Goal: Task Accomplishment & Management: Use online tool/utility

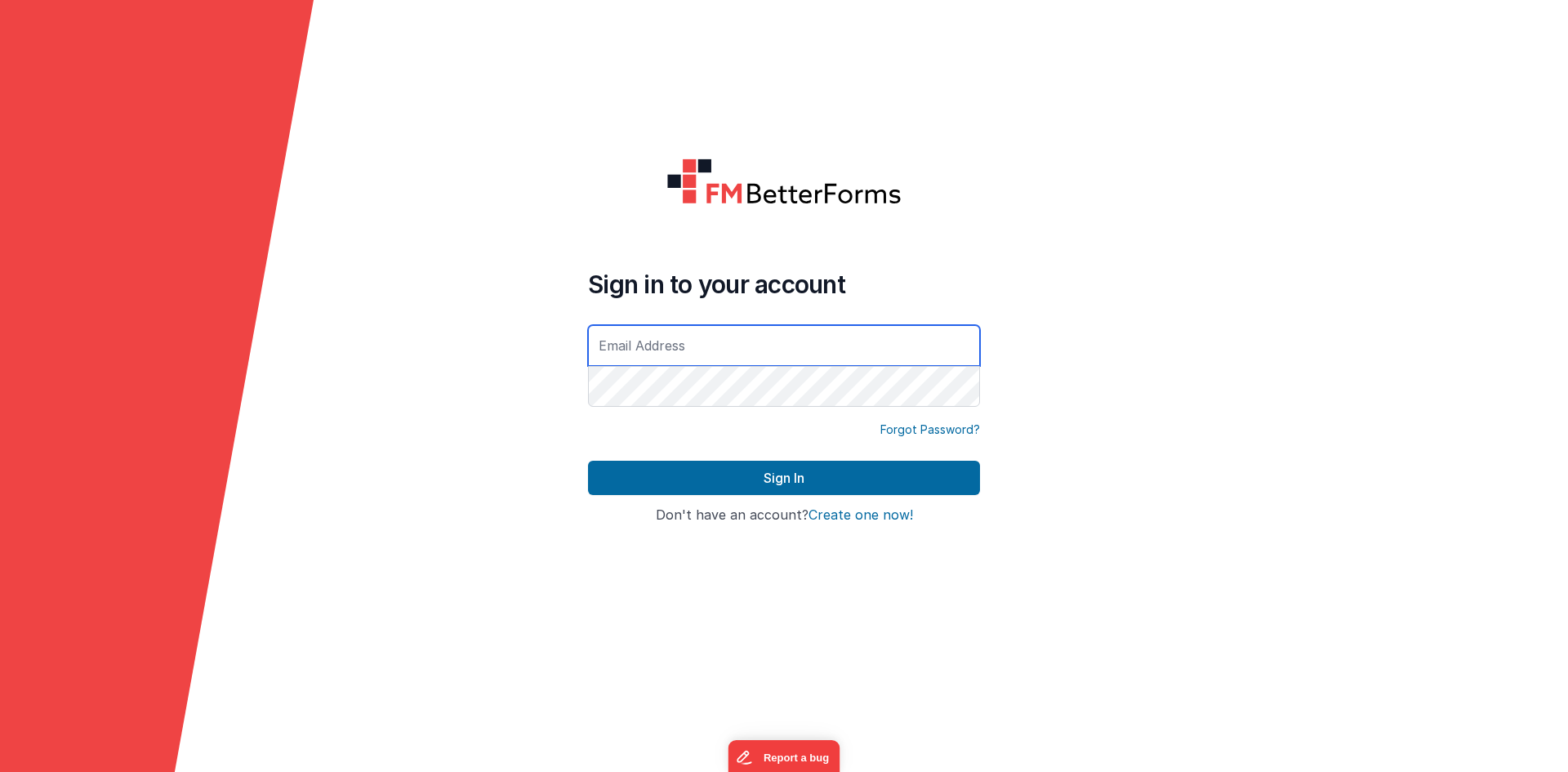
click at [891, 345] on input "text" at bounding box center [784, 345] width 392 height 41
paste input "[EMAIL_ADDRESS][DOMAIN_NAME]"
type input "[EMAIL_ADDRESS][DOMAIN_NAME]"
click at [761, 457] on div "Forgot Password?" at bounding box center [784, 441] width 392 height 39
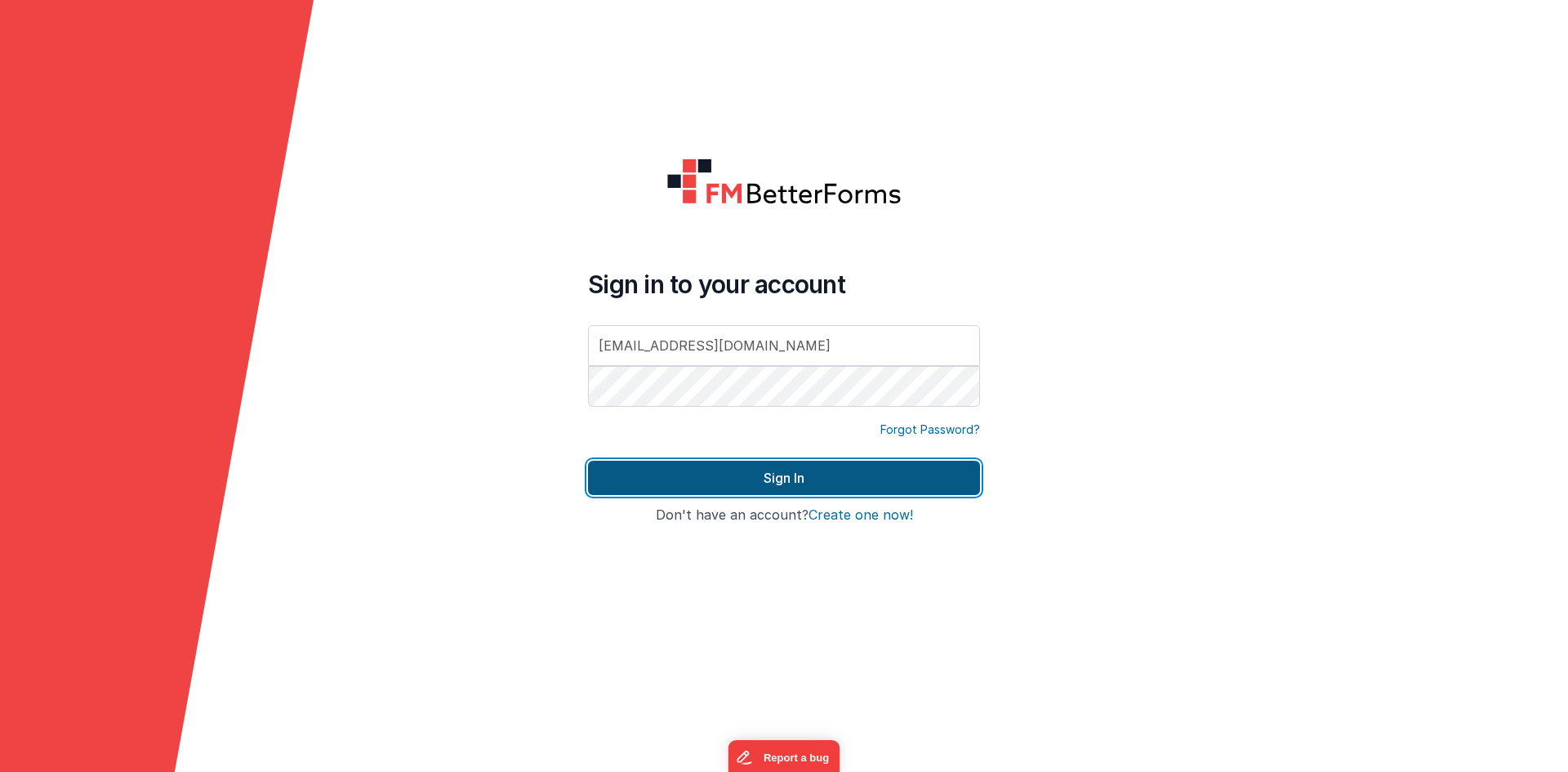
click at [765, 467] on button "Sign In" at bounding box center [784, 477] width 392 height 34
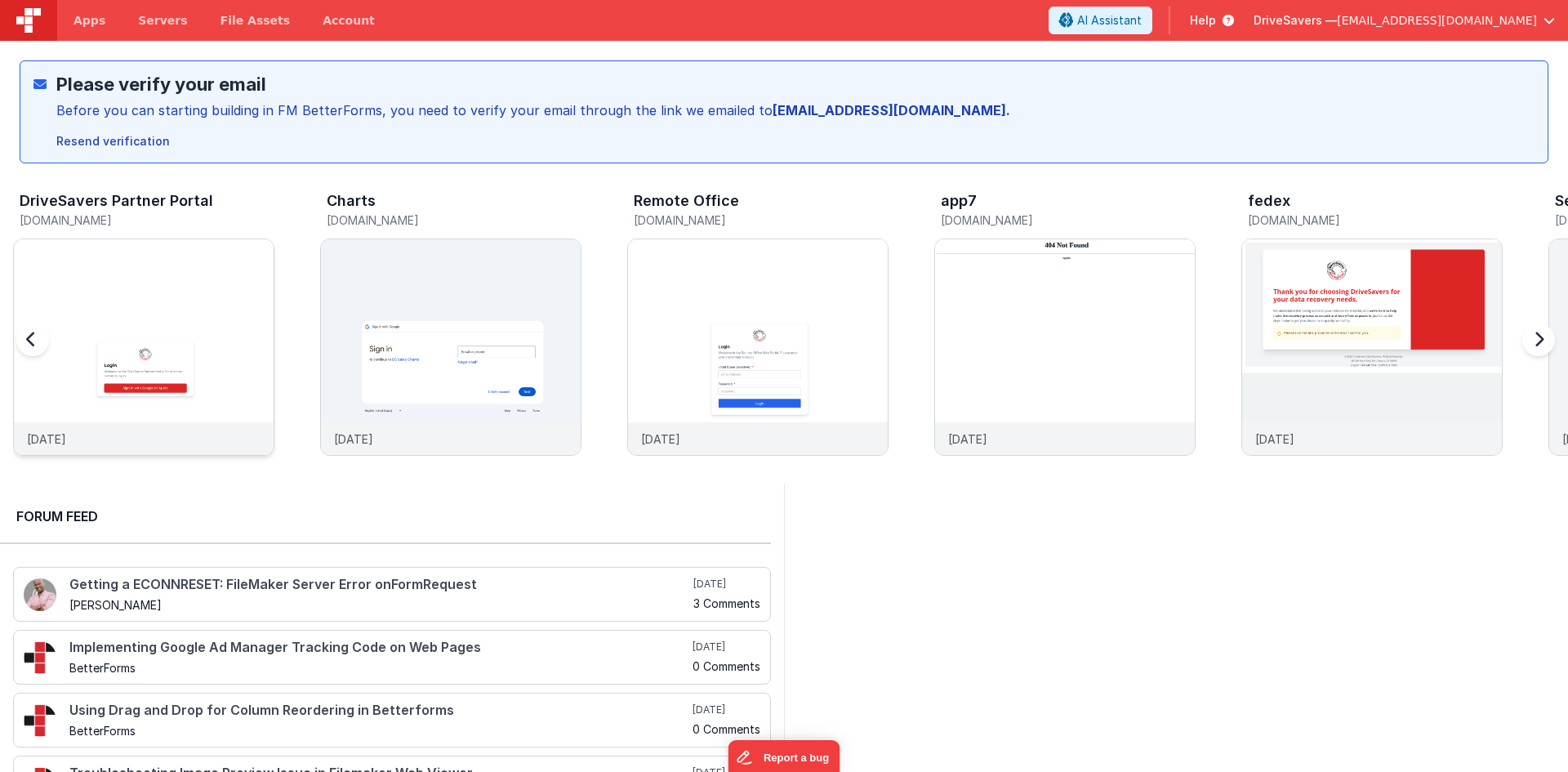
click at [124, 318] on img at bounding box center [143, 369] width 260 height 260
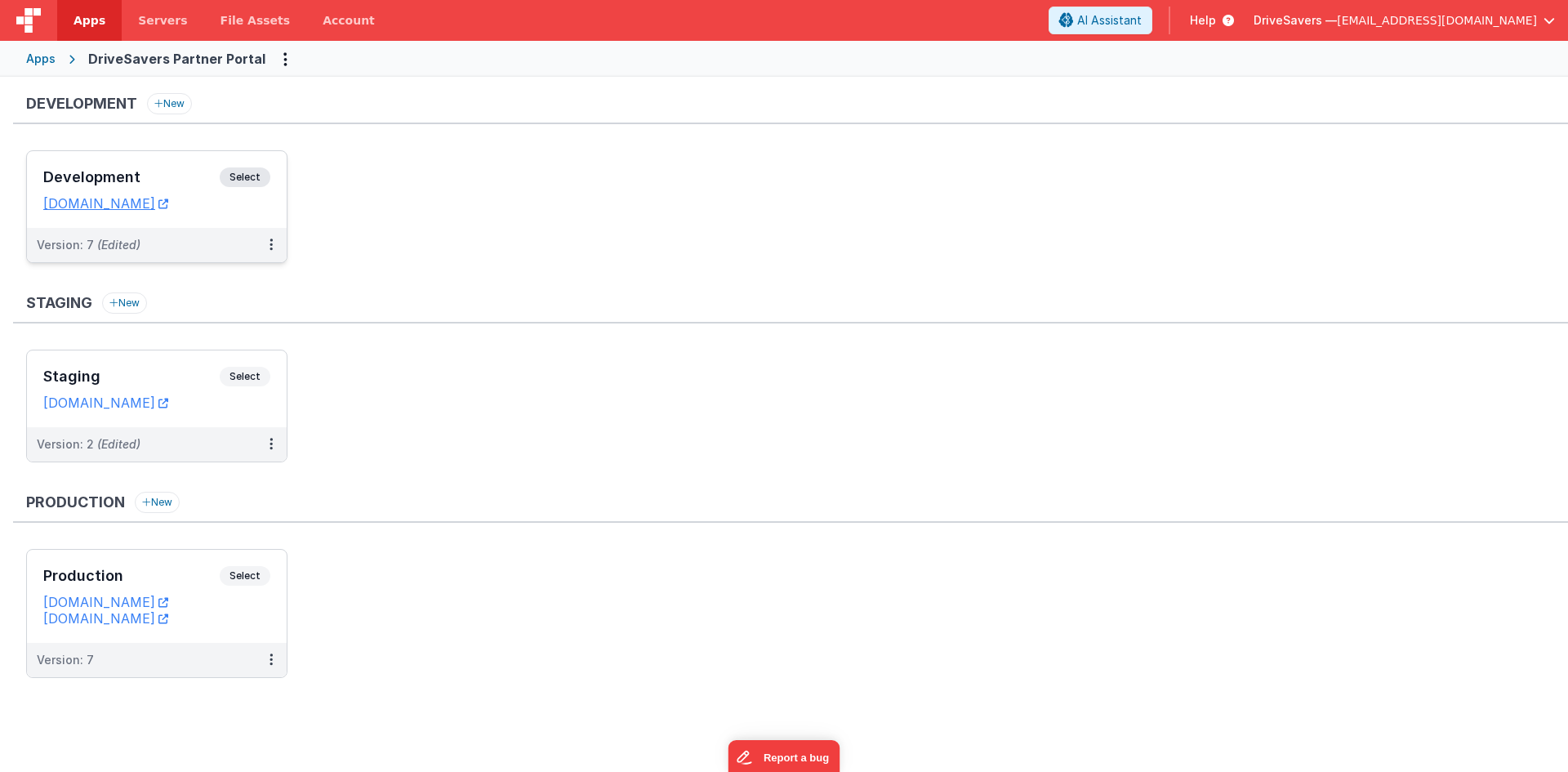
click at [188, 183] on h3 "Development" at bounding box center [131, 177] width 176 height 17
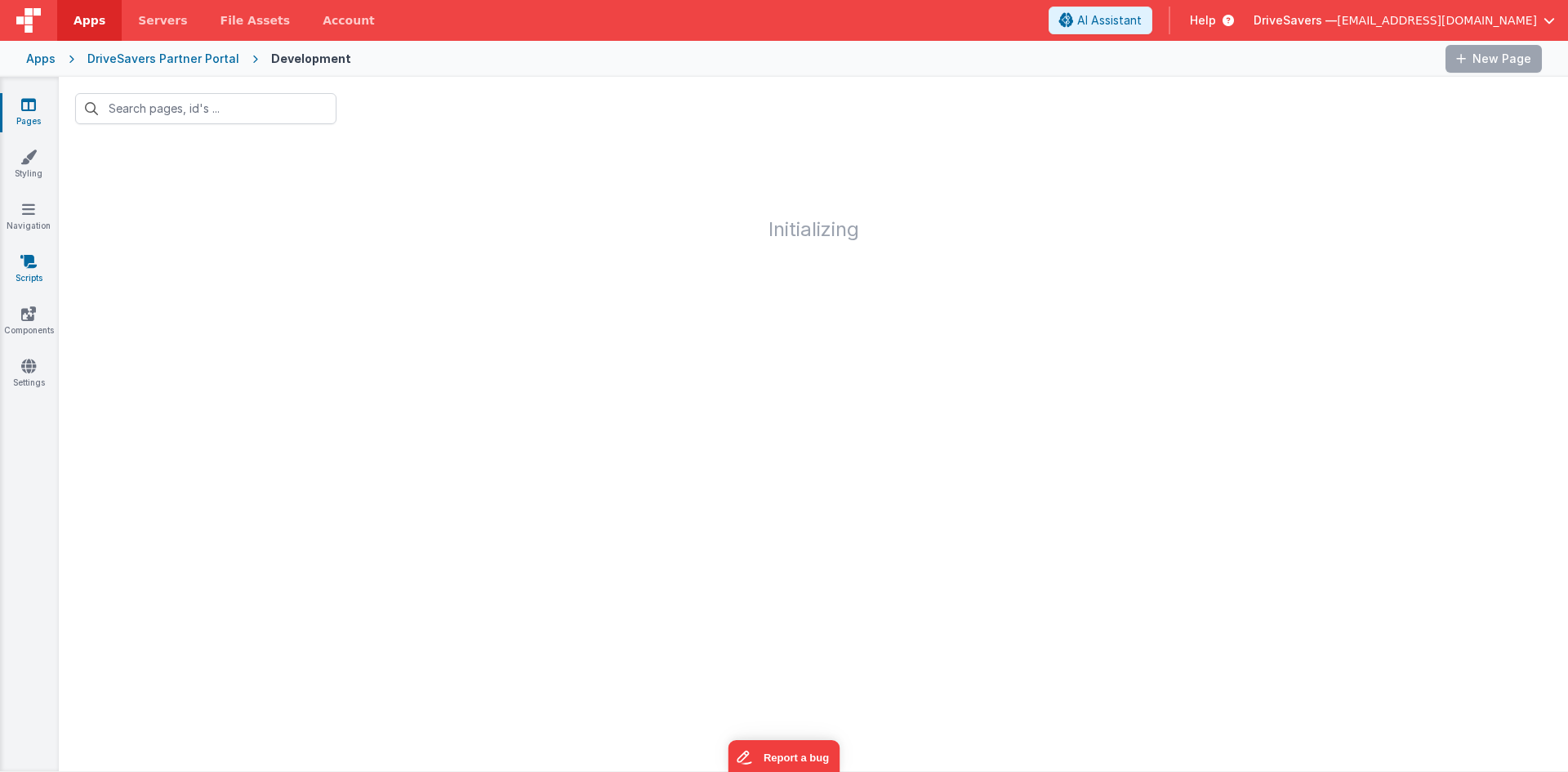
click at [34, 263] on icon at bounding box center [28, 261] width 17 height 17
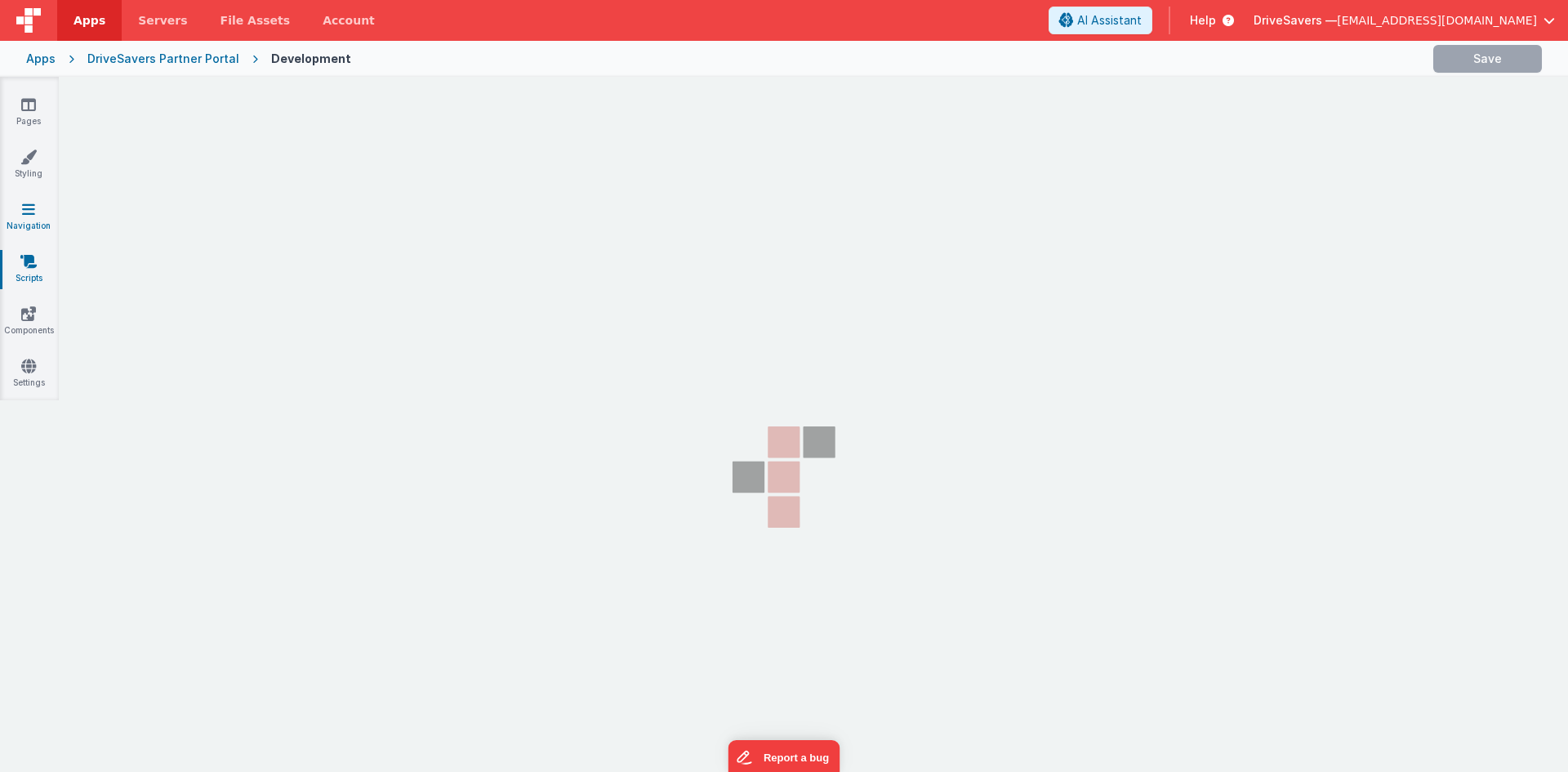
click at [36, 210] on link "Navigation" at bounding box center [29, 217] width 59 height 33
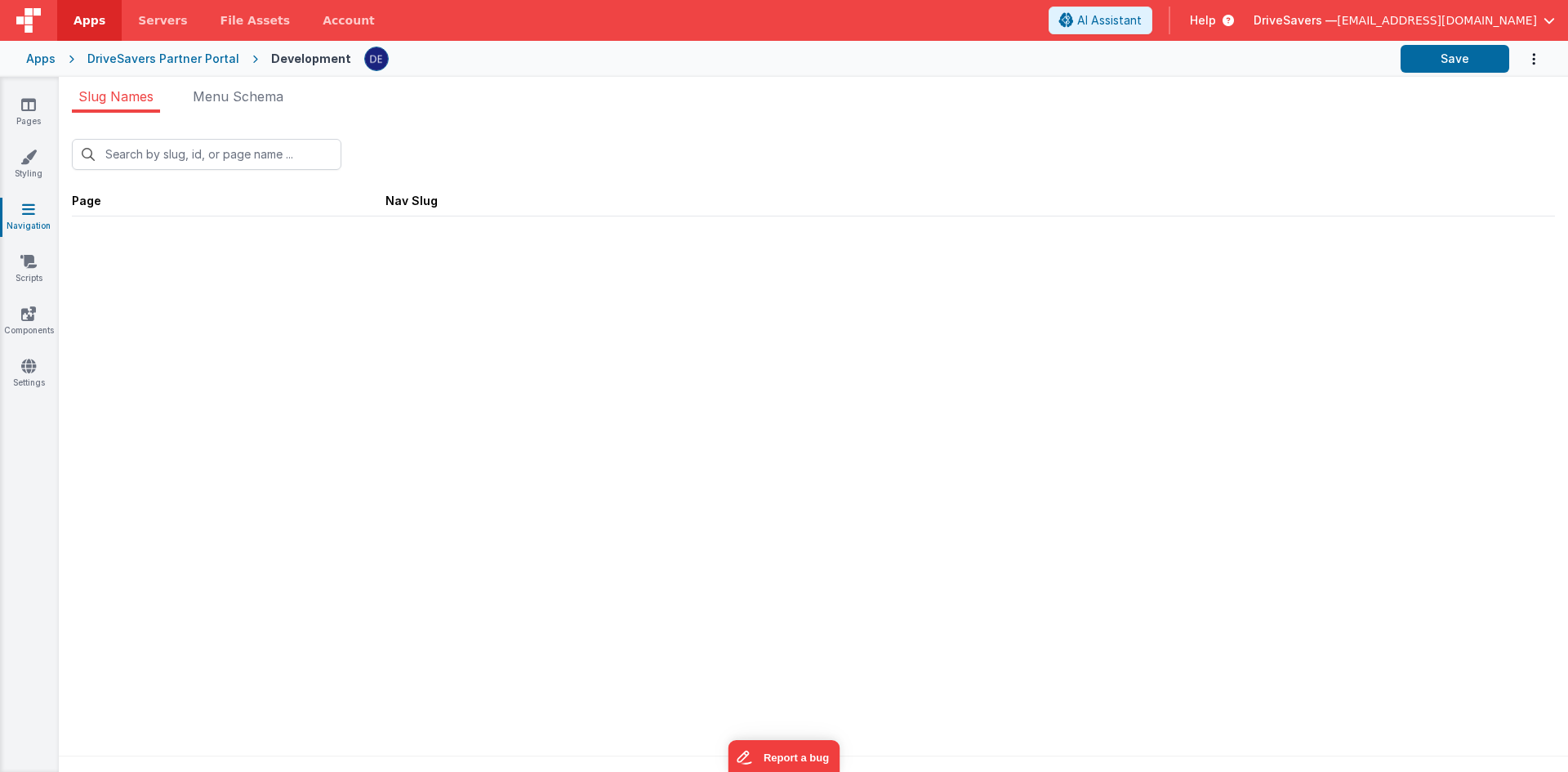
click at [31, 352] on div "Pages Styling Navigation Scripts Components Settings" at bounding box center [30, 424] width 59 height 695
click at [21, 364] on icon at bounding box center [28, 366] width 15 height 17
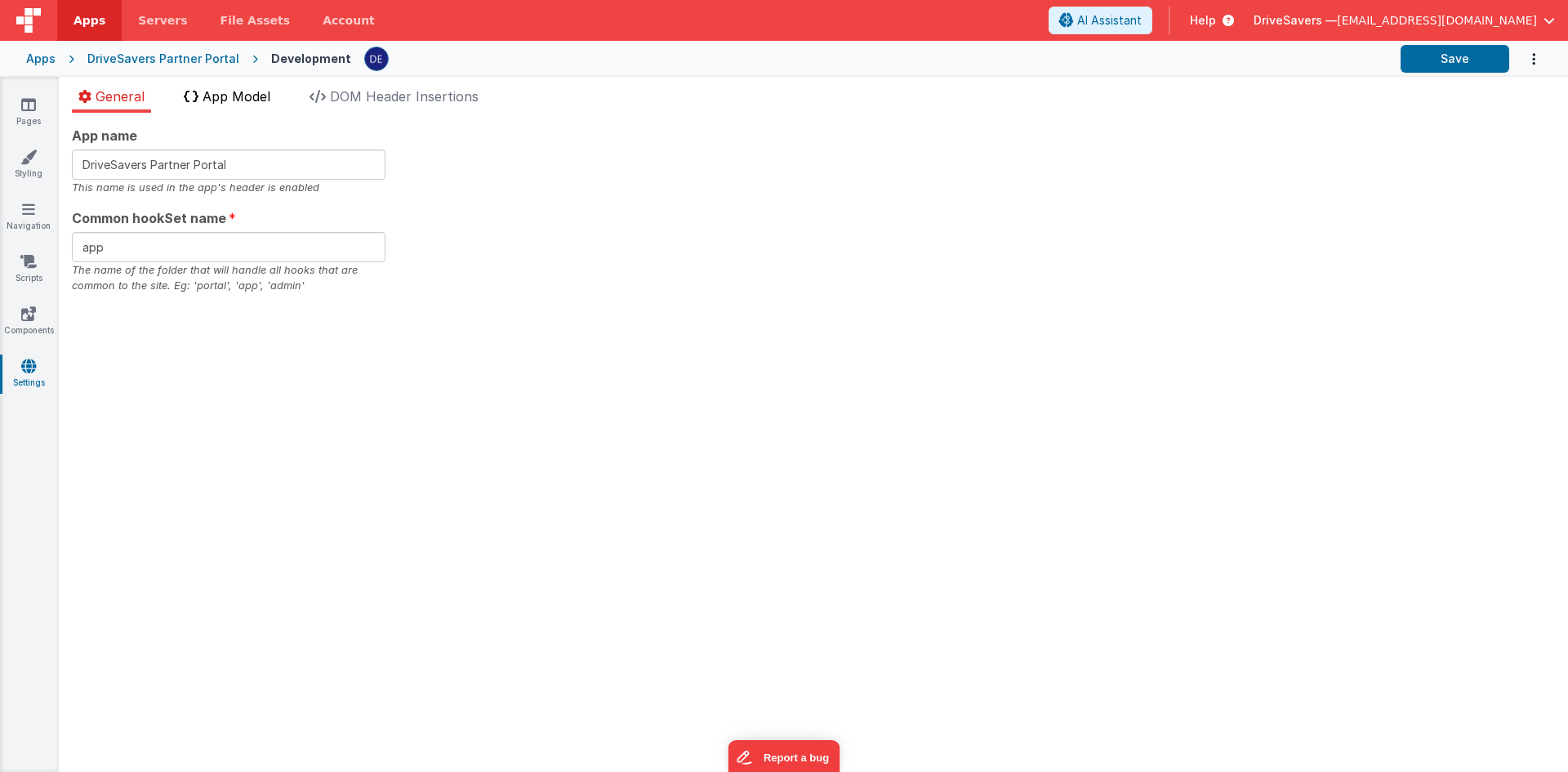
click at [196, 100] on icon at bounding box center [190, 96] width 15 height 13
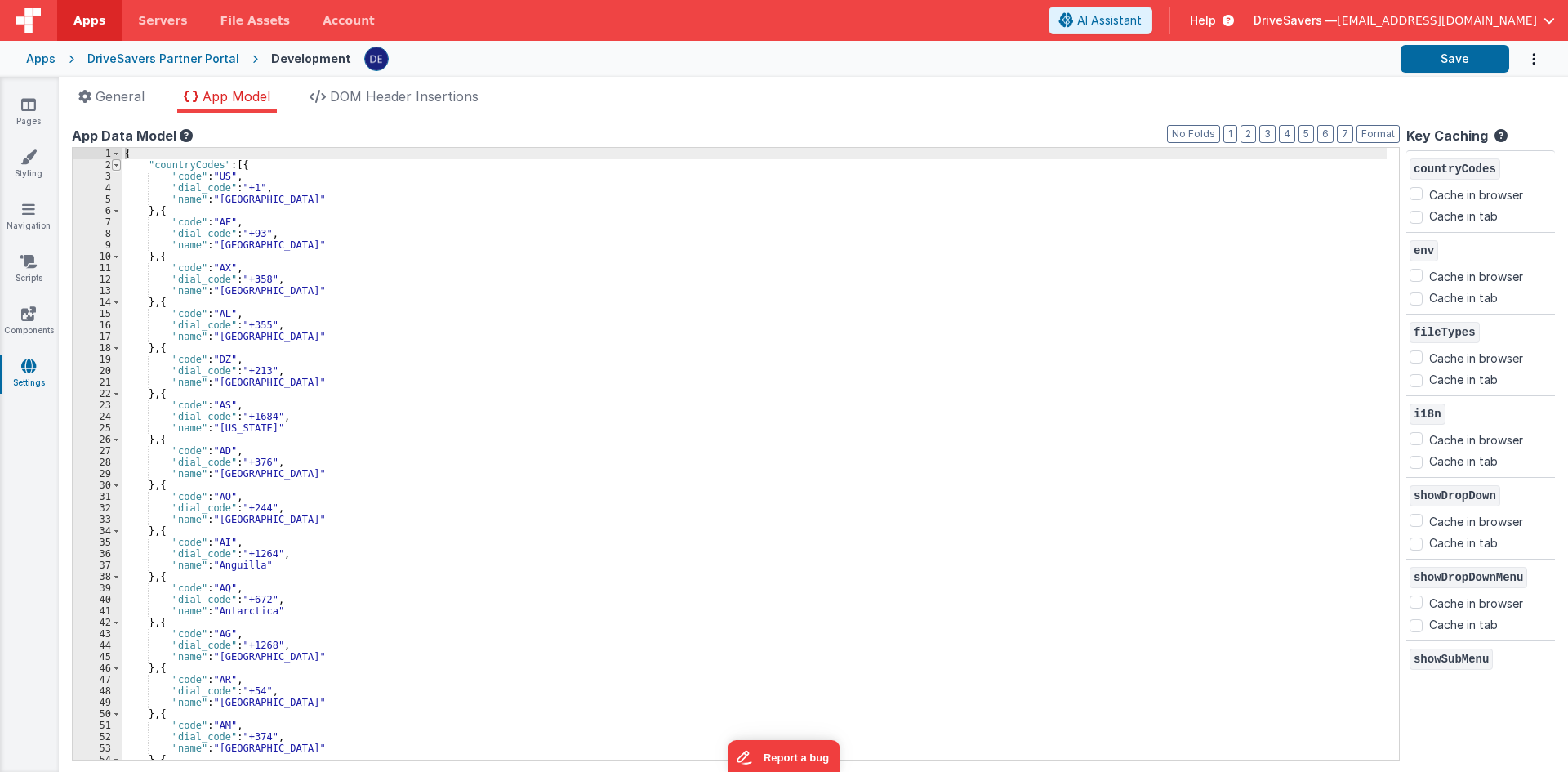
click at [113, 164] on span at bounding box center [116, 164] width 9 height 11
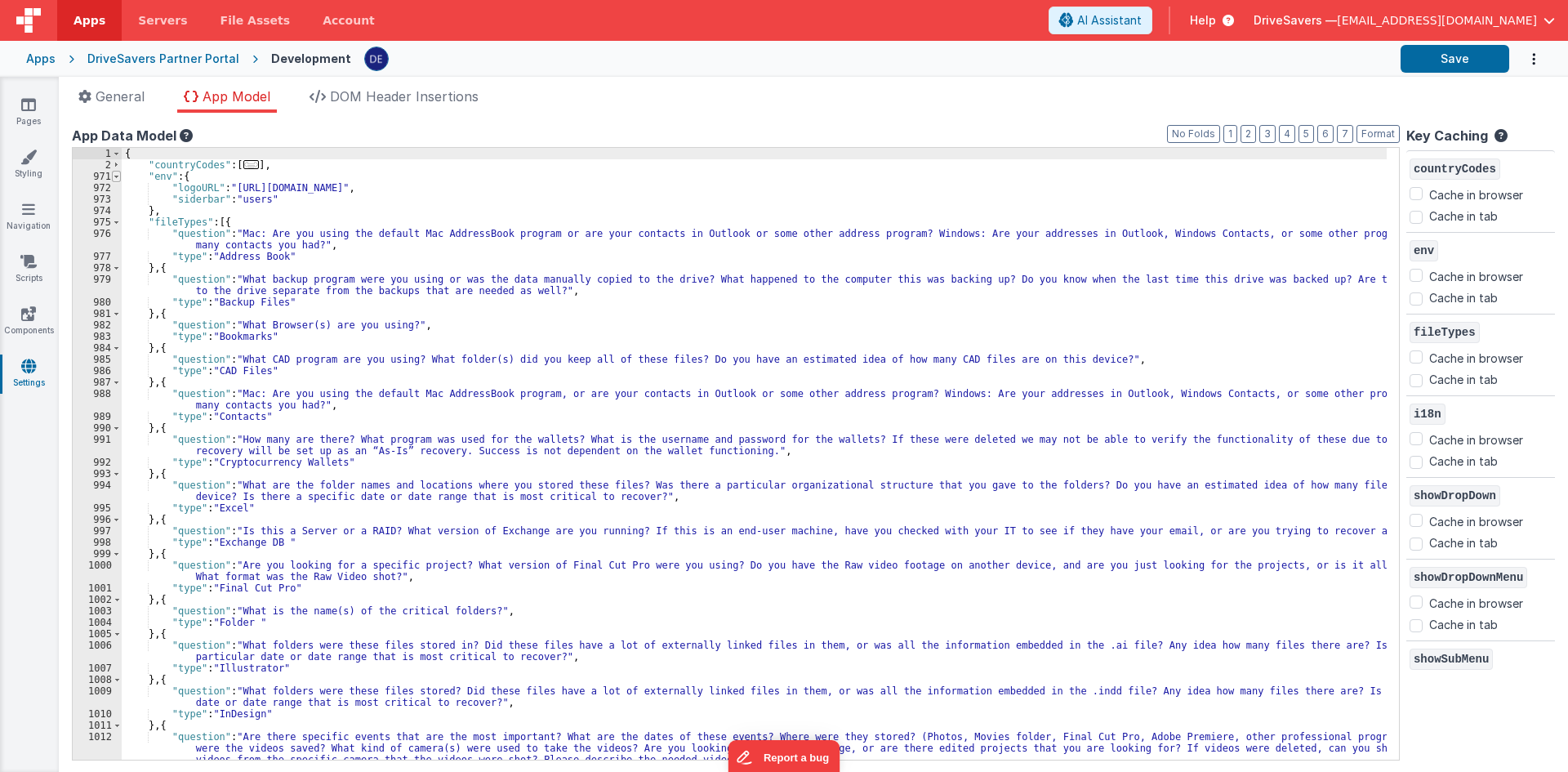
click at [116, 174] on span at bounding box center [116, 176] width 9 height 11
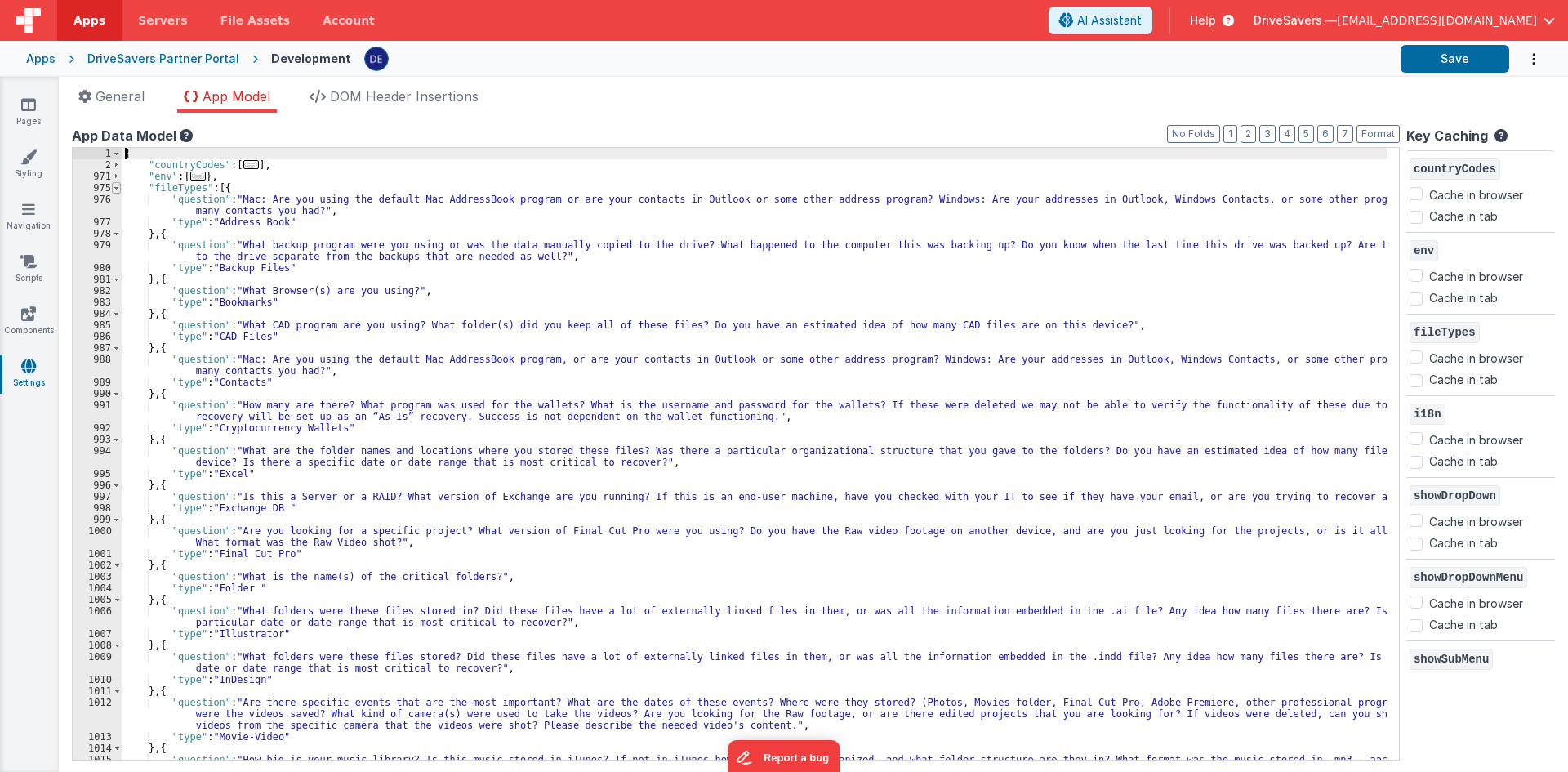
click at [116, 187] on span at bounding box center [116, 188] width 9 height 11
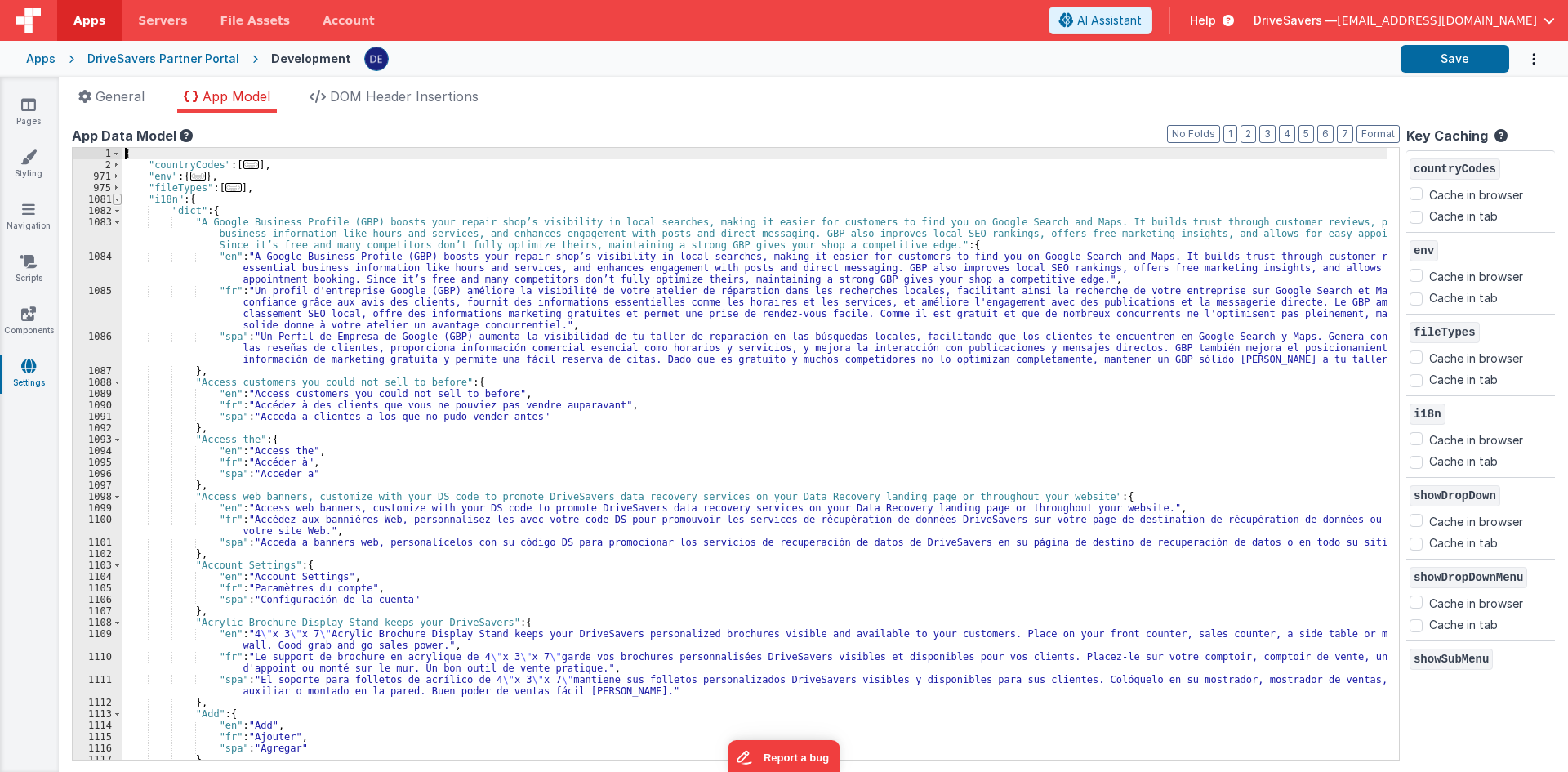
click at [118, 201] on span at bounding box center [117, 199] width 9 height 11
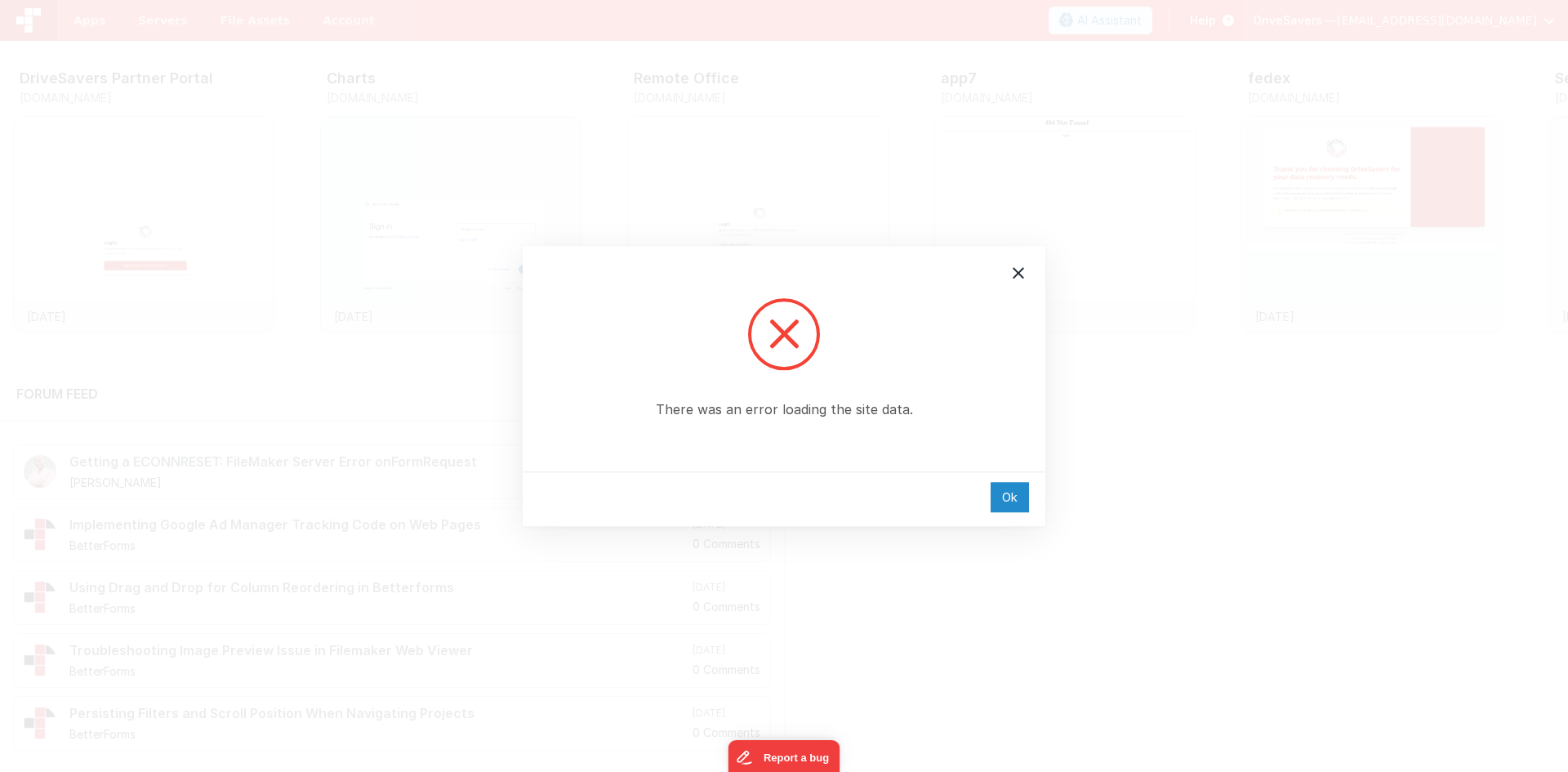
click at [1017, 494] on div "Ok" at bounding box center [1010, 496] width 38 height 30
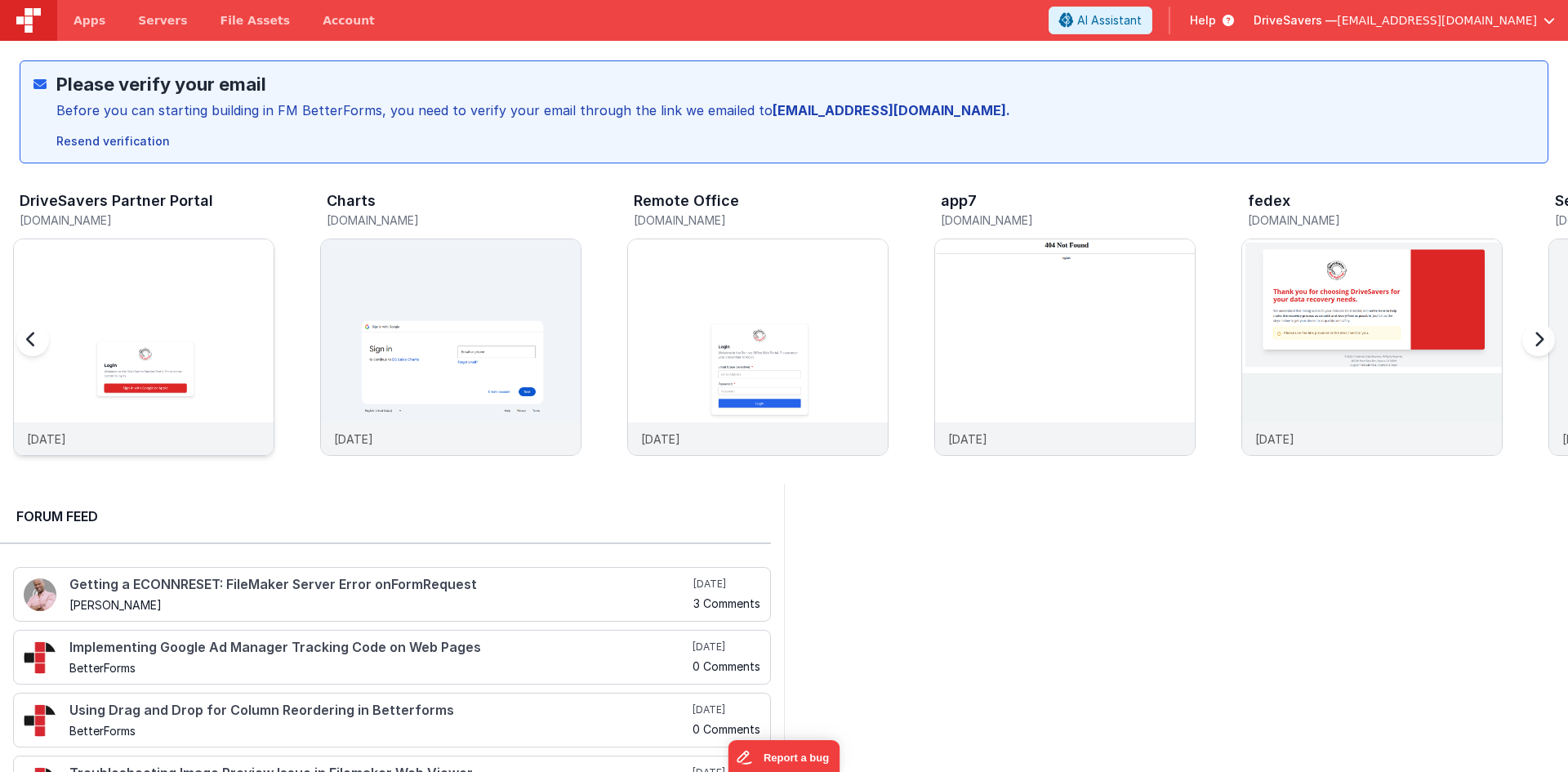
click at [195, 318] on img at bounding box center [143, 369] width 260 height 260
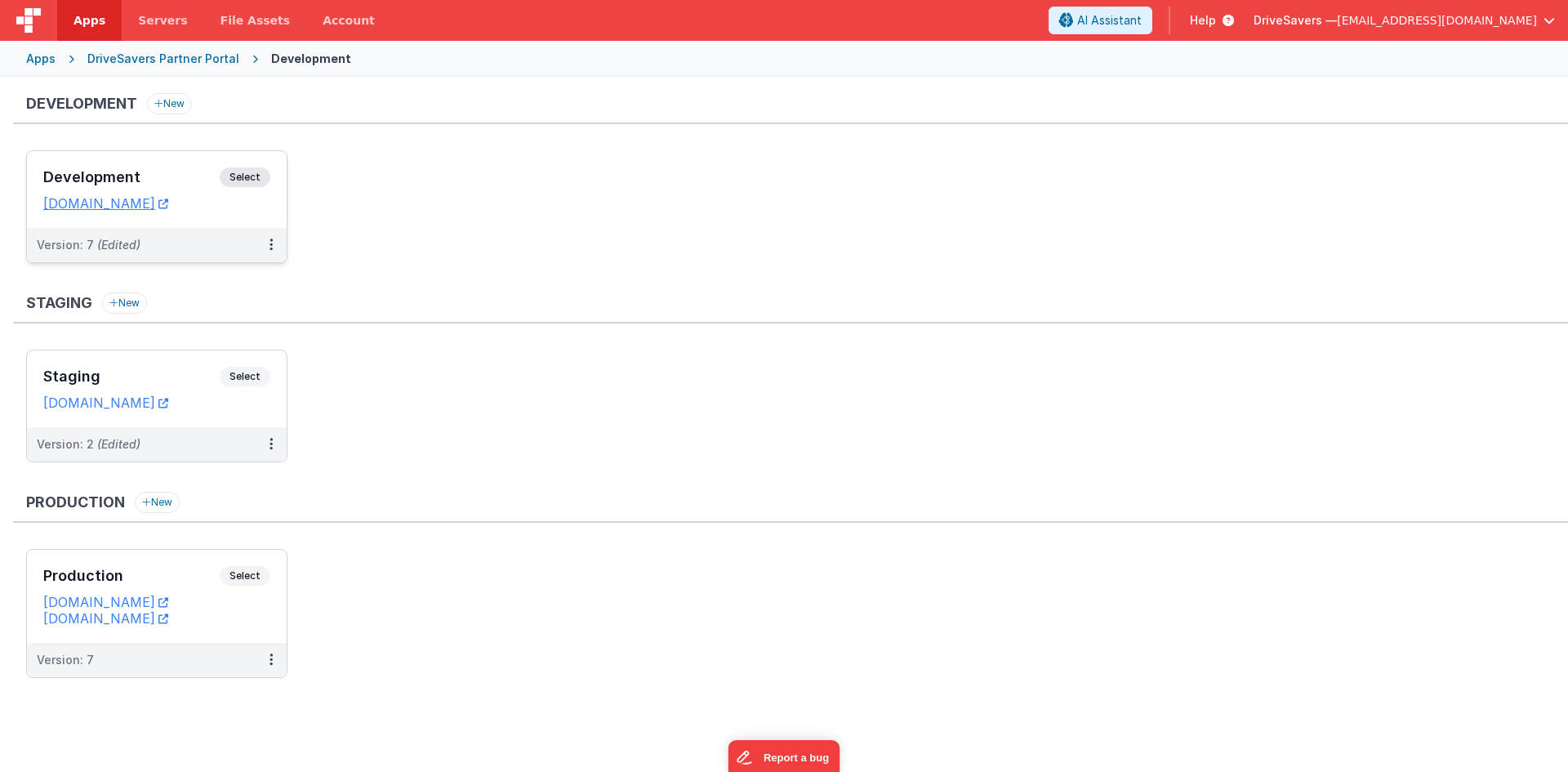
click at [181, 161] on div "Development Select URLs [DOMAIN_NAME]" at bounding box center [156, 190] width 260 height 77
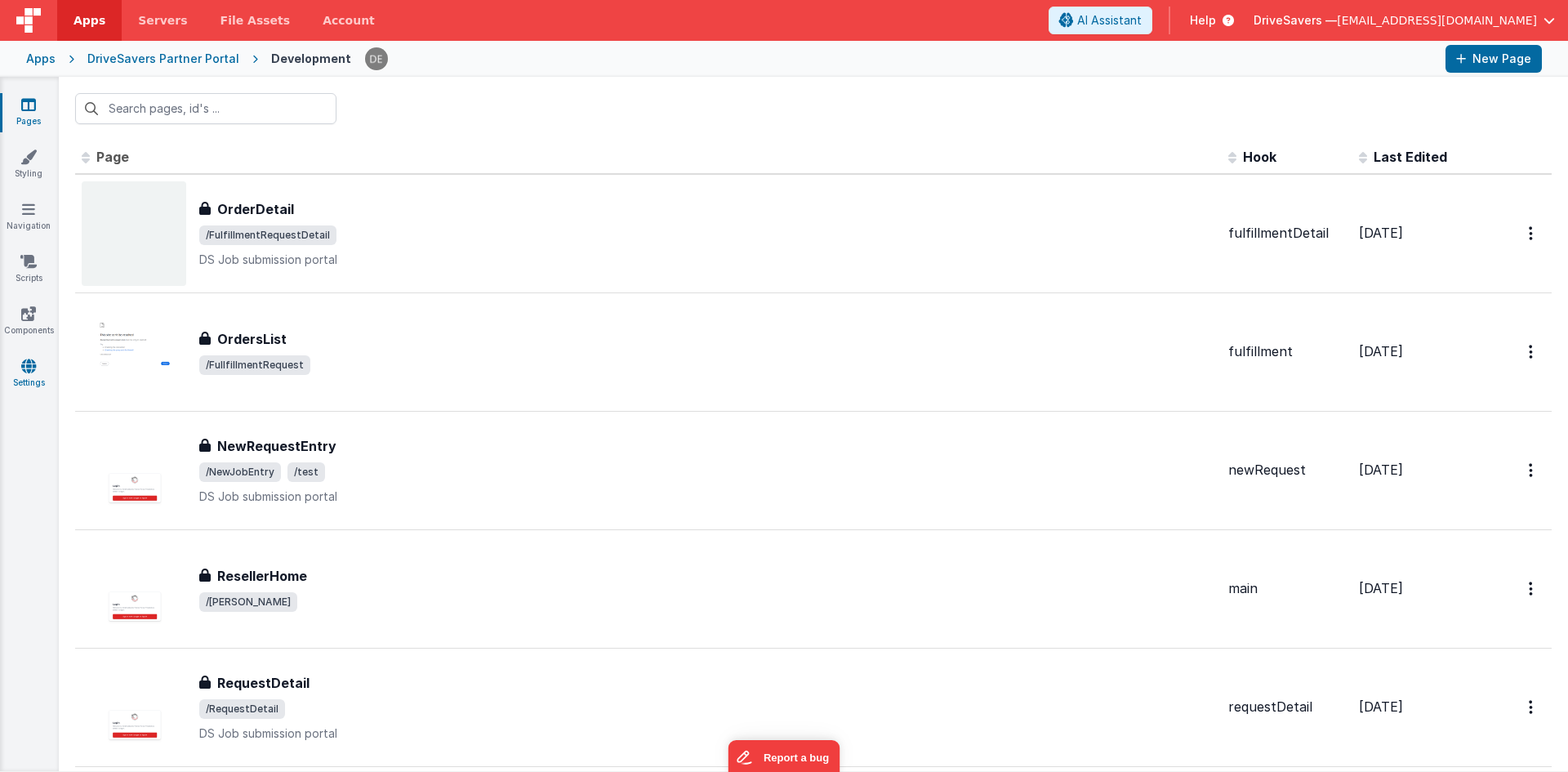
click at [40, 369] on link "Settings" at bounding box center [29, 375] width 59 height 33
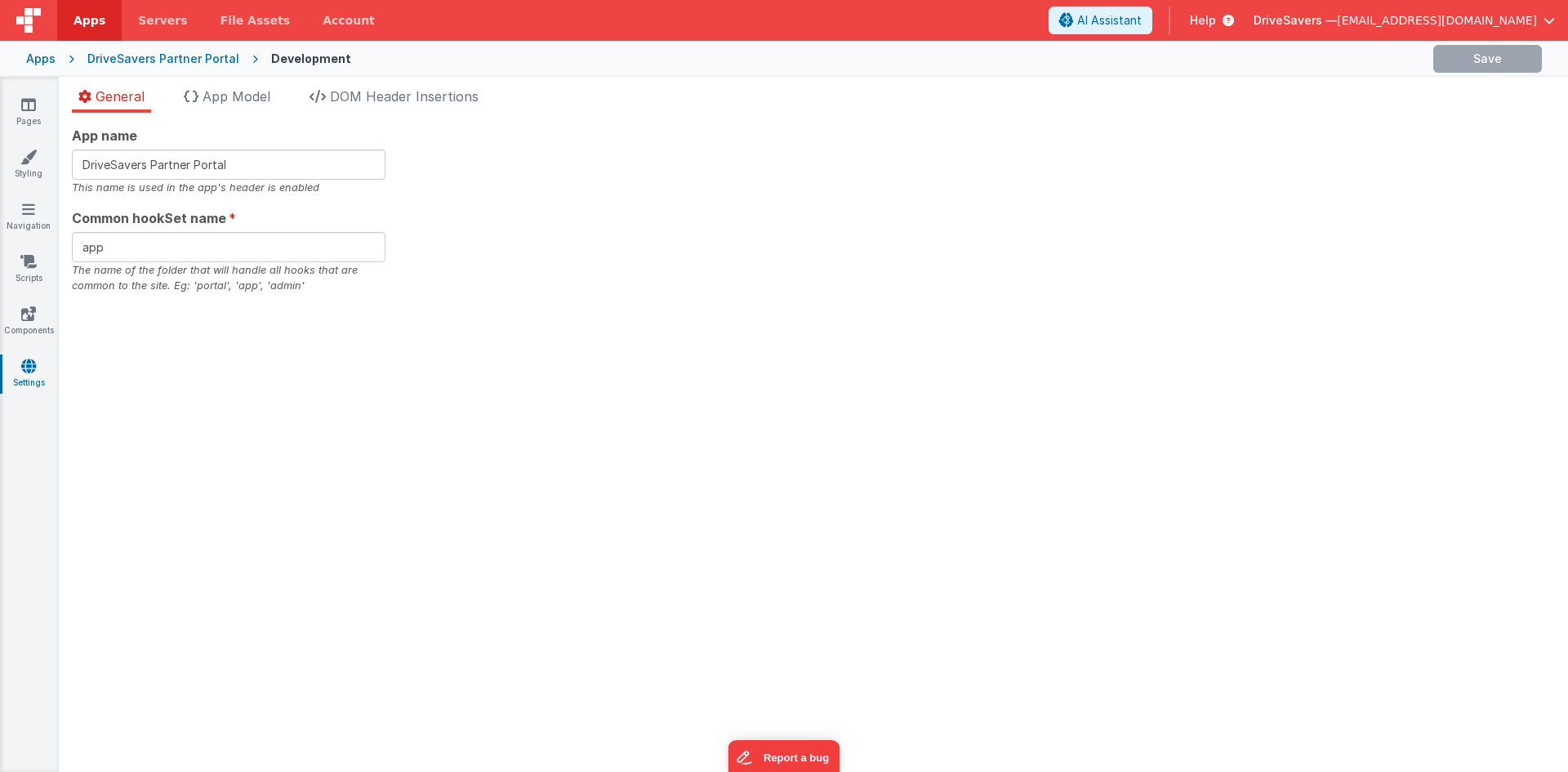
click at [223, 116] on div "App name DriveSavers Partner Portal This name is used in the app's header is en…" at bounding box center [814, 443] width 1510 height 659
click at [227, 103] on span "App Model" at bounding box center [236, 96] width 68 height 17
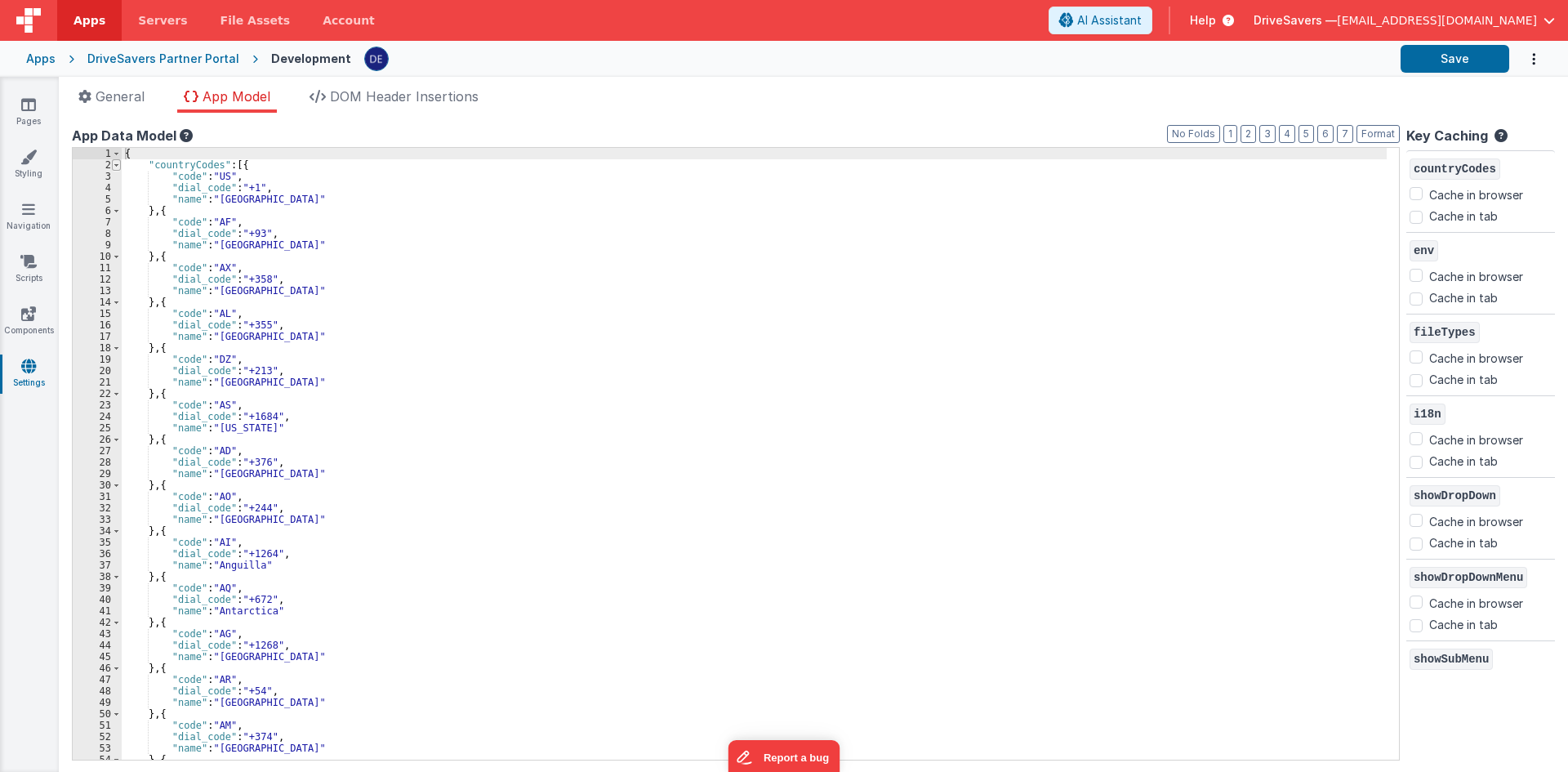
click at [112, 163] on span at bounding box center [116, 164] width 9 height 11
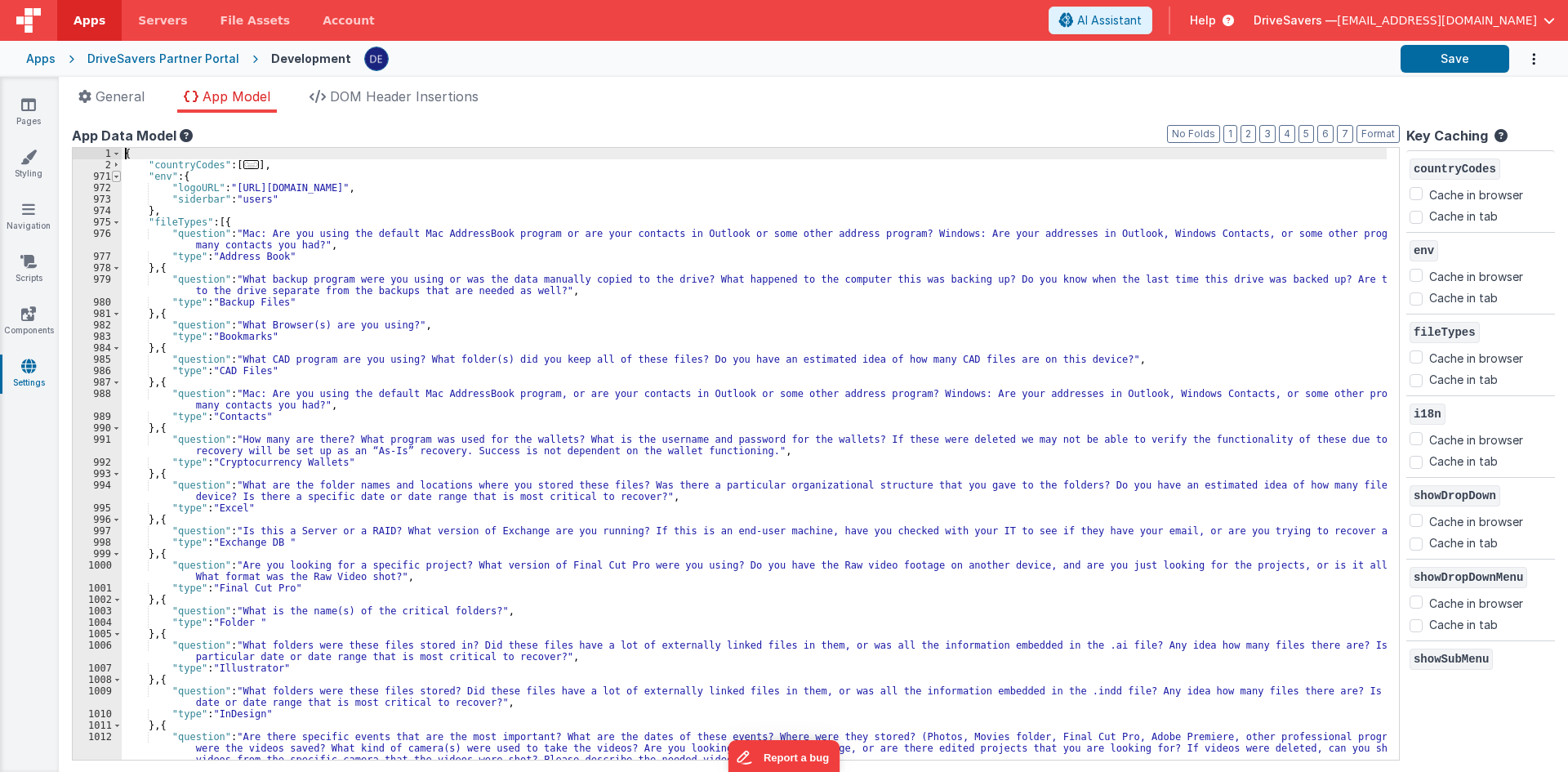
click at [116, 176] on span at bounding box center [116, 176] width 9 height 11
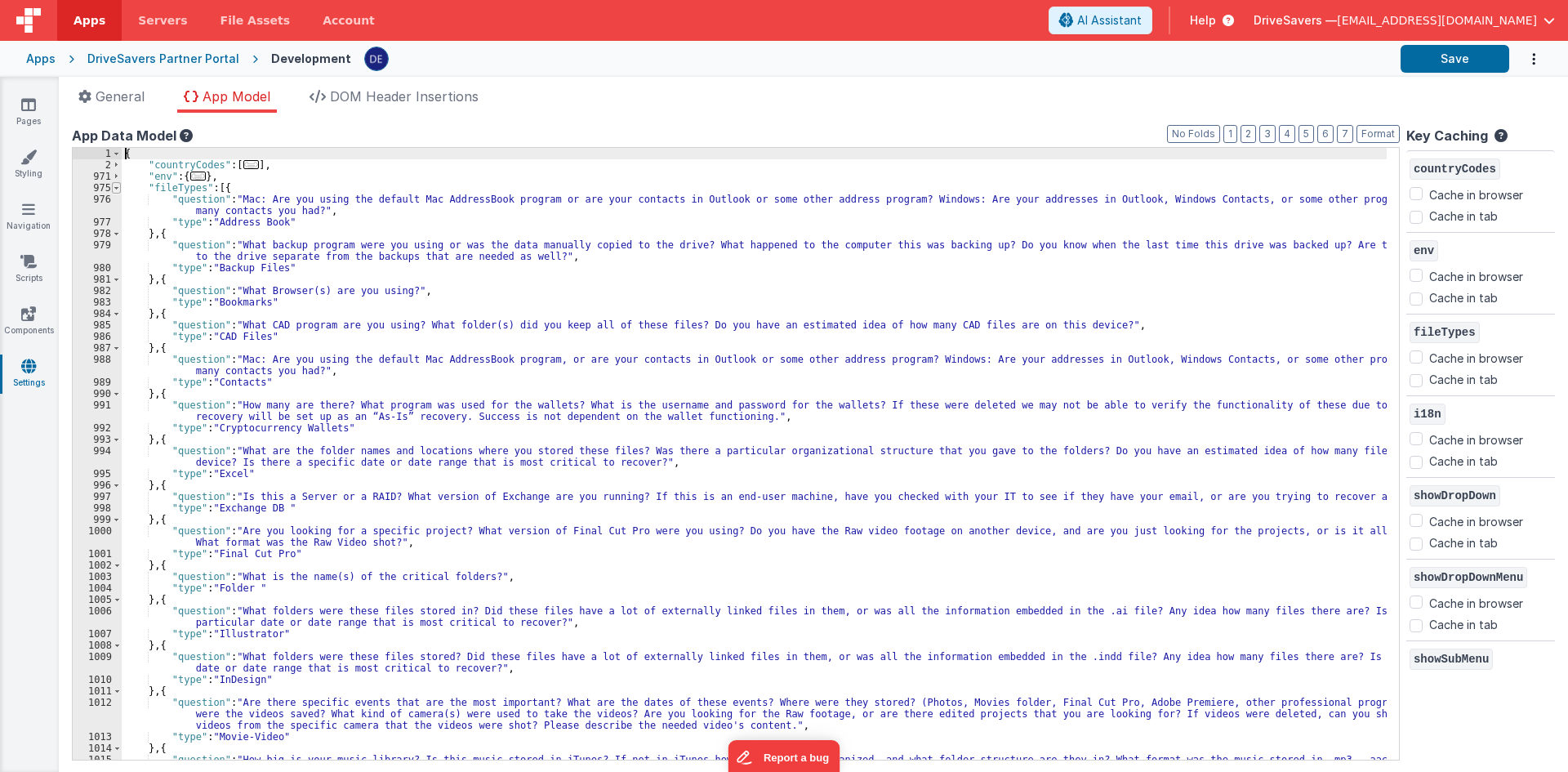
click at [116, 187] on span at bounding box center [116, 188] width 9 height 11
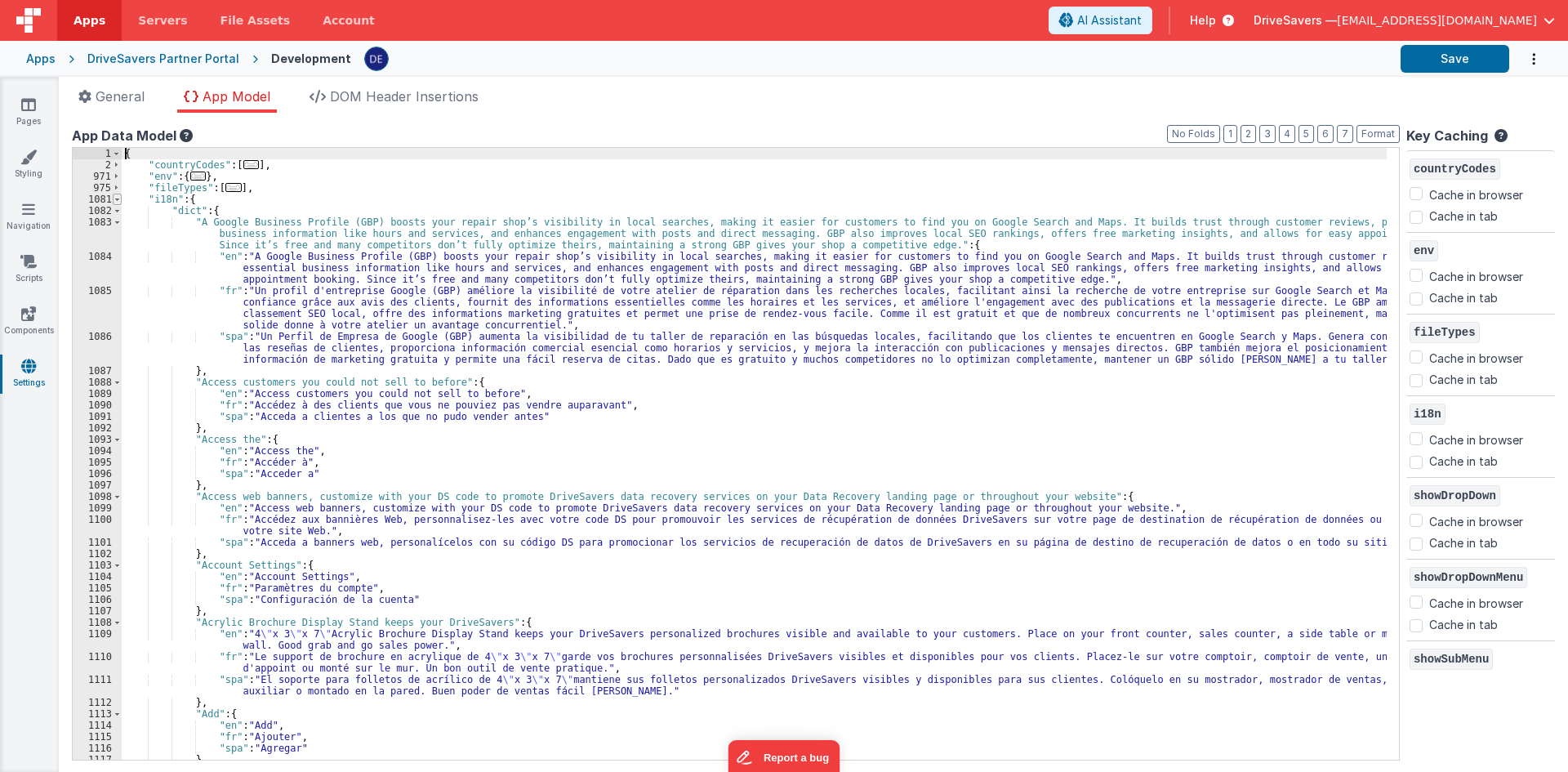
click at [117, 197] on span at bounding box center [117, 199] width 9 height 11
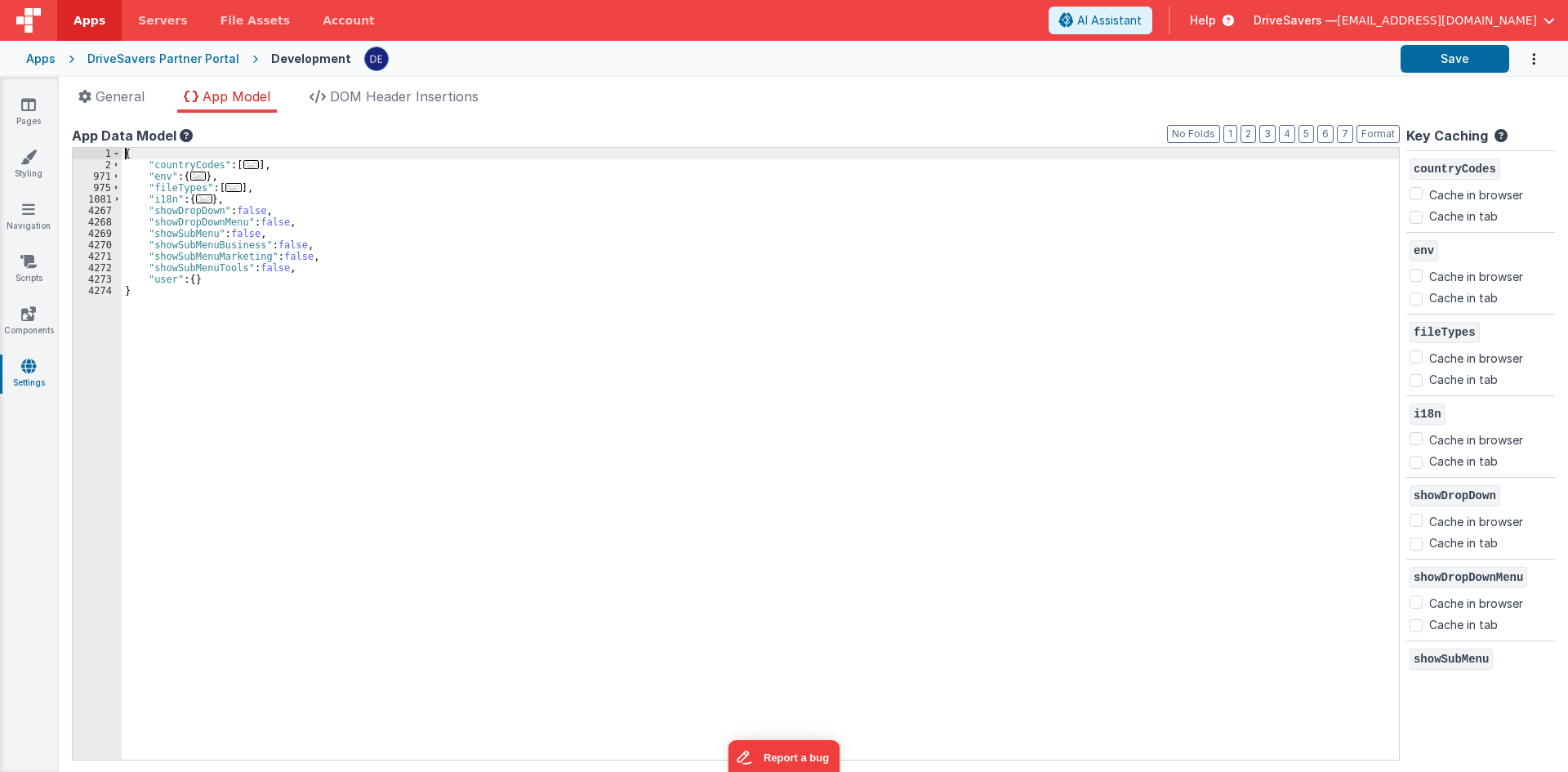
click at [157, 282] on div "{ "countryCodes" : [ ... ] , "env" : { ... } , "fileTypes" : [ ... ] , "i18n" :…" at bounding box center [761, 465] width 1278 height 635
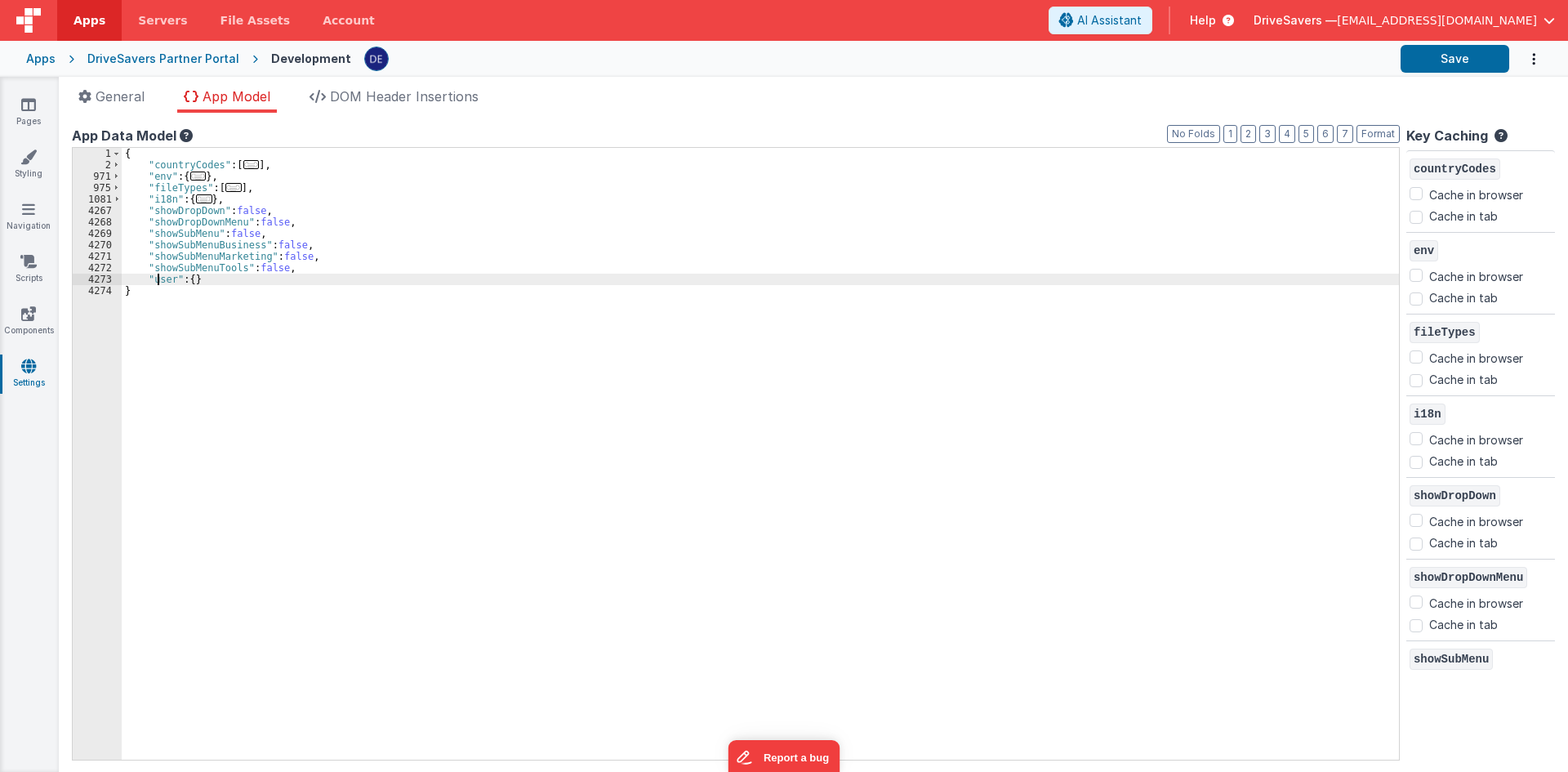
click at [157, 282] on div "{ "countryCodes" : [ ... ] , "env" : { ... } , "fileTypes" : [ ... ] , "i18n" :…" at bounding box center [761, 465] width 1278 height 635
click at [22, 102] on icon at bounding box center [28, 104] width 15 height 17
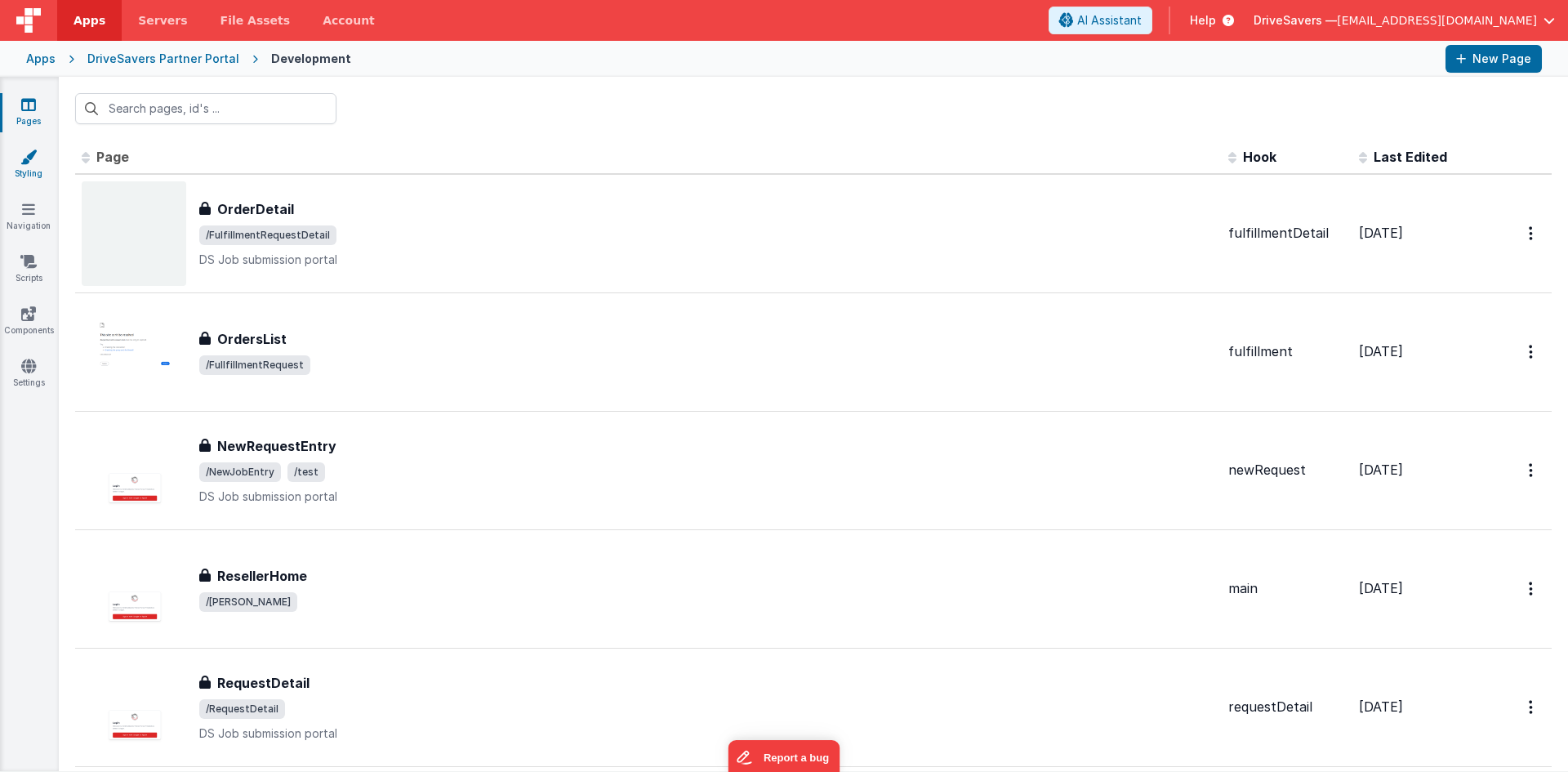
click at [53, 170] on link "Styling" at bounding box center [29, 165] width 59 height 33
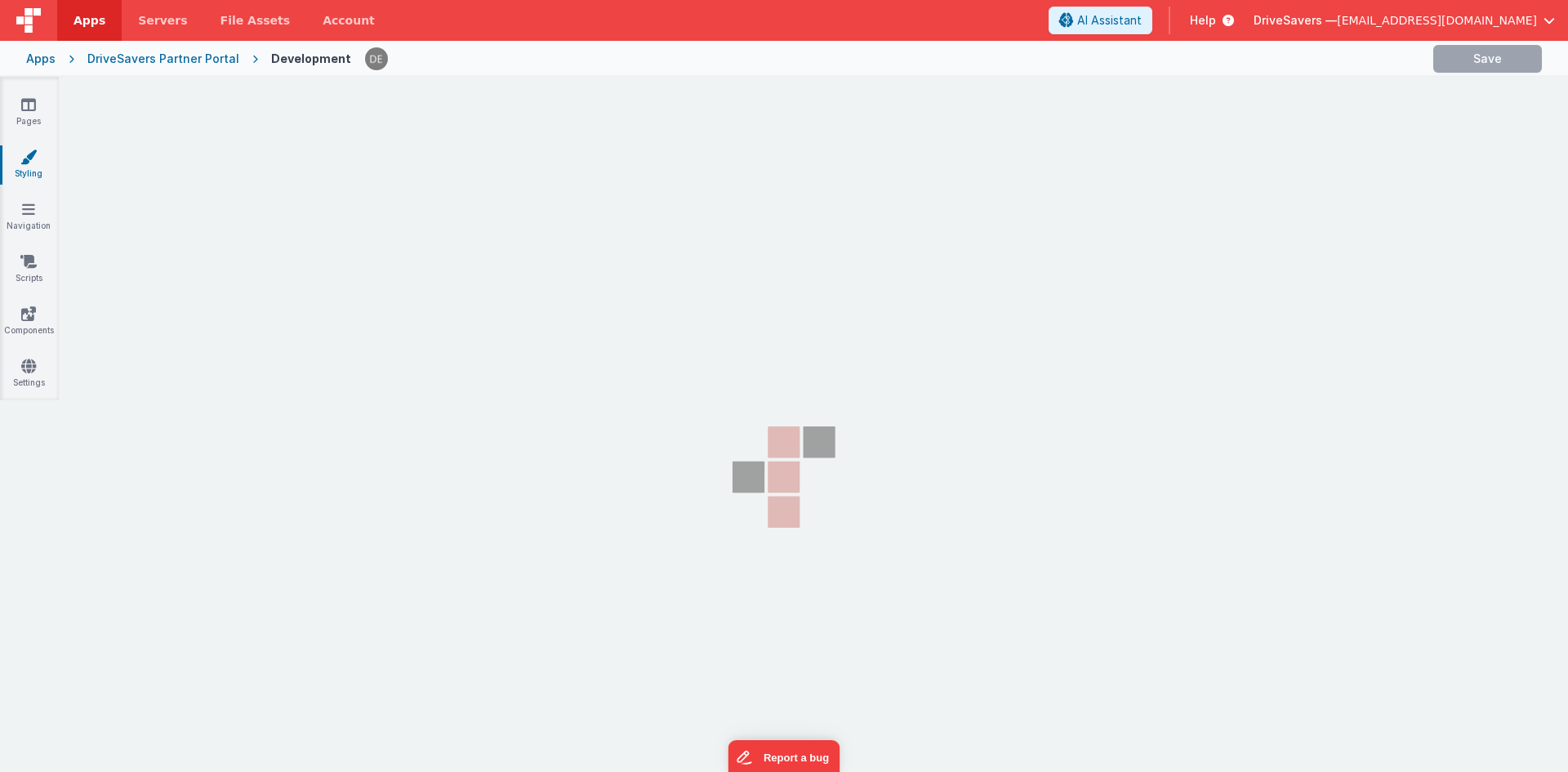
click at [20, 169] on link "Styling" at bounding box center [29, 165] width 59 height 33
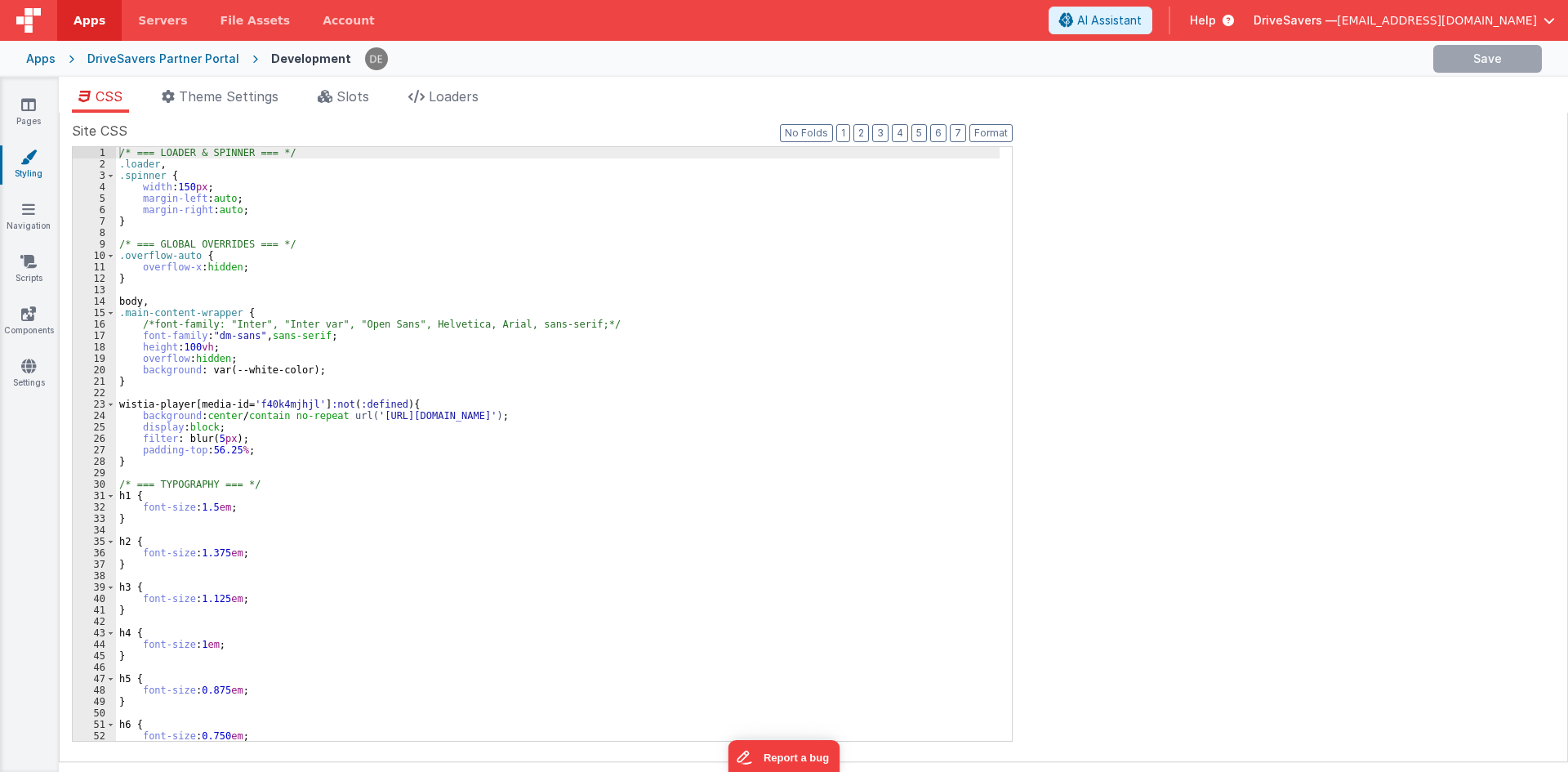
click at [332, 111] on li "Slots" at bounding box center [343, 100] width 64 height 26
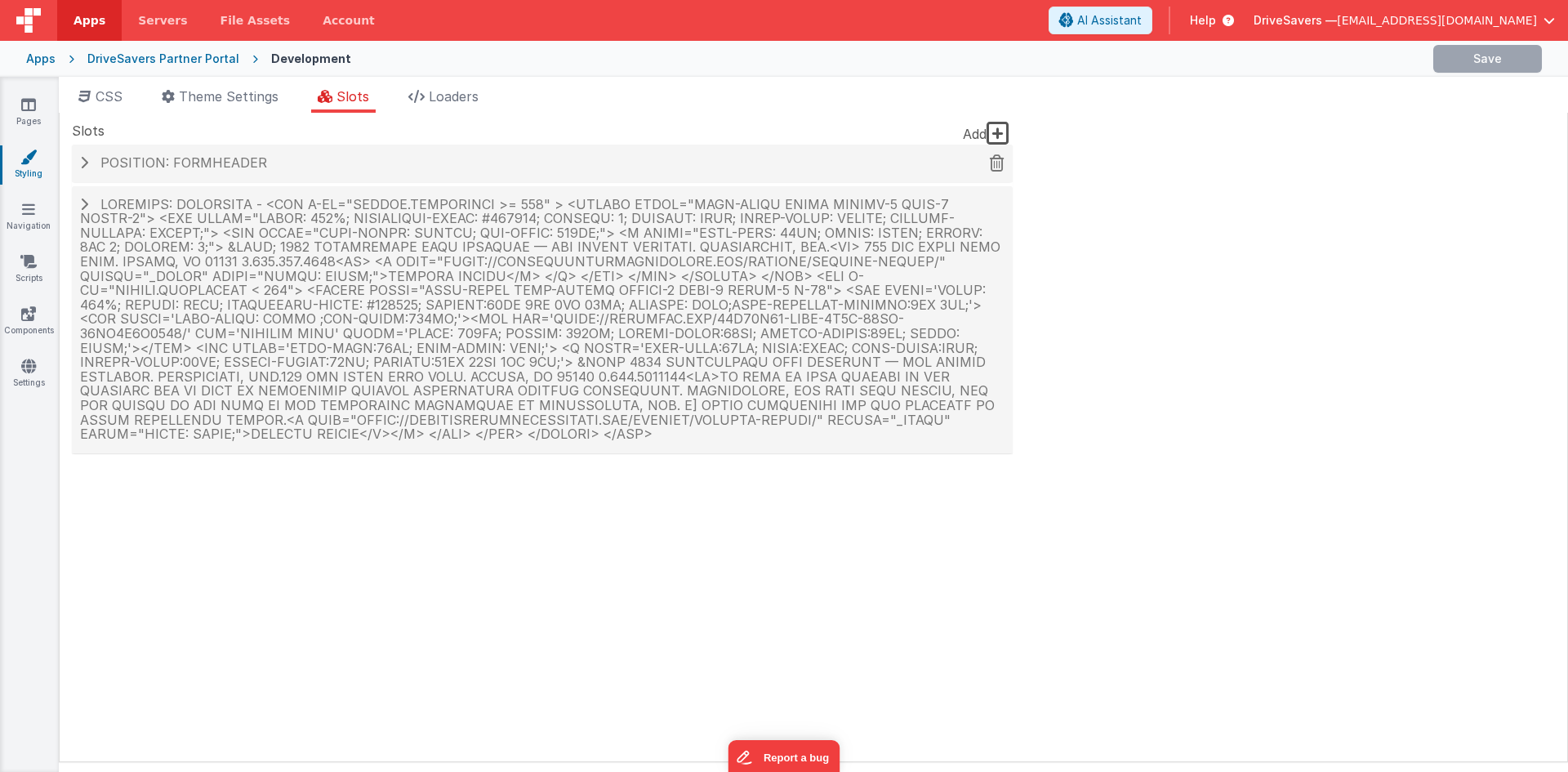
click at [75, 156] on div "Position: formHeader" at bounding box center [542, 163] width 941 height 37
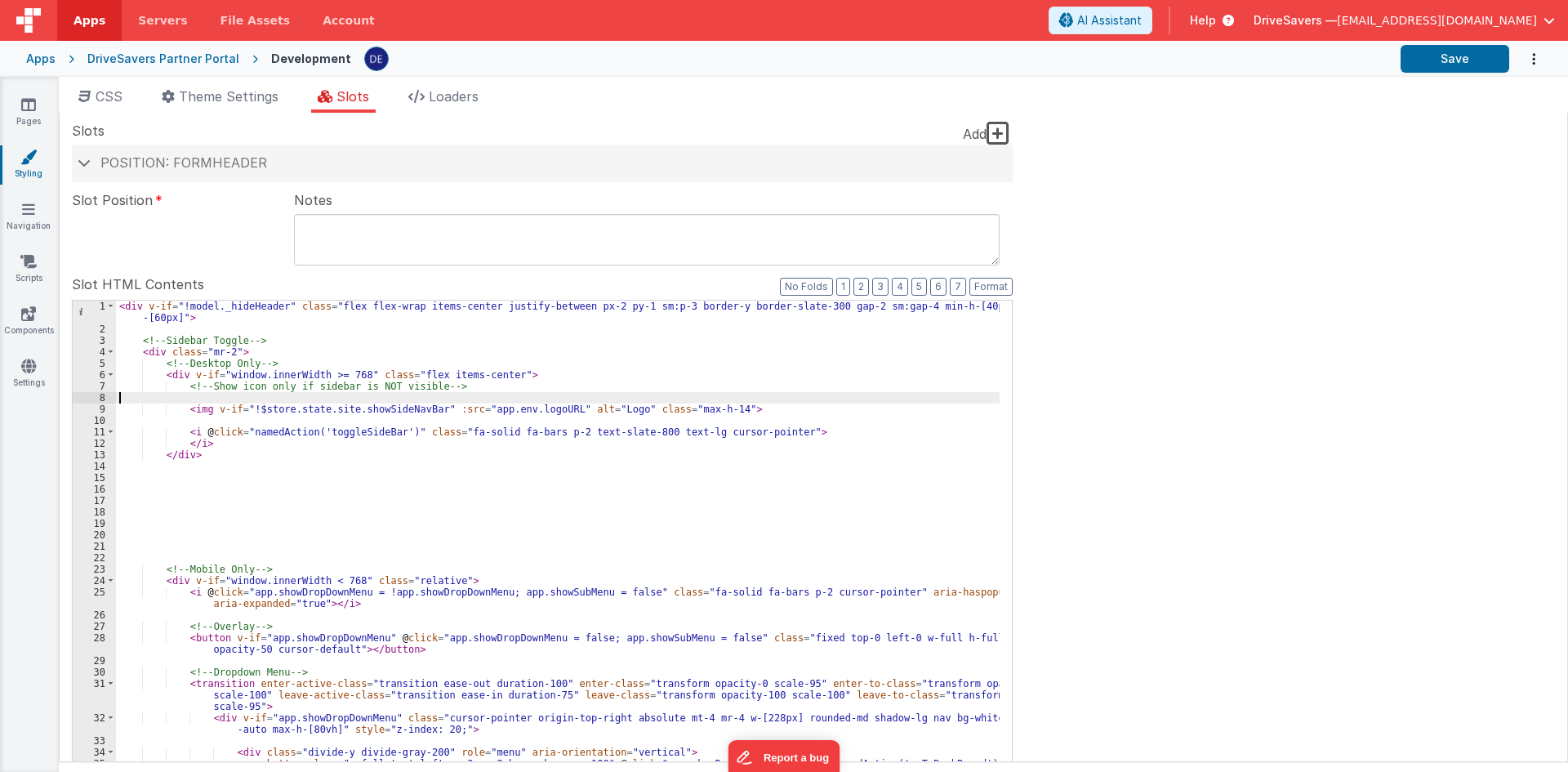
click at [339, 402] on div "< div v-if = "!model._hideHeader" class = "flex flex-wrap items-center justify-…" at bounding box center [557, 582] width 884 height 563
click at [668, 481] on div "< div v-if = "!model._hideHeader" class = "flex flex-wrap items-center justify-…" at bounding box center [557, 582] width 884 height 563
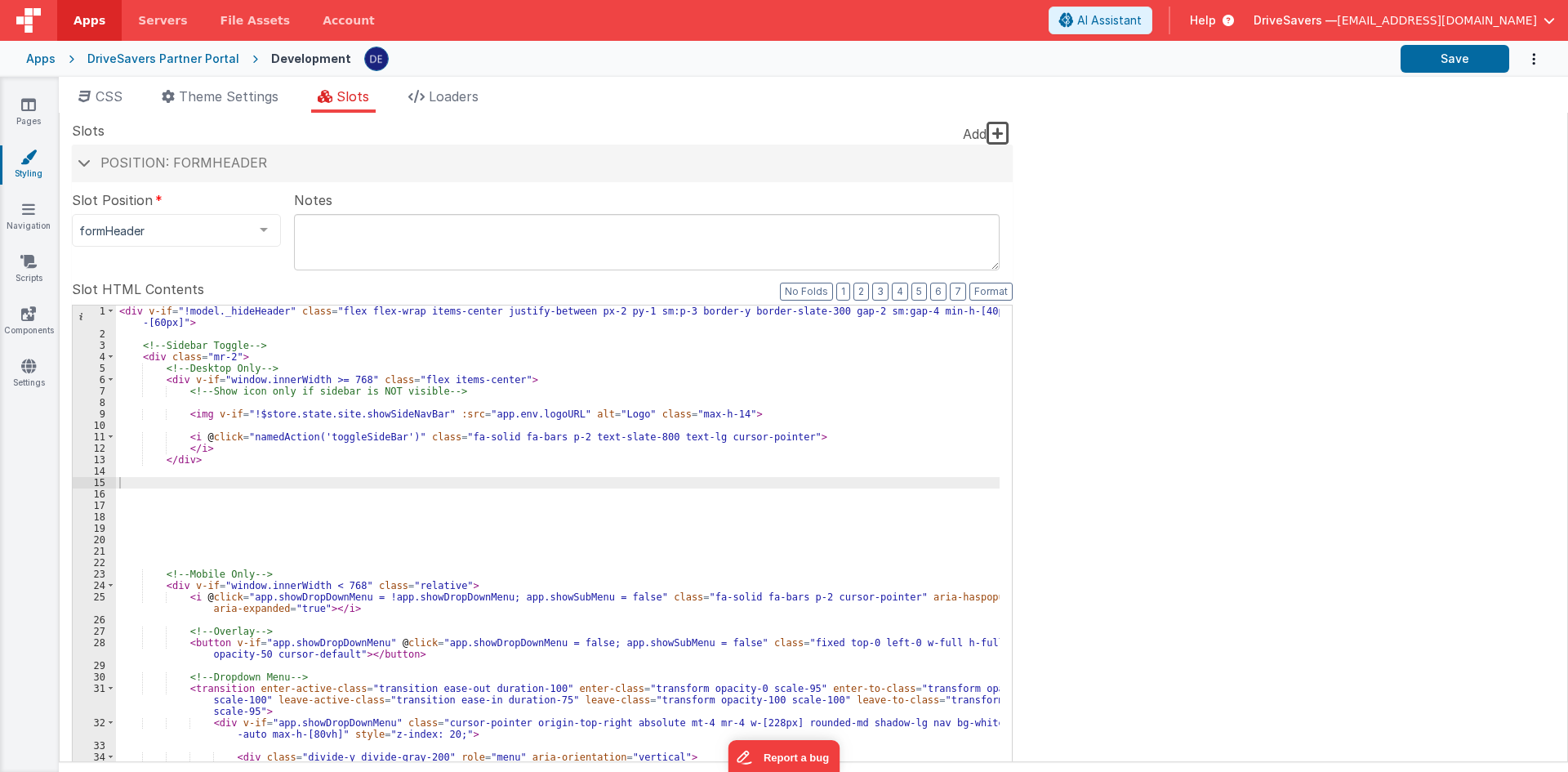
click at [647, 380] on div "< div v-if = "!model._hideHeader" class = "flex flex-wrap items-center justify-…" at bounding box center [557, 587] width 884 height 563
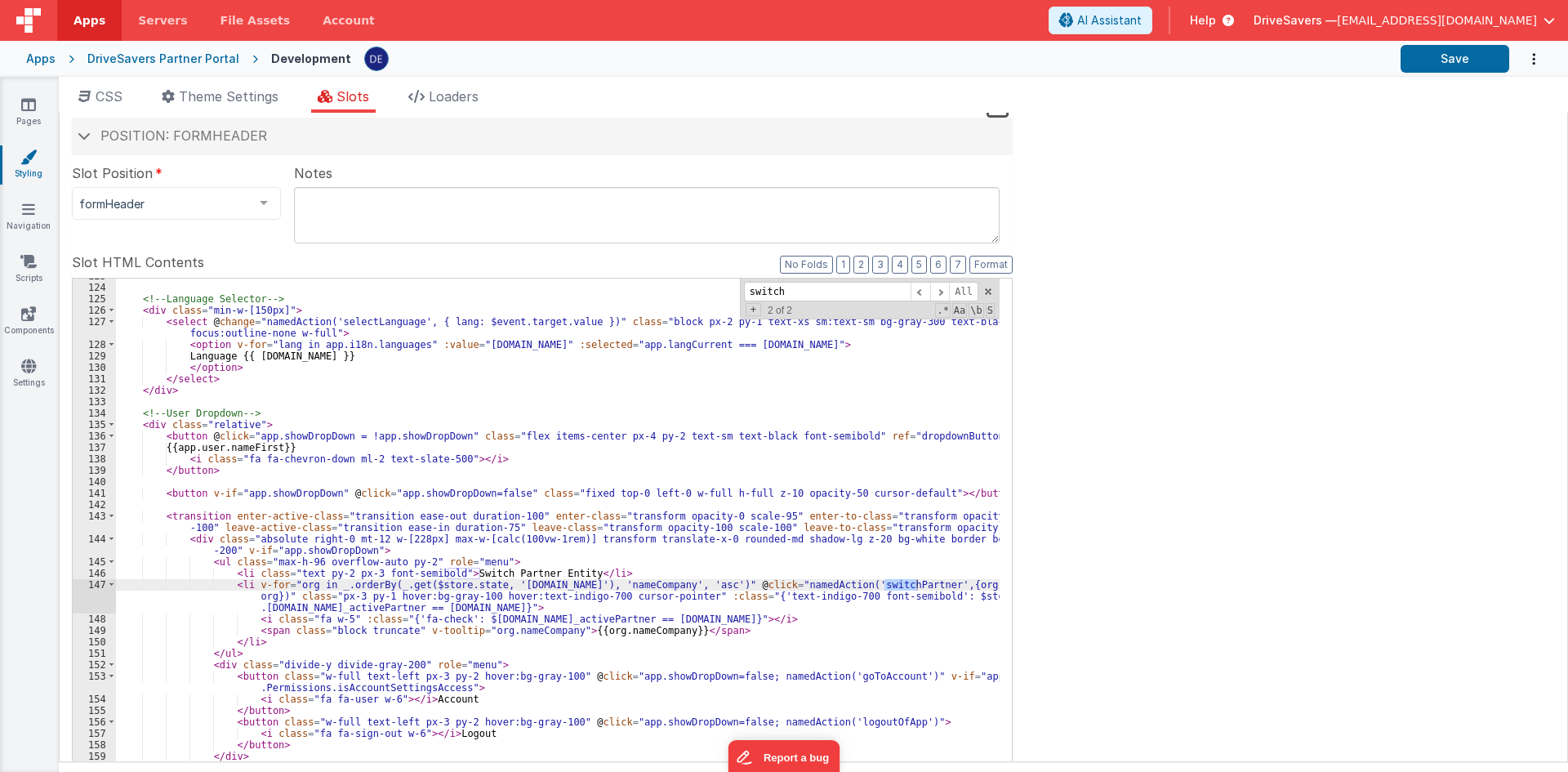
scroll to position [163, 0]
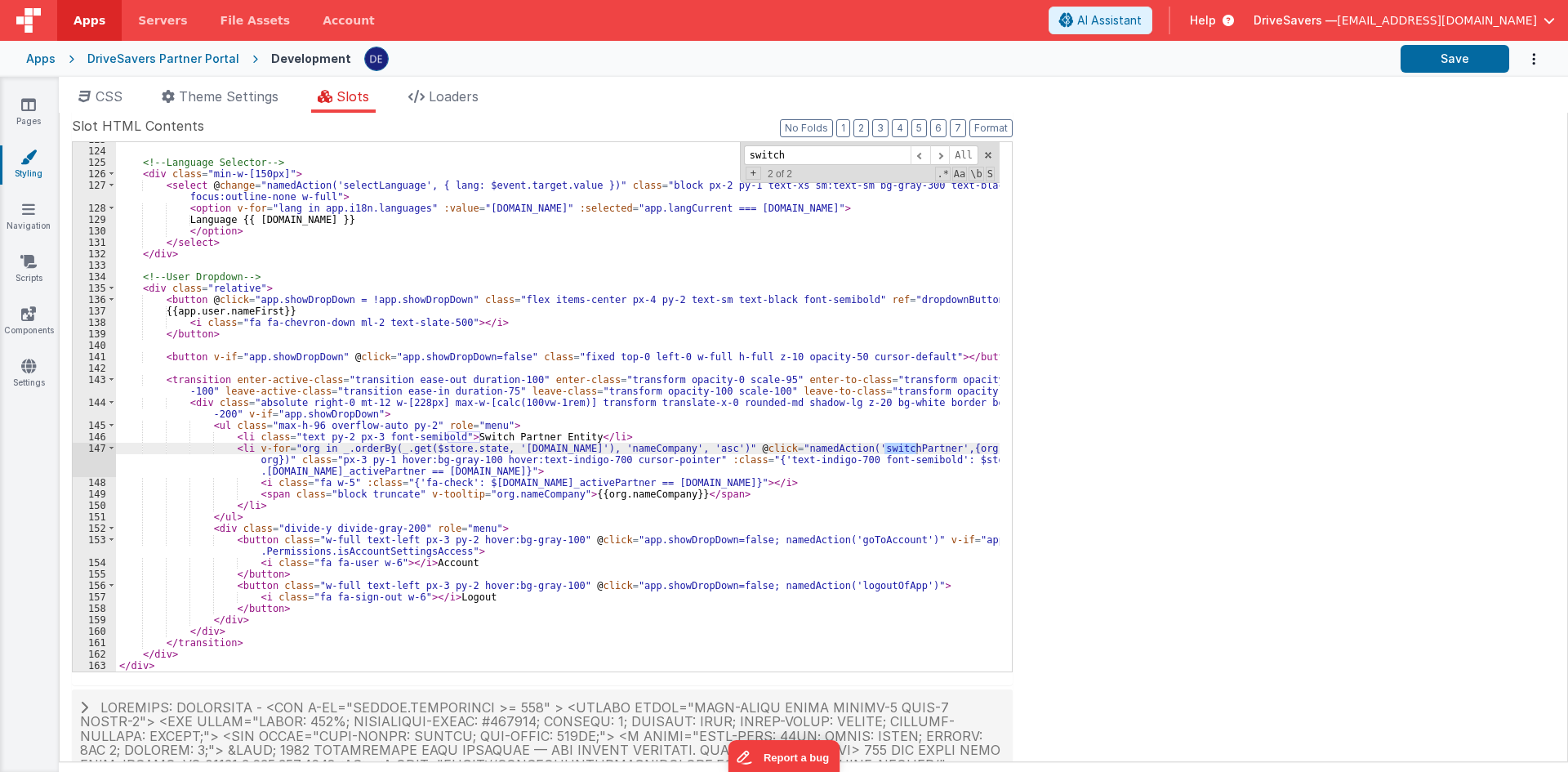
type input "switch"
click at [595, 432] on div "<!-- Language Selector --> < div class = "min-w-[150px]" > < select @ change = …" at bounding box center [557, 409] width 884 height 552
click at [218, 431] on div "<!-- Language Selector --> < div class = "min-w-[150px]" > < select @ change = …" at bounding box center [557, 409] width 884 height 552
click at [215, 424] on div "<!-- Language Selector --> < div class = "min-w-[150px]" > < select @ change = …" at bounding box center [557, 409] width 884 height 552
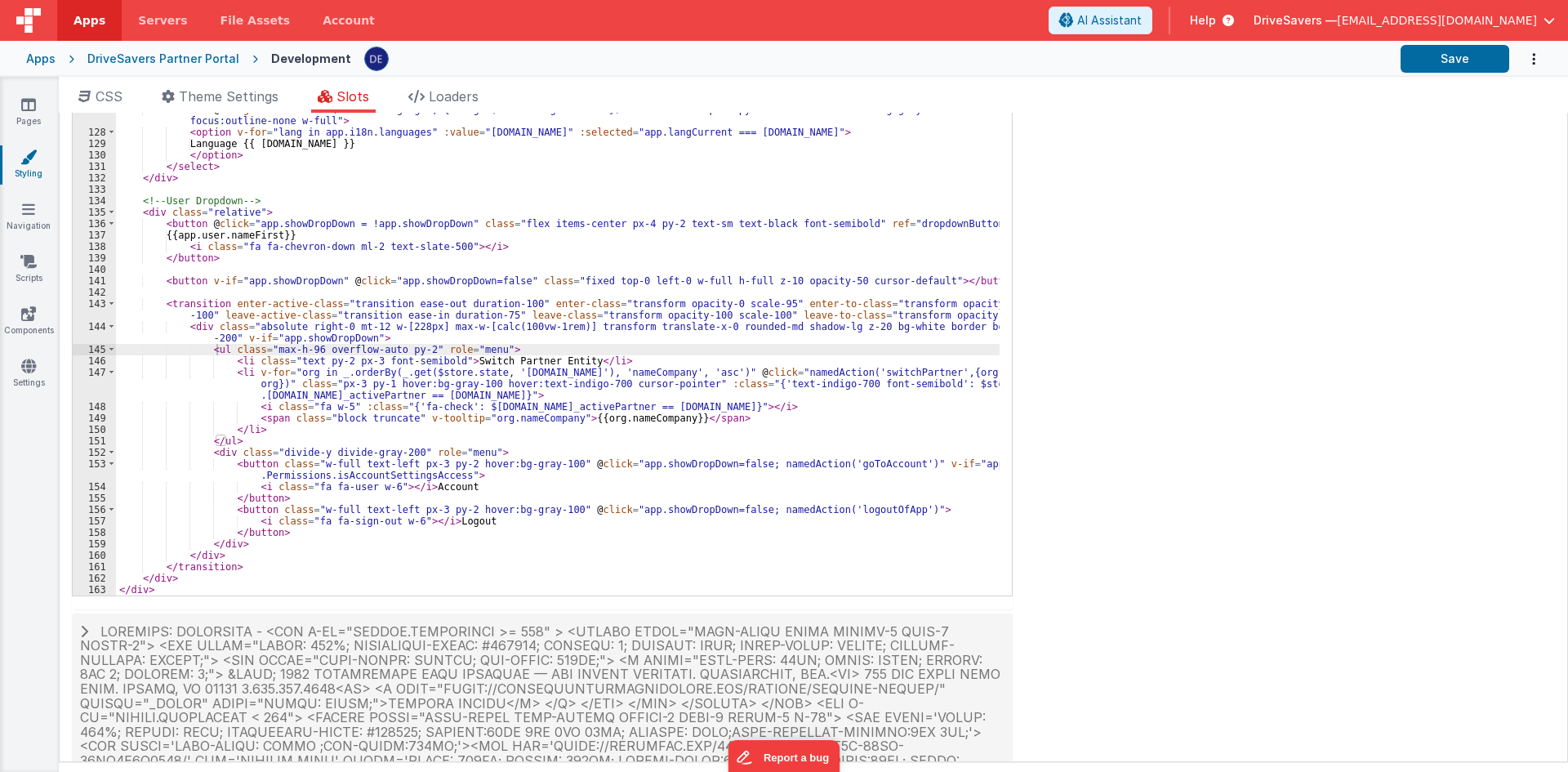
scroll to position [245, 0]
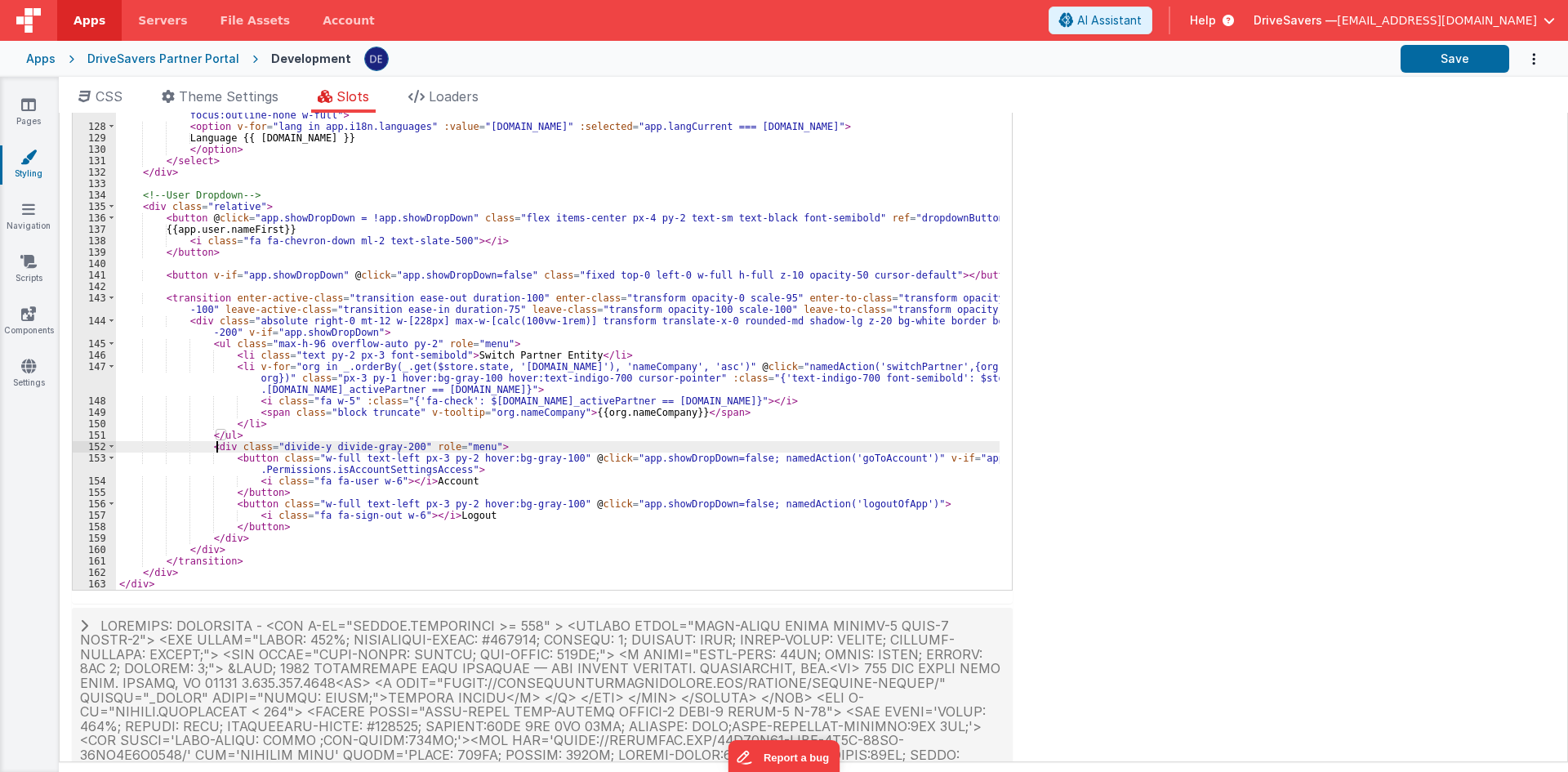
click at [218, 446] on div "<!-- Language Selector --> < div class = "min-w-[150px]" > < select @ change = …" at bounding box center [557, 328] width 884 height 552
click at [217, 434] on div "<!-- Language Selector --> < div class = "min-w-[150px]" > < select @ change = …" at bounding box center [557, 328] width 884 height 552
click at [214, 348] on div "<!-- Language Selector --> < div class = "min-w-[150px]" > < select @ change = …" at bounding box center [557, 328] width 884 height 552
click at [249, 439] on div "<!-- Language Selector --> < div class = "min-w-[150px]" > < select @ change = …" at bounding box center [557, 328] width 884 height 552
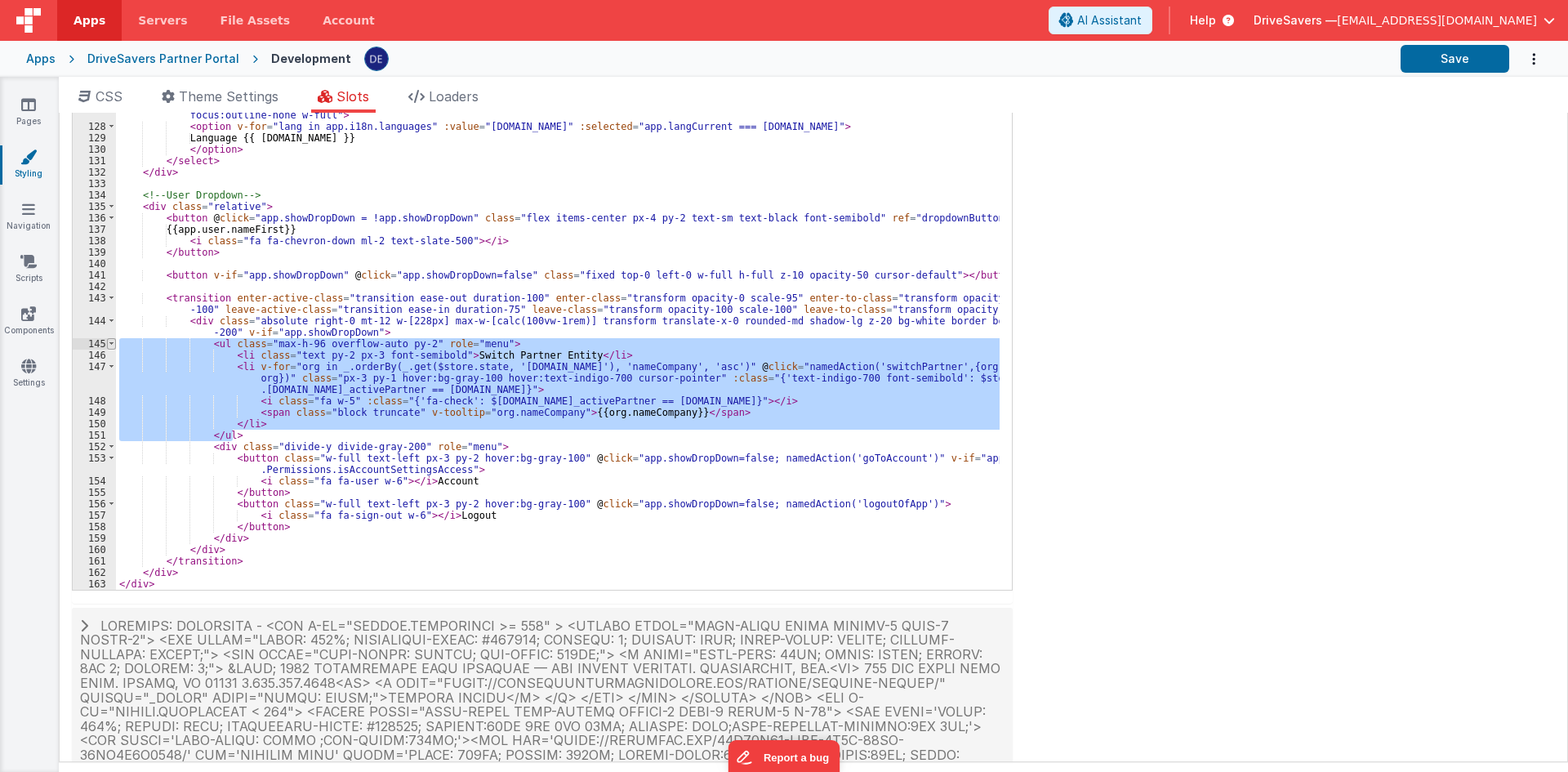
drag, startPoint x: 238, startPoint y: 432, endPoint x: 110, endPoint y: 344, distance: 155.3
click at [110, 344] on div "123 124 125 126 127 128 129 130 131 132 133 134 135 136 137 138 139 140 141 142…" at bounding box center [542, 325] width 941 height 531
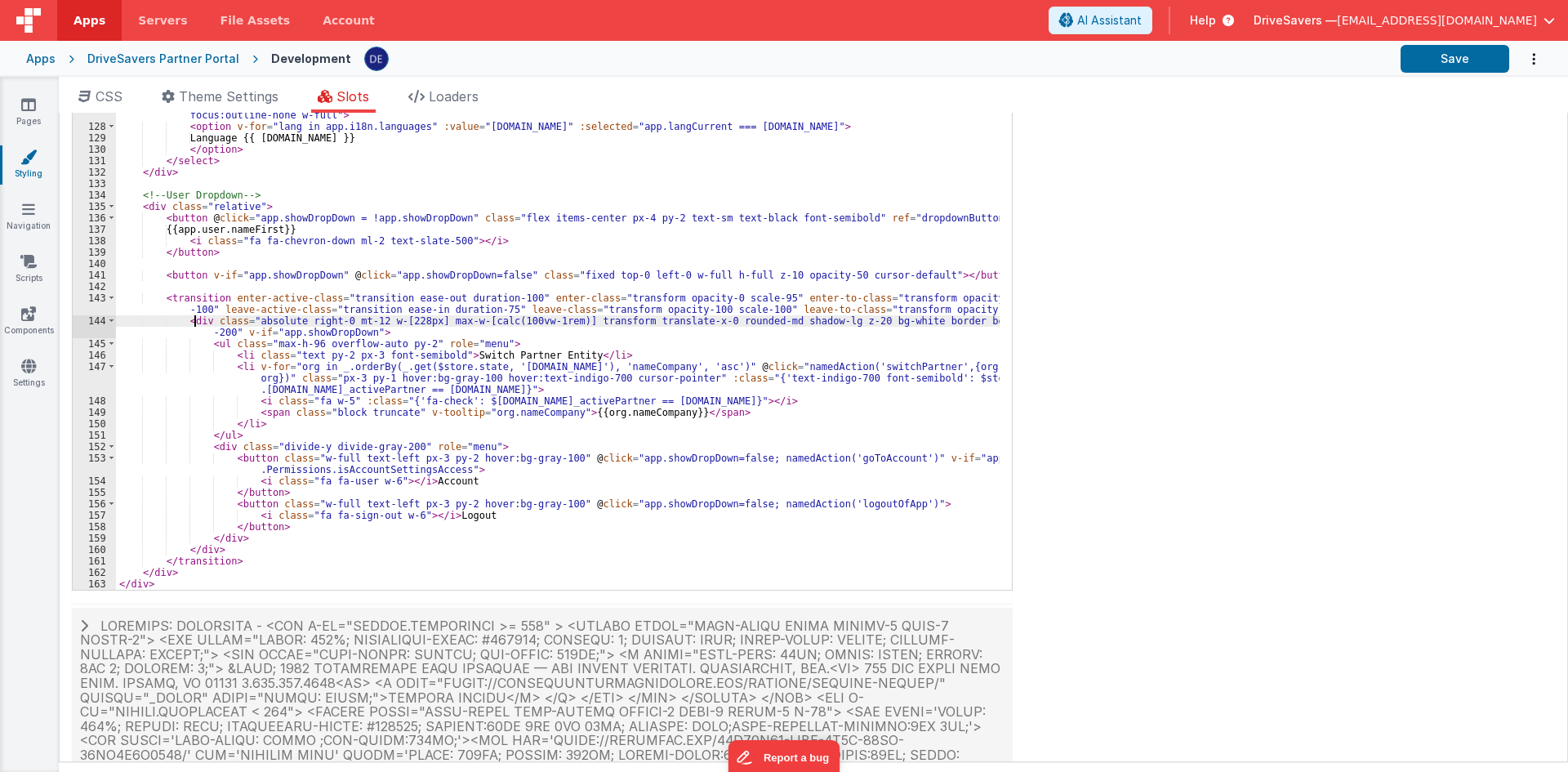
click at [196, 319] on div "<!-- Language Selector --> < div class = "min-w-[150px]" > < select @ change = …" at bounding box center [557, 328] width 884 height 552
click at [171, 299] on div "<!-- Language Selector --> < div class = "min-w-[150px]" > < select @ change = …" at bounding box center [557, 328] width 884 height 552
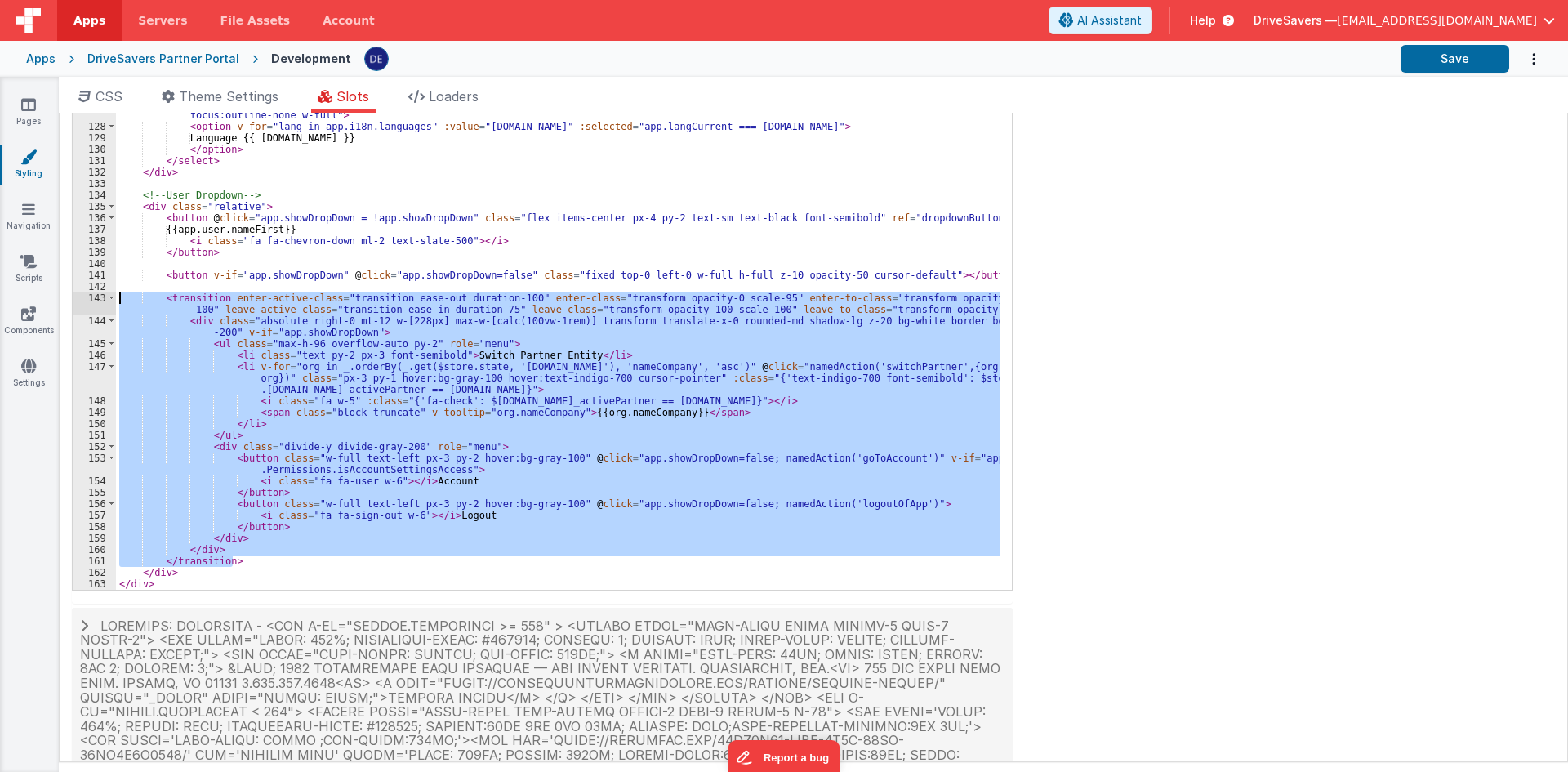
drag, startPoint x: 235, startPoint y: 563, endPoint x: 100, endPoint y: 297, distance: 298.3
click at [100, 297] on div "123 124 125 126 127 128 129 130 131 132 133 134 135 136 137 138 139 140 141 142…" at bounding box center [542, 325] width 941 height 531
click at [269, 337] on div "<!-- Language Selector --> < div class = "min-w-[150px]" > < select @ change = …" at bounding box center [557, 325] width 884 height 529
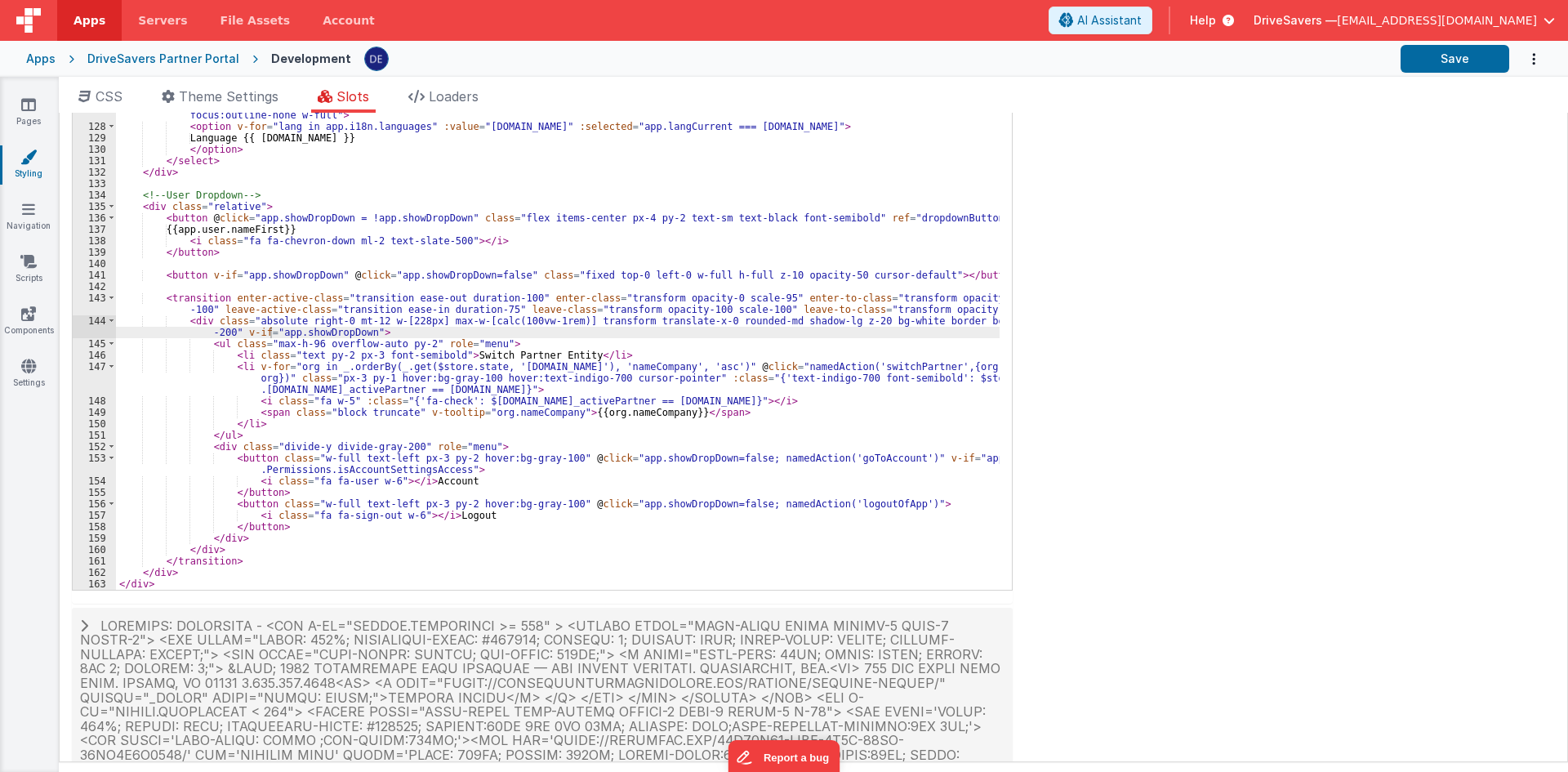
click at [210, 345] on div "<!-- Language Selector --> < div class = "min-w-[150px]" > < select @ change = …" at bounding box center [557, 328] width 884 height 552
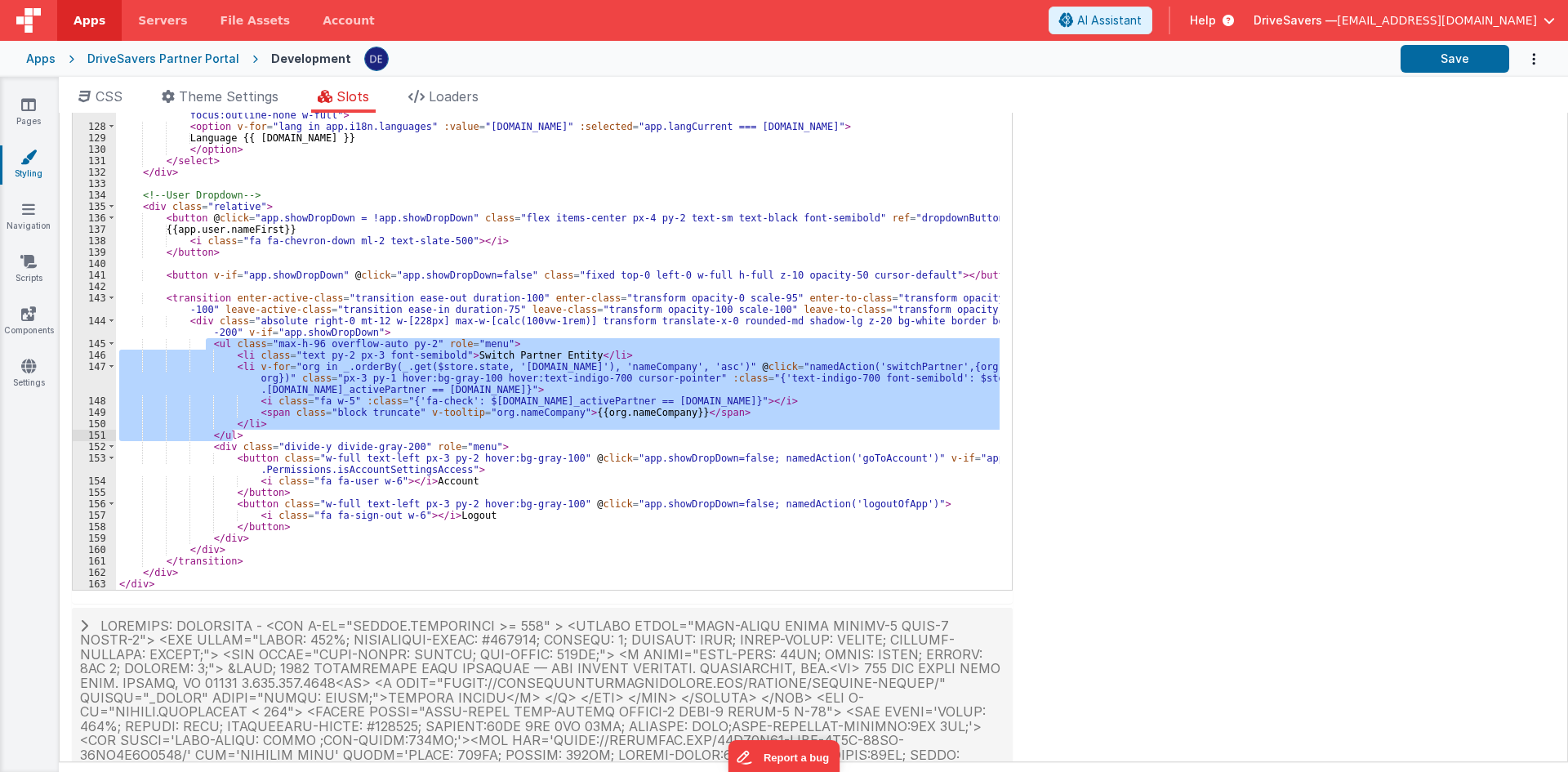
drag, startPoint x: 205, startPoint y: 343, endPoint x: 239, endPoint y: 437, distance: 100.0
click at [239, 437] on div "<!-- Language Selector --> < div class = "min-w-[150px]" > < select @ change = …" at bounding box center [557, 328] width 884 height 552
click at [33, 271] on link "Scripts" at bounding box center [29, 270] width 59 height 33
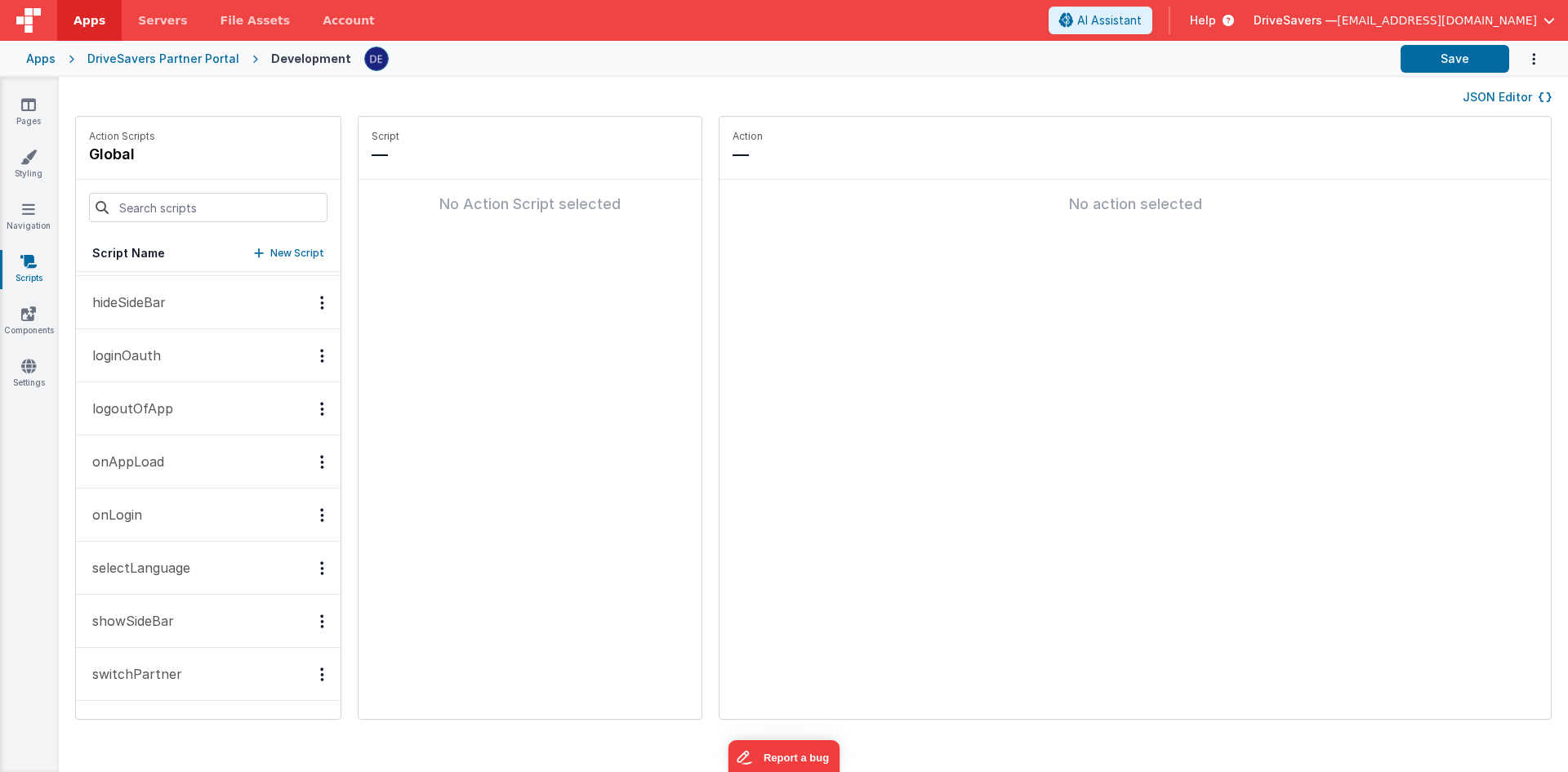
scroll to position [1372, 0]
click at [197, 639] on button "switchPartner" at bounding box center [208, 626] width 264 height 53
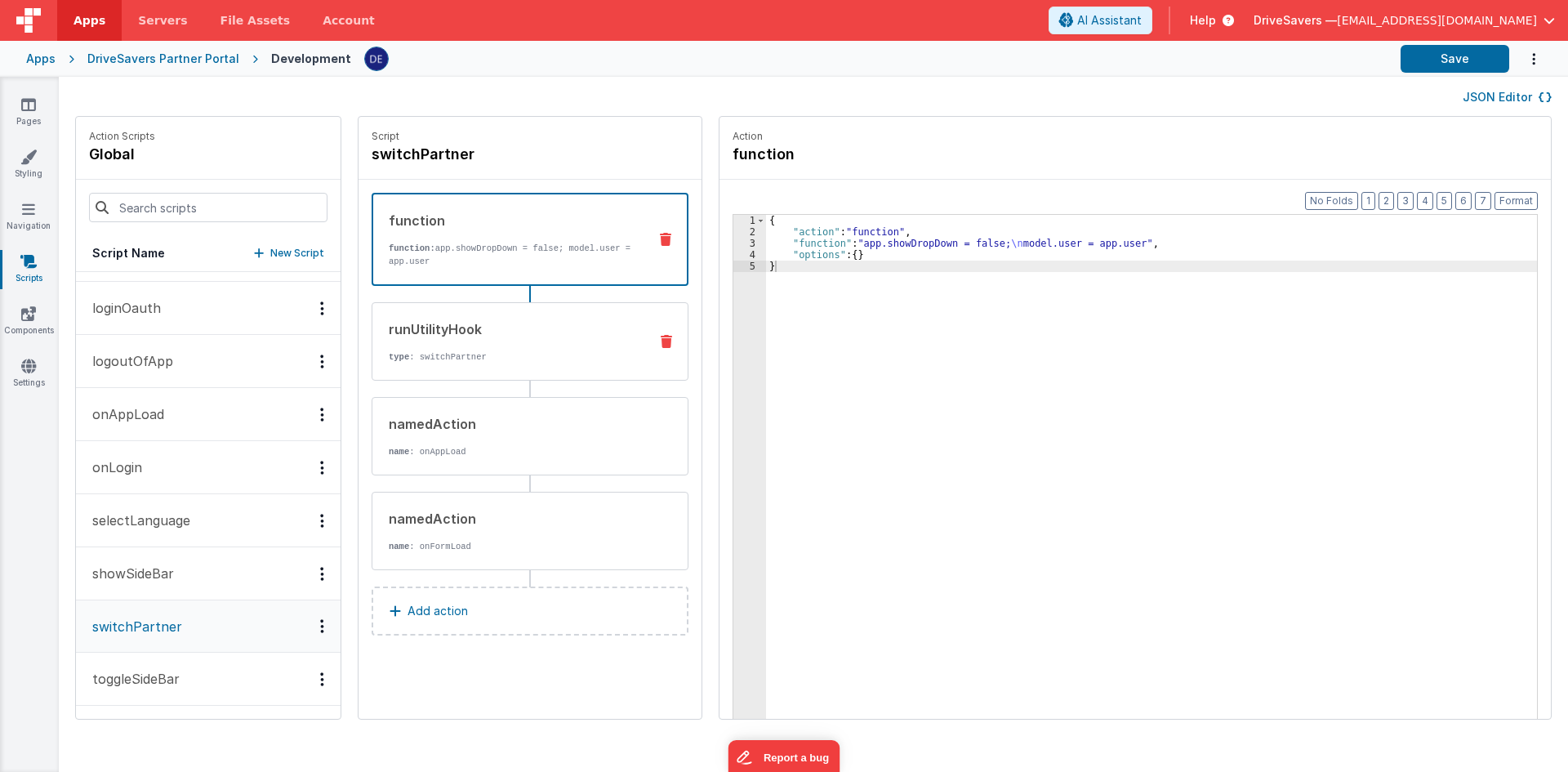
scroll to position [1371, 0]
click at [508, 250] on p "function: app.showDropDown = false; model.user = app.user" at bounding box center [511, 255] width 246 height 26
click at [836, 270] on div "{ "action" : "function" , "function" : "app.showDropDown = false; \n model.user…" at bounding box center [1159, 503] width 787 height 577
click at [503, 361] on p "type : switchPartner" at bounding box center [512, 356] width 247 height 13
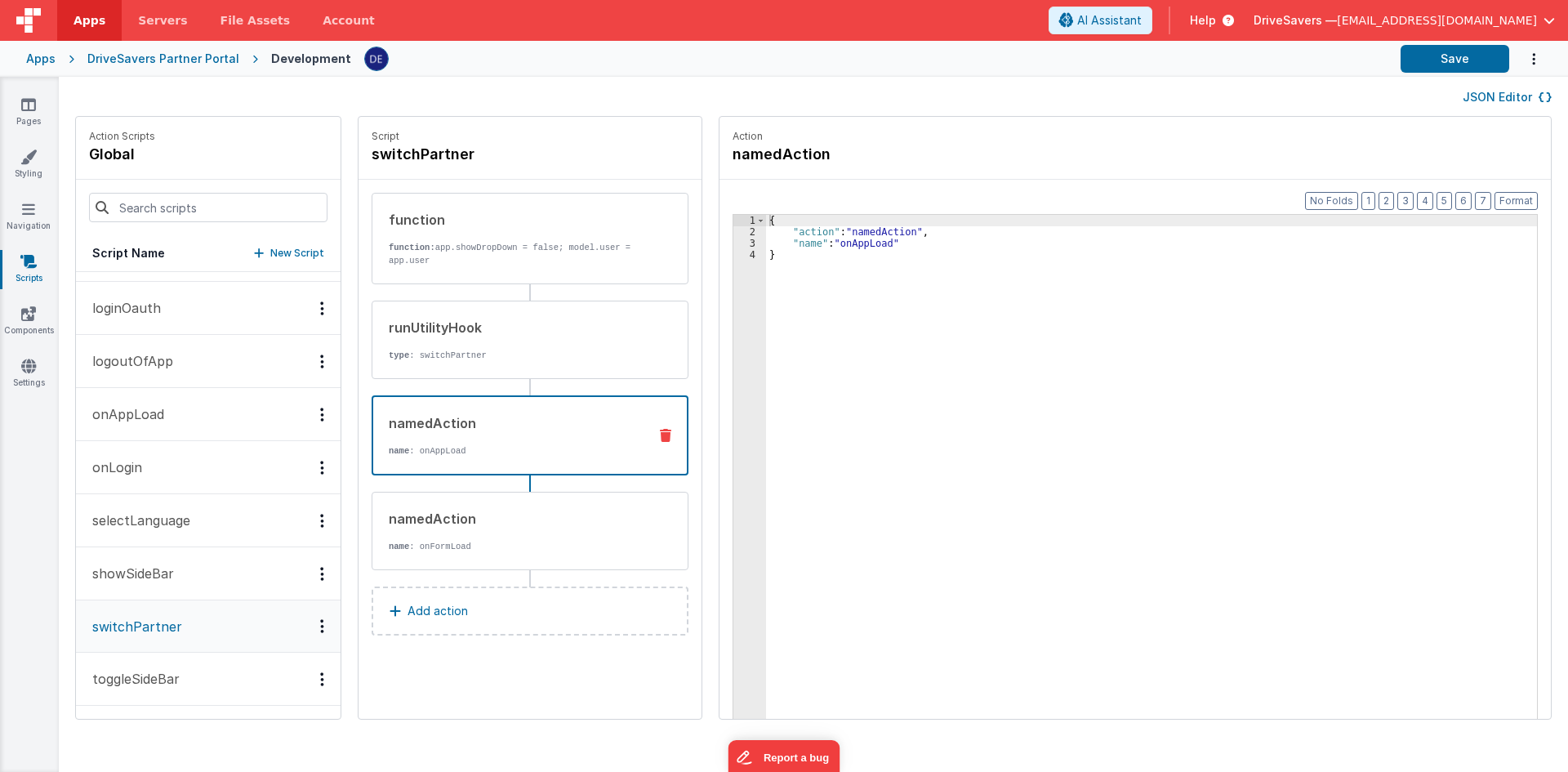
click at [489, 434] on div "namedAction name : onAppLoad" at bounding box center [503, 436] width 262 height 44
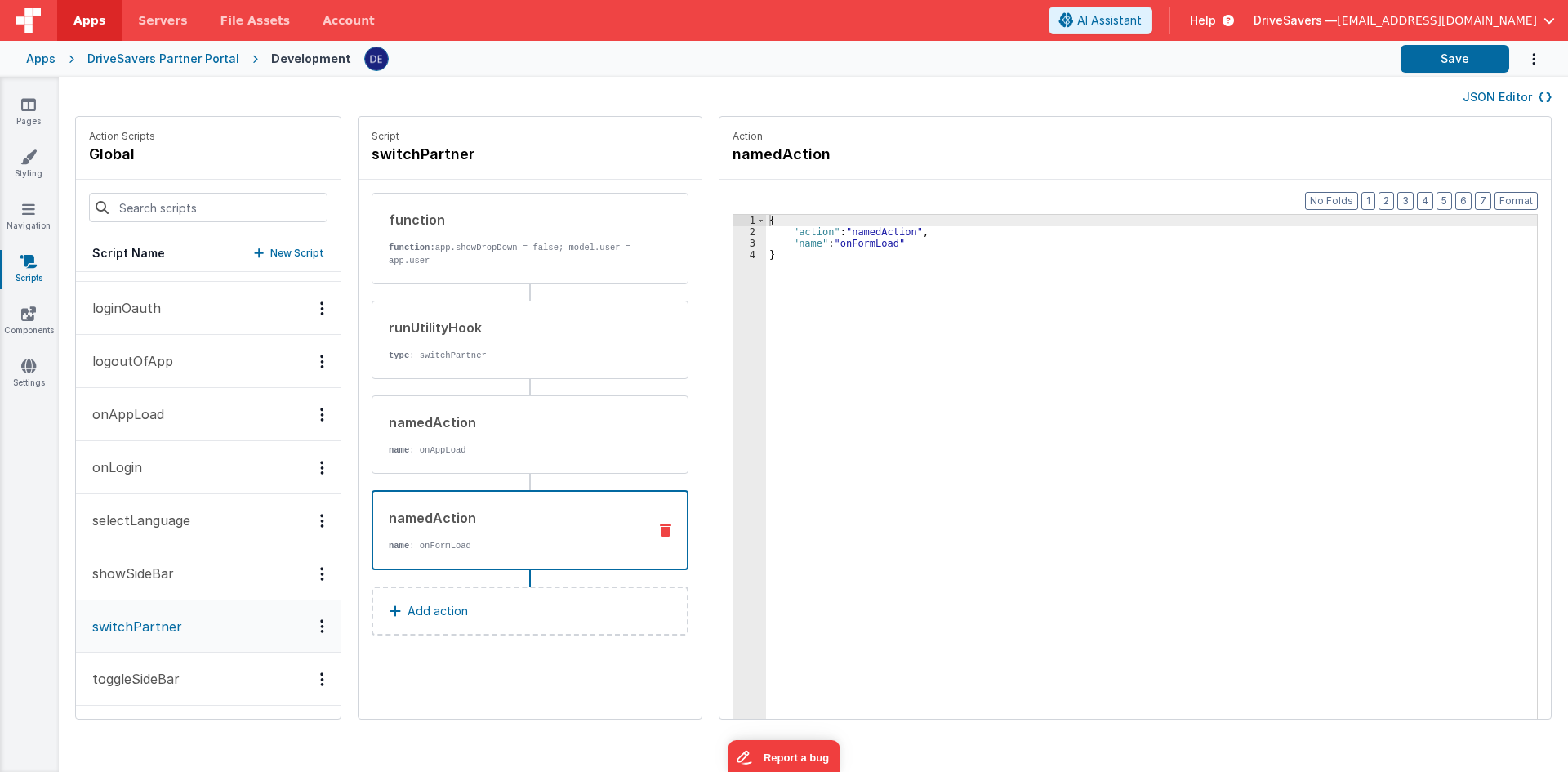
click at [469, 518] on div "namedAction" at bounding box center [511, 518] width 246 height 20
click at [457, 442] on div "namedAction name : onAppLoad" at bounding box center [504, 435] width 263 height 44
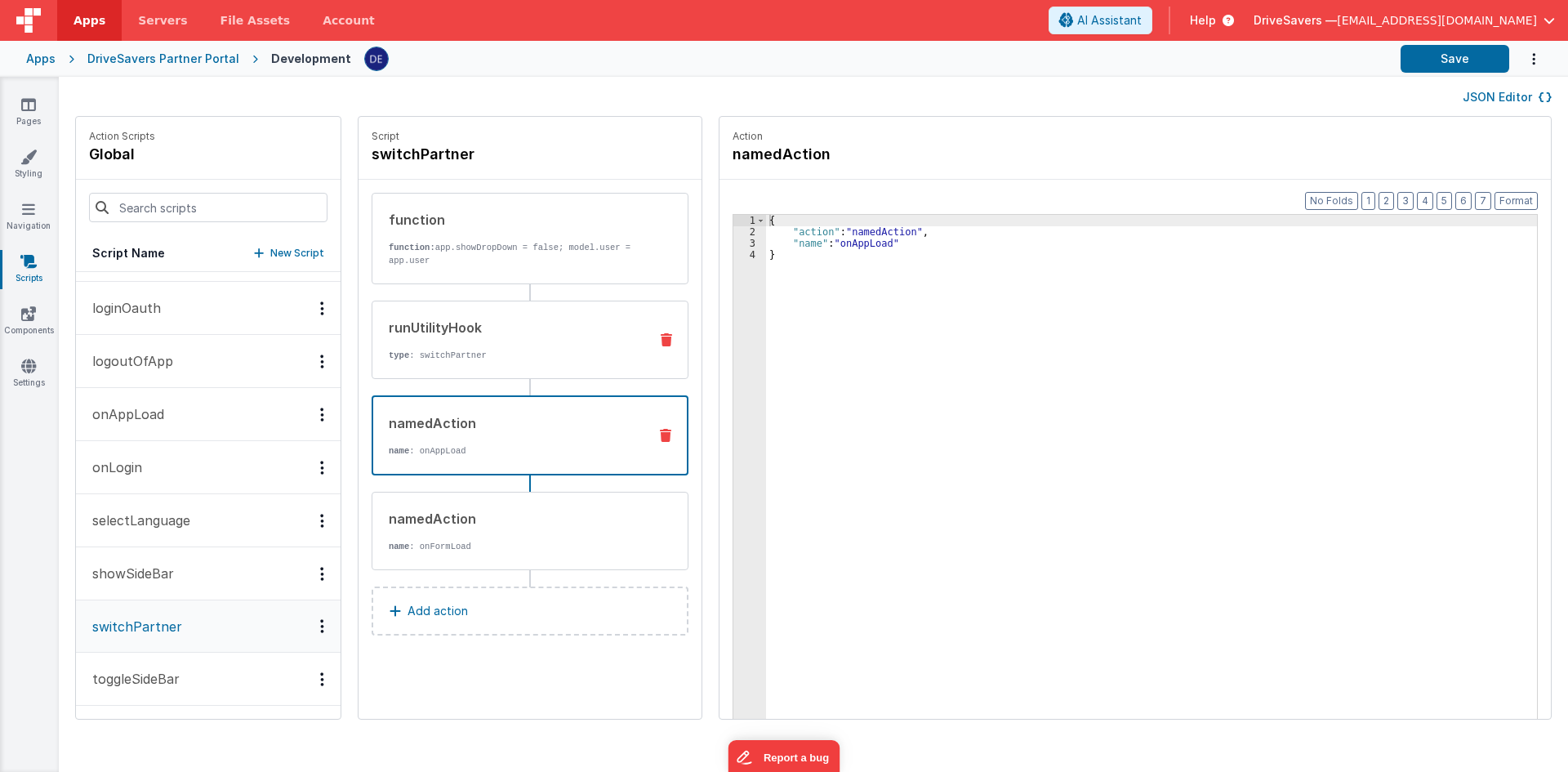
click at [468, 347] on div "runUtilityHook type : switchPartner" at bounding box center [504, 340] width 263 height 44
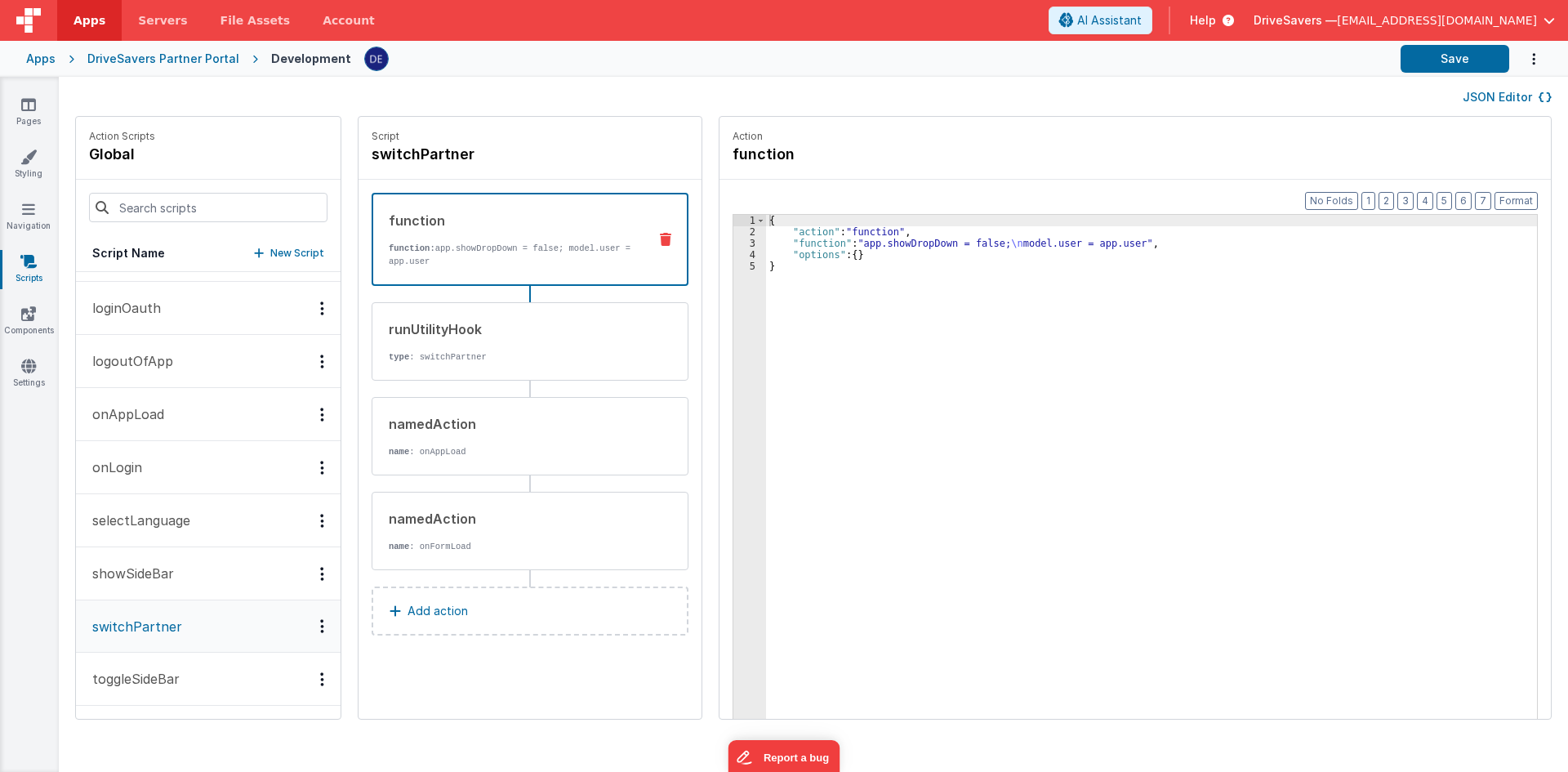
click at [468, 278] on div "function function: app.showDropDown = false; model.user = app.user" at bounding box center [530, 239] width 317 height 93
click at [842, 264] on div "{ "action" : "function" , "function" : "app.showDropDown = false; \n model.user…" at bounding box center [1159, 503] width 787 height 577
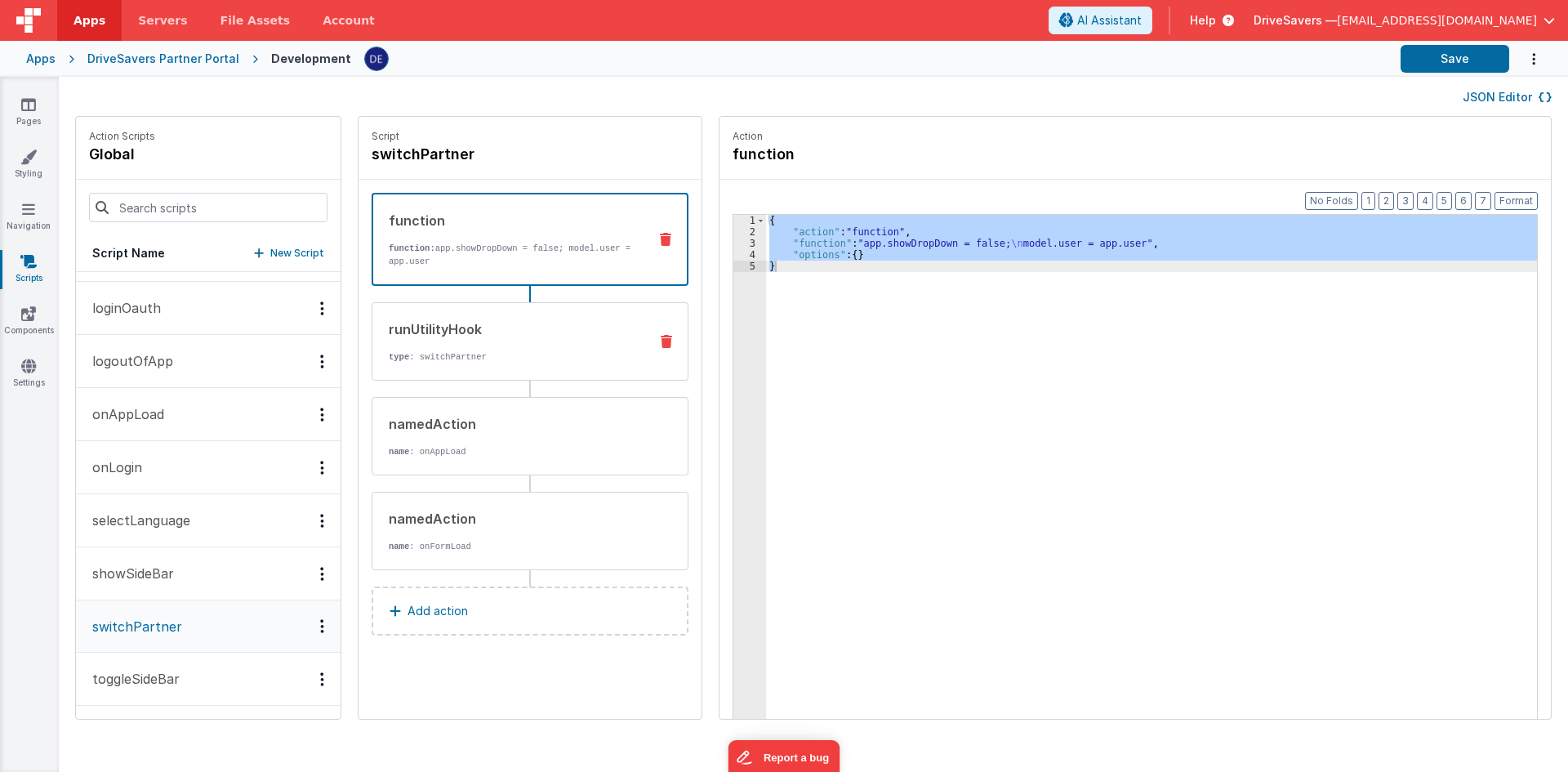
drag, startPoint x: 474, startPoint y: 359, endPoint x: 486, endPoint y: 359, distance: 12.0
click at [474, 359] on p "type : switchPartner" at bounding box center [512, 356] width 247 height 13
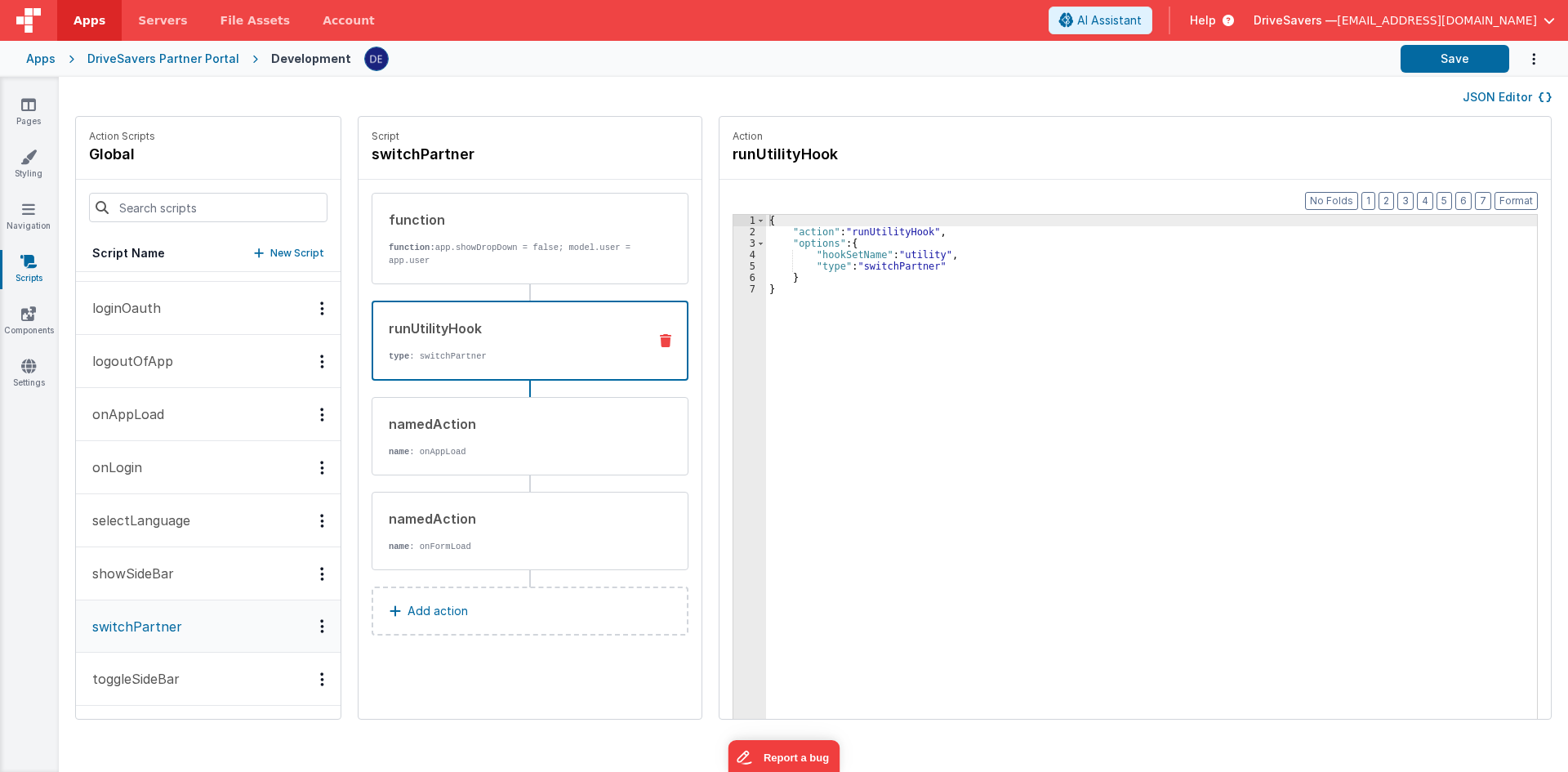
click at [876, 327] on div "{ "action" : "runUtilityHook" , "options" : { "hookSetName" : "utility" , "type…" at bounding box center [1159, 503] width 787 height 577
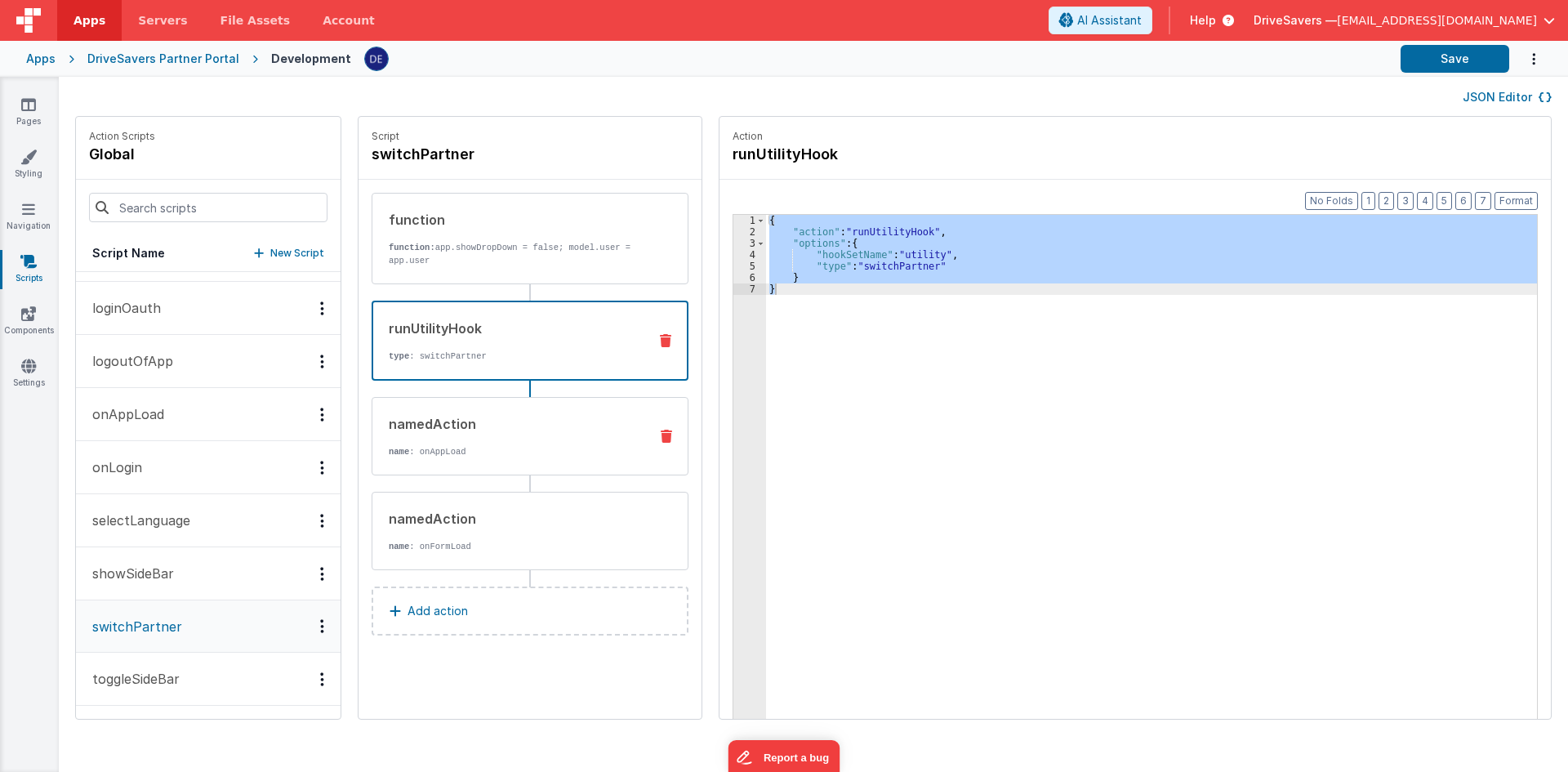
click at [468, 442] on div "namedAction name : onAppLoad" at bounding box center [504, 436] width 263 height 44
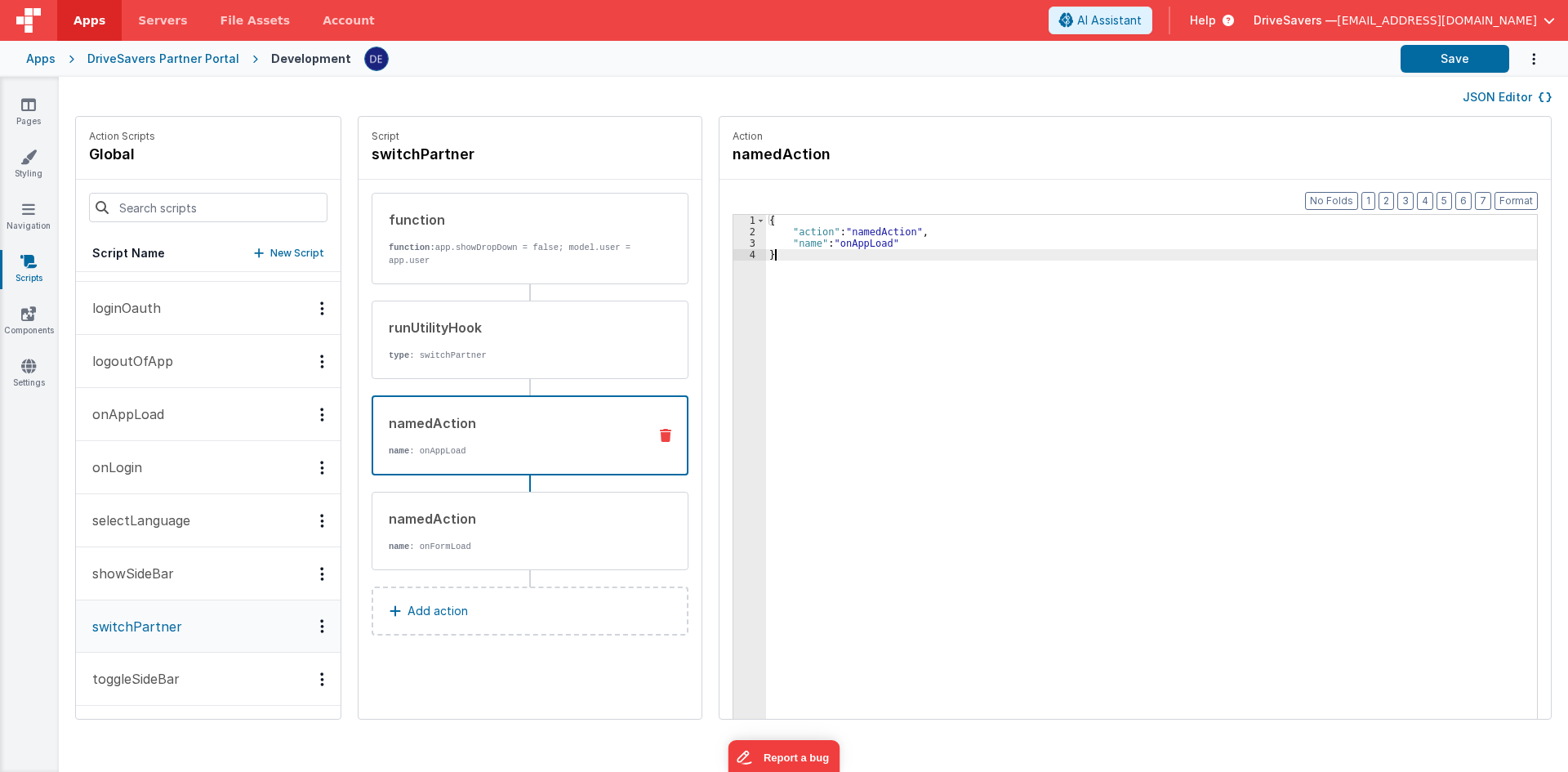
click at [878, 289] on div "{ "action" : "namedAction" , "name" : "onAppLoad" }" at bounding box center [1159, 503] width 787 height 577
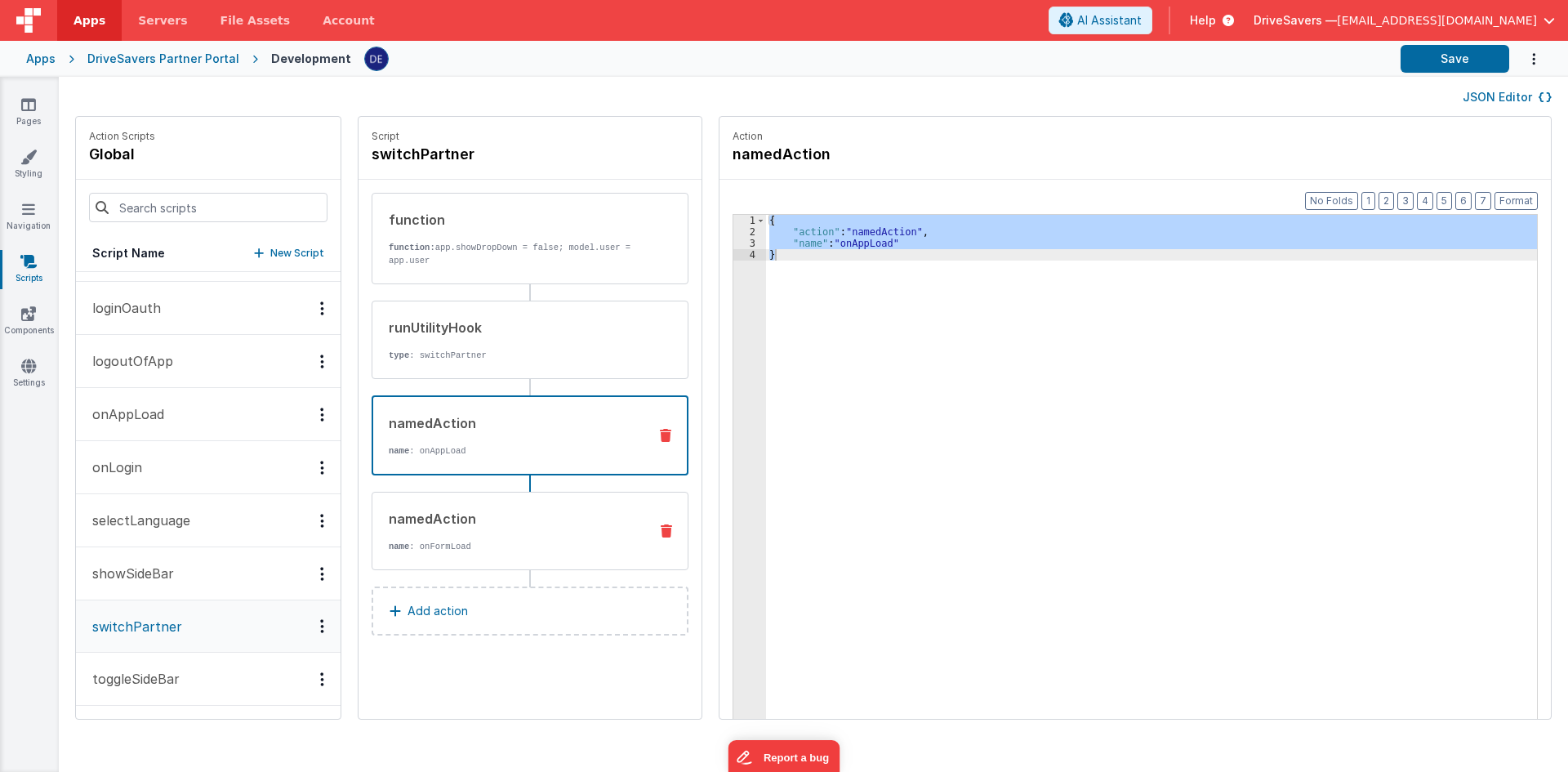
click at [477, 518] on div "namedAction" at bounding box center [512, 518] width 247 height 20
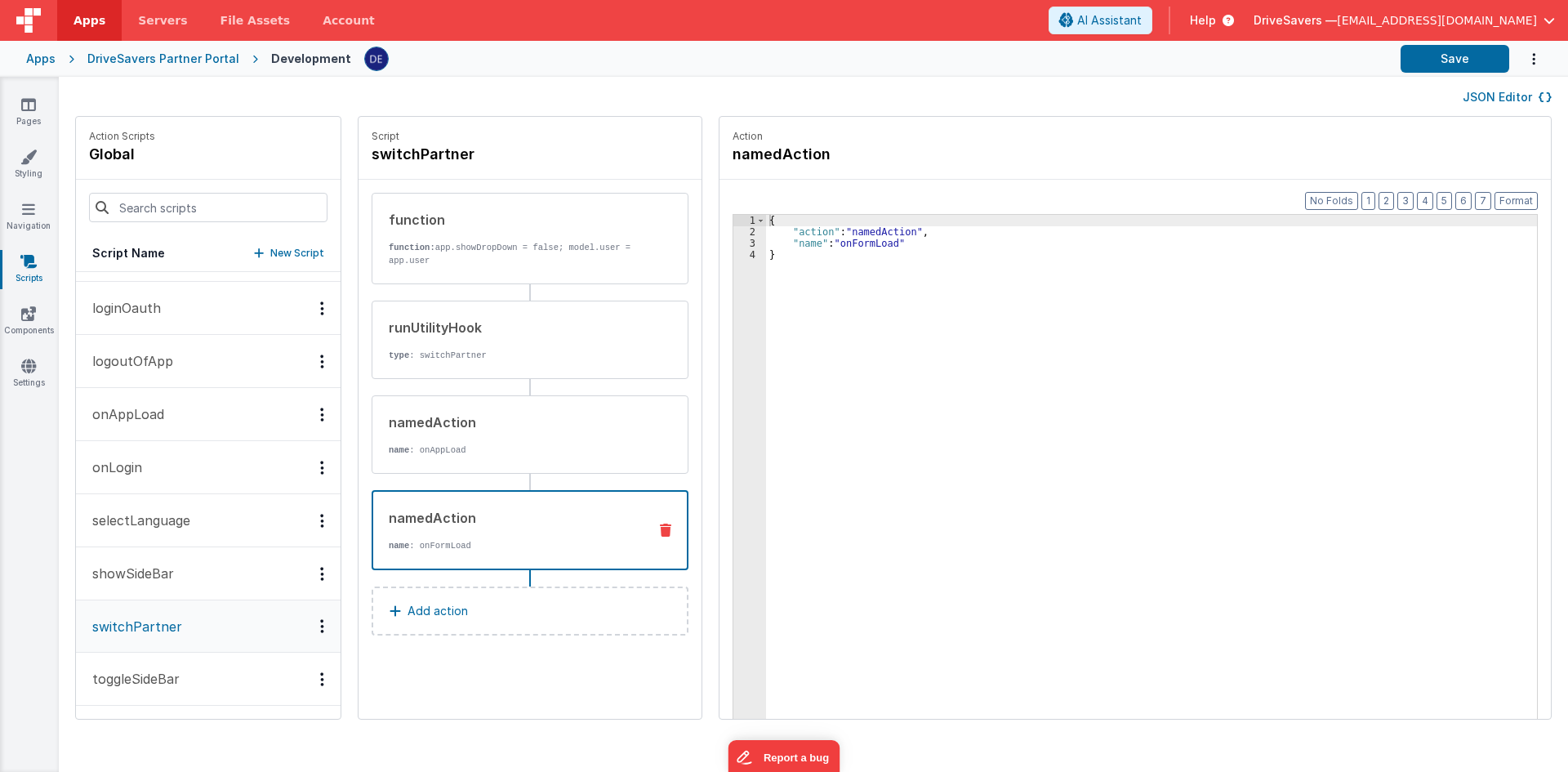
click at [876, 489] on div "{ "action" : "namedAction" , "name" : "onFormLoad" }" at bounding box center [1159, 503] width 787 height 577
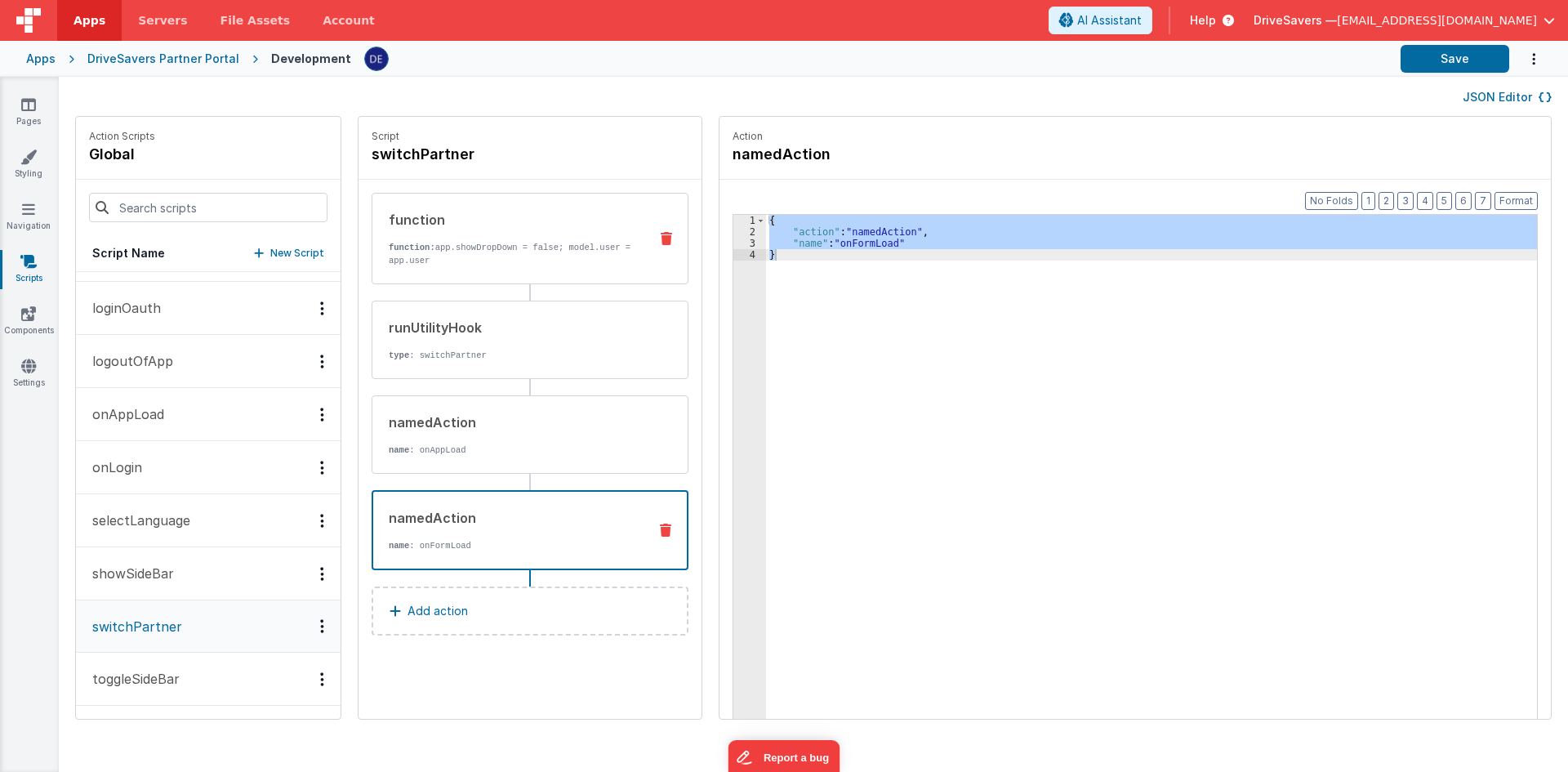
click at [550, 218] on div "function" at bounding box center [512, 220] width 247 height 20
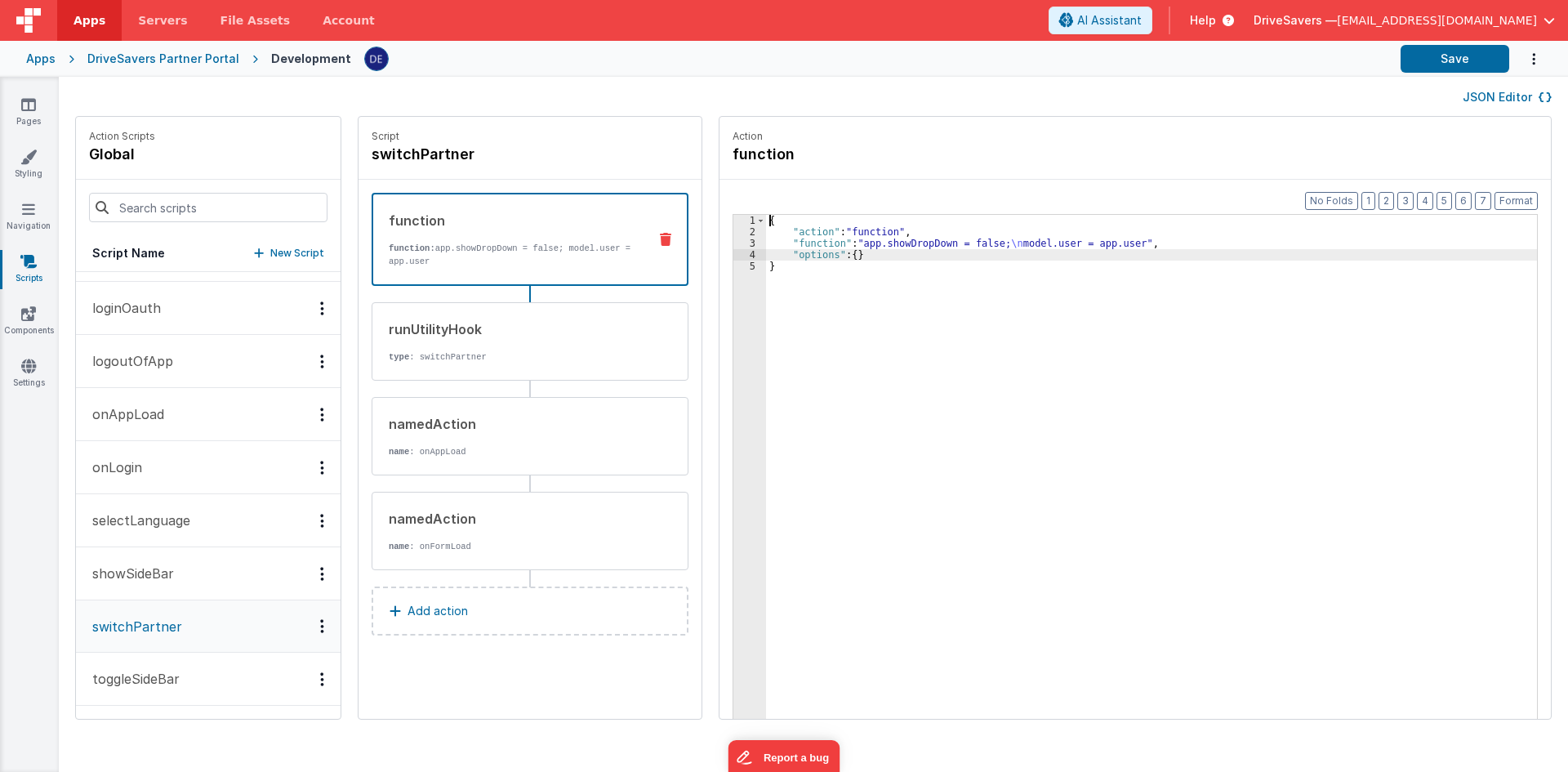
click at [942, 256] on div "{ "action" : "function" , "function" : "app.showDropDown = false; \n model.user…" at bounding box center [1159, 503] width 787 height 577
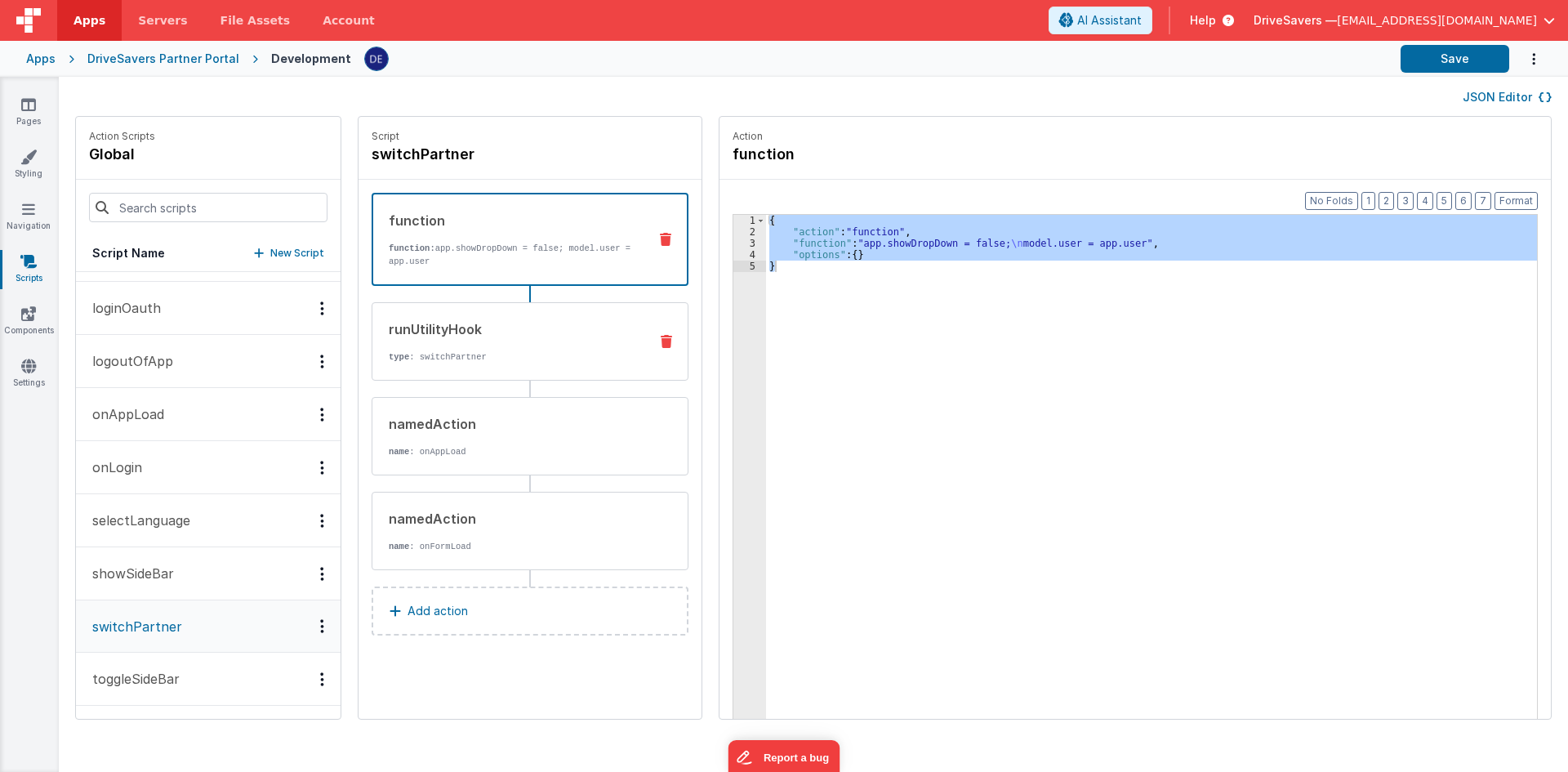
click at [442, 338] on div "runUtilityHook type : switchPartner" at bounding box center [504, 341] width 263 height 44
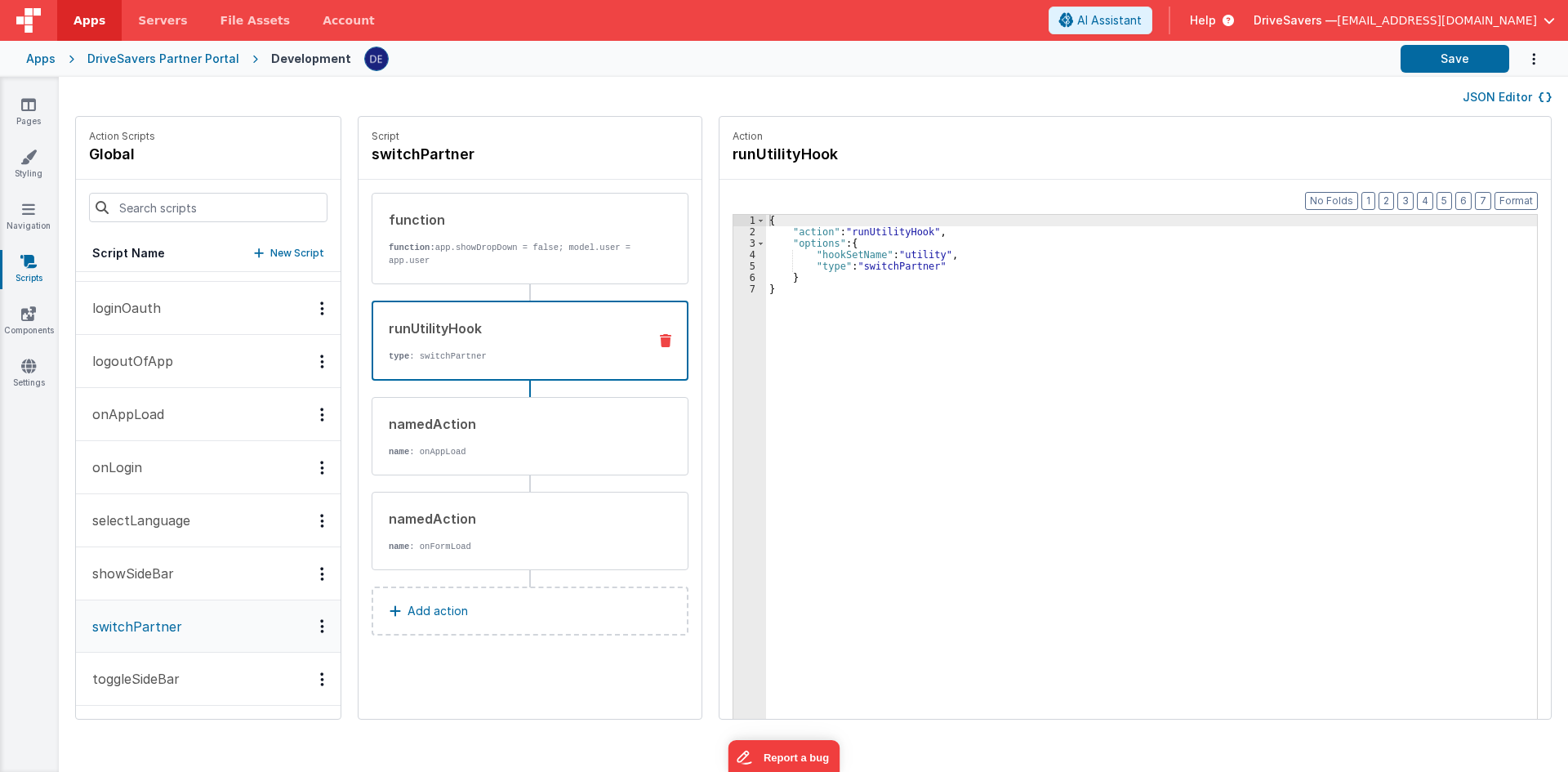
click at [863, 276] on div "{ "action" : "runUtilityHook" , "options" : { "hookSetName" : "utility" , "type…" at bounding box center [1159, 503] width 787 height 577
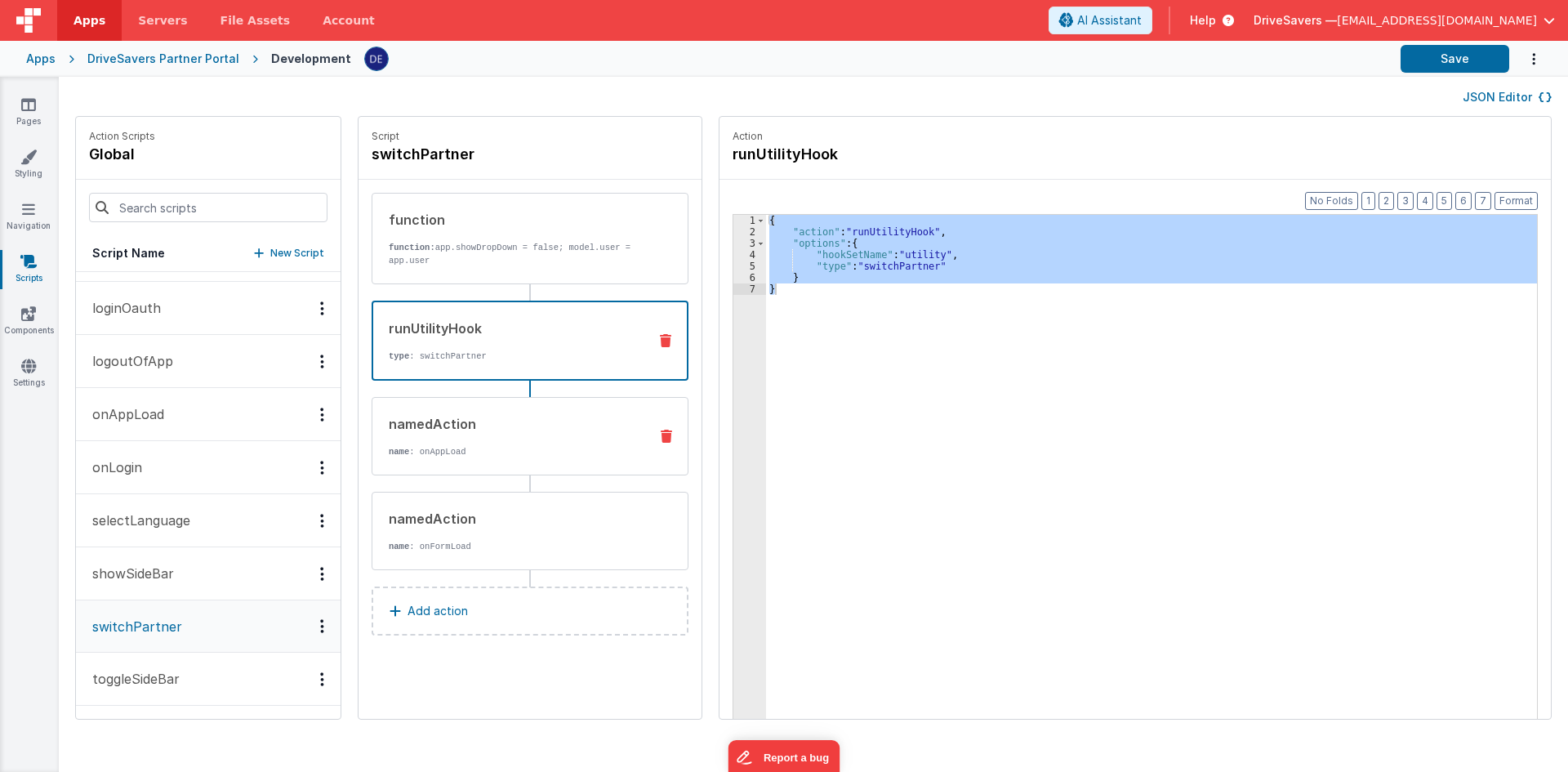
drag, startPoint x: 448, startPoint y: 418, endPoint x: 456, endPoint y: 417, distance: 8.1
click at [448, 418] on div "namedAction" at bounding box center [512, 423] width 247 height 20
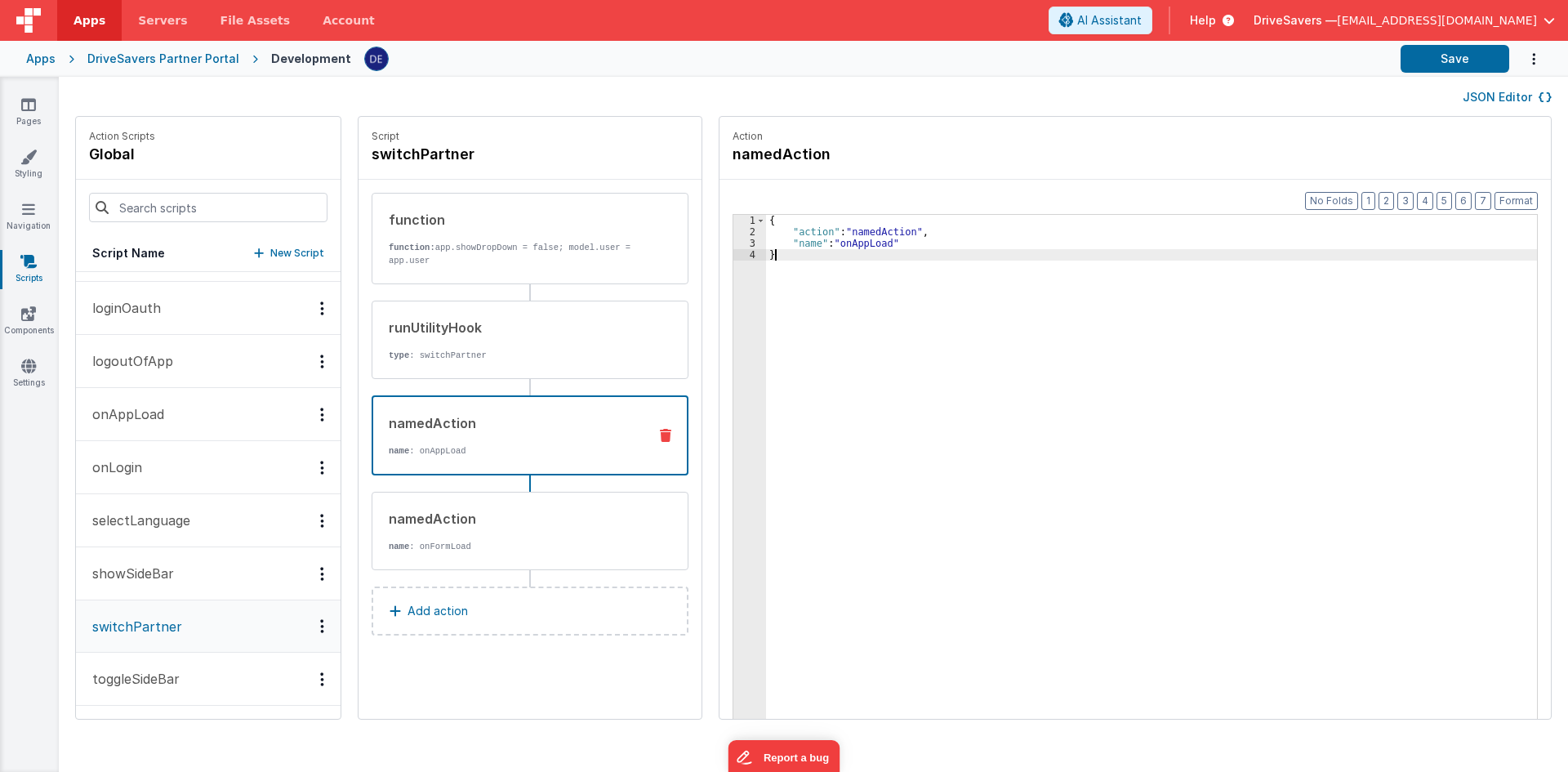
click at [936, 346] on div "{ "action" : "namedAction" , "name" : "onAppLoad" }" at bounding box center [1159, 503] width 787 height 577
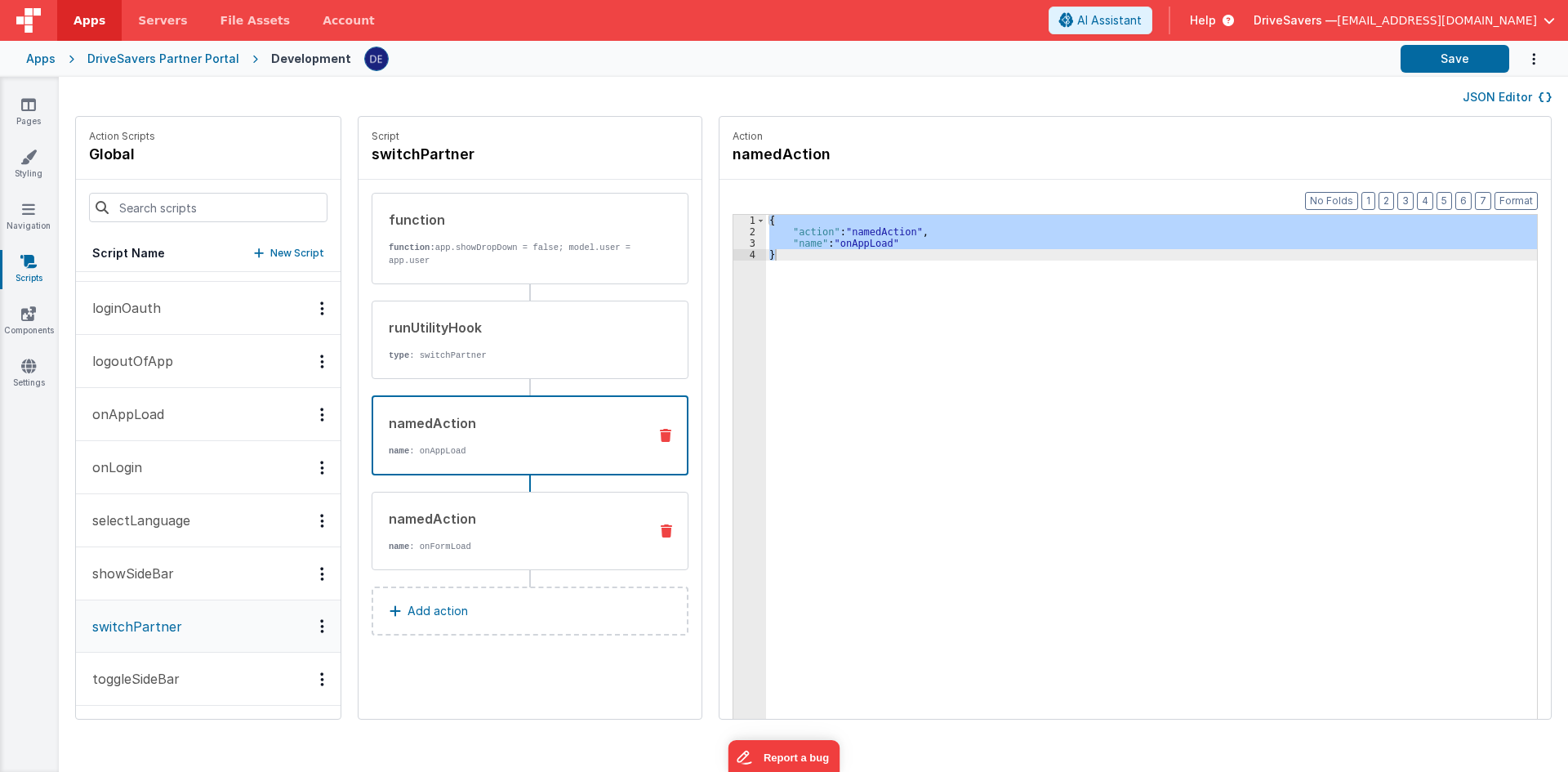
click at [450, 517] on div "namedAction" at bounding box center [512, 518] width 247 height 20
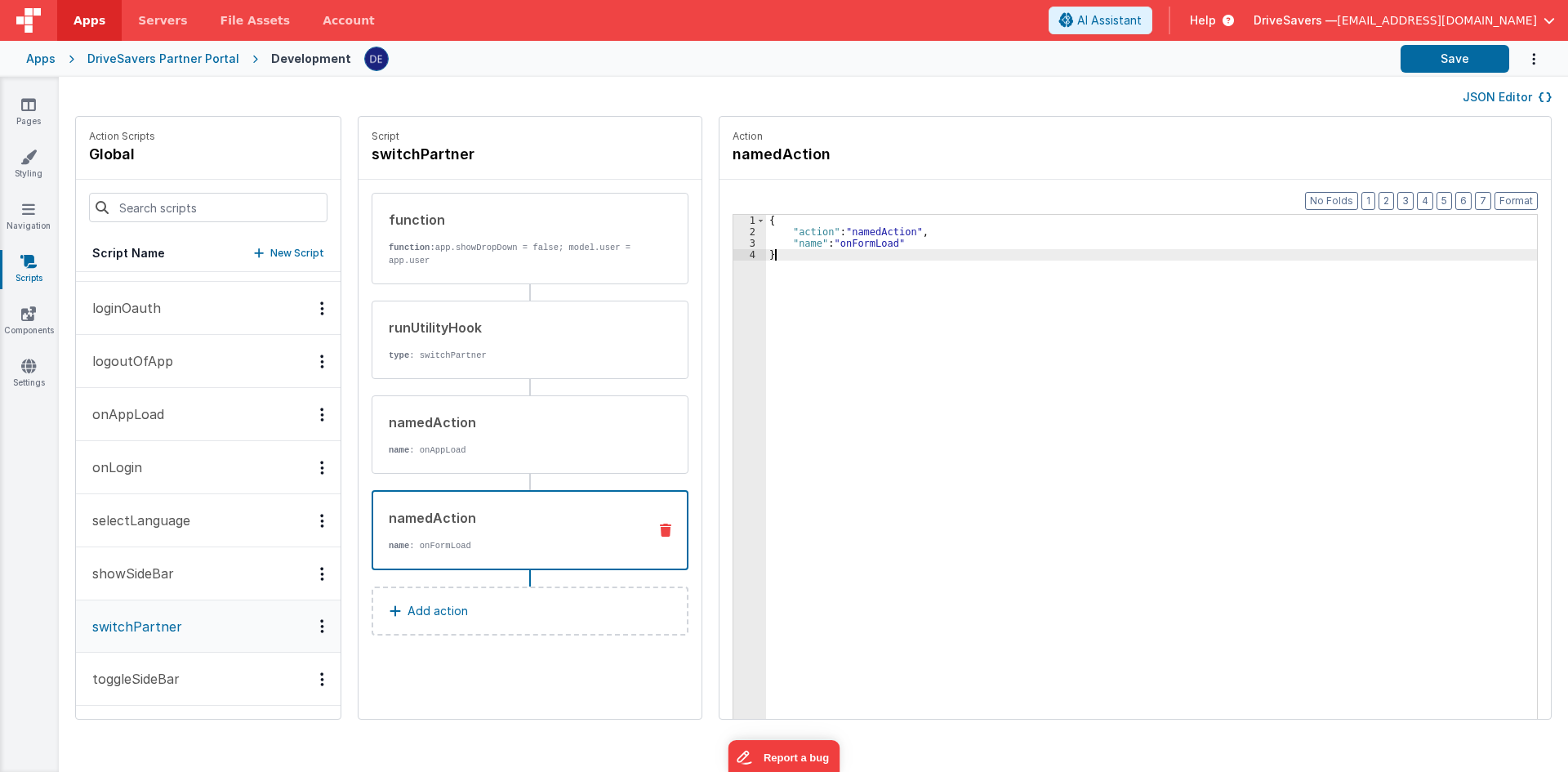
click at [892, 324] on div "{ "action" : "namedAction" , "name" : "onFormLoad" }" at bounding box center [1159, 503] width 787 height 577
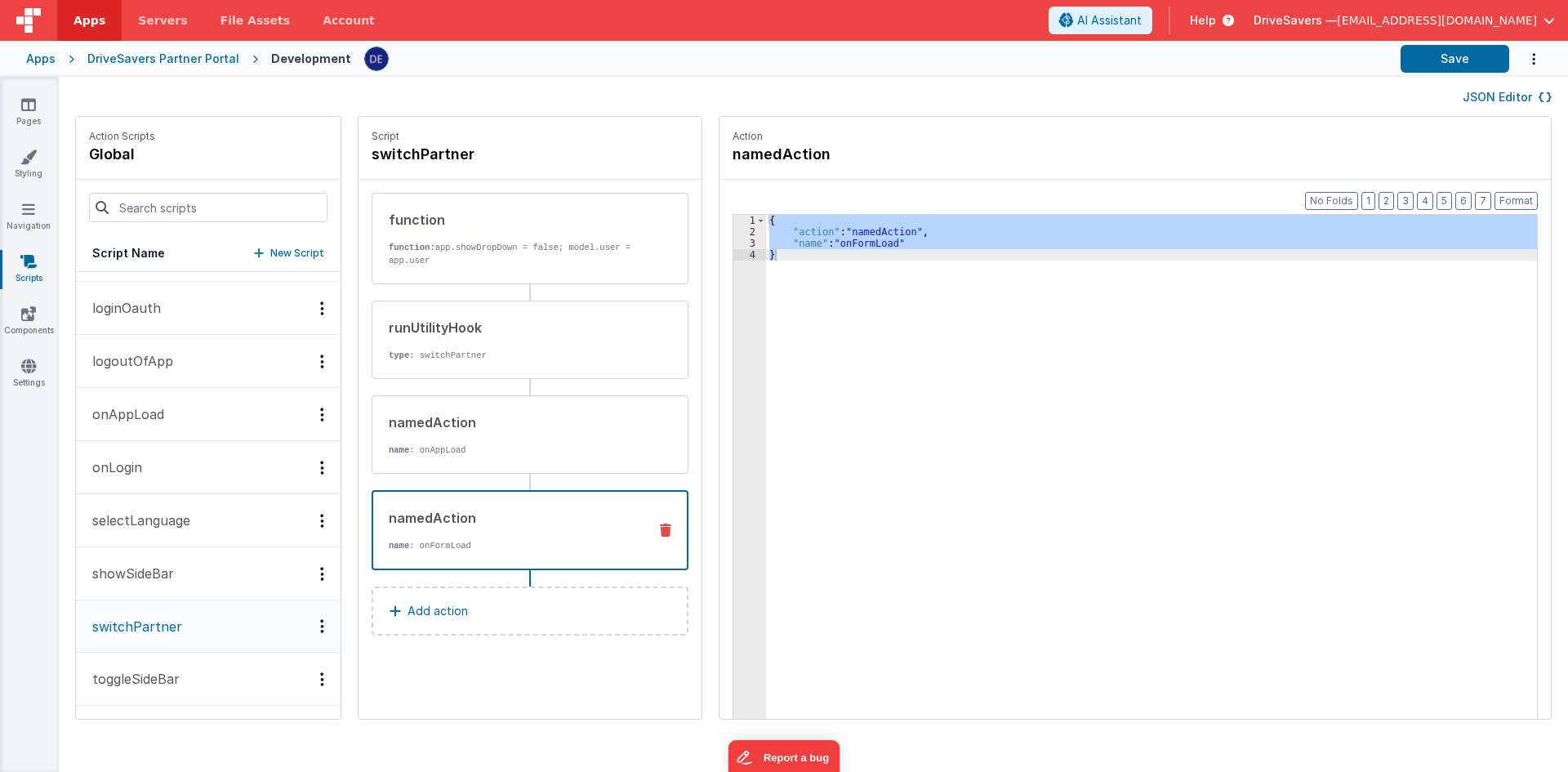
click at [880, 336] on div "{ "action" : "namedAction" , "name" : "onFormLoad" }" at bounding box center [1151, 492] width 771 height 555
click at [508, 229] on div "function" at bounding box center [512, 220] width 247 height 20
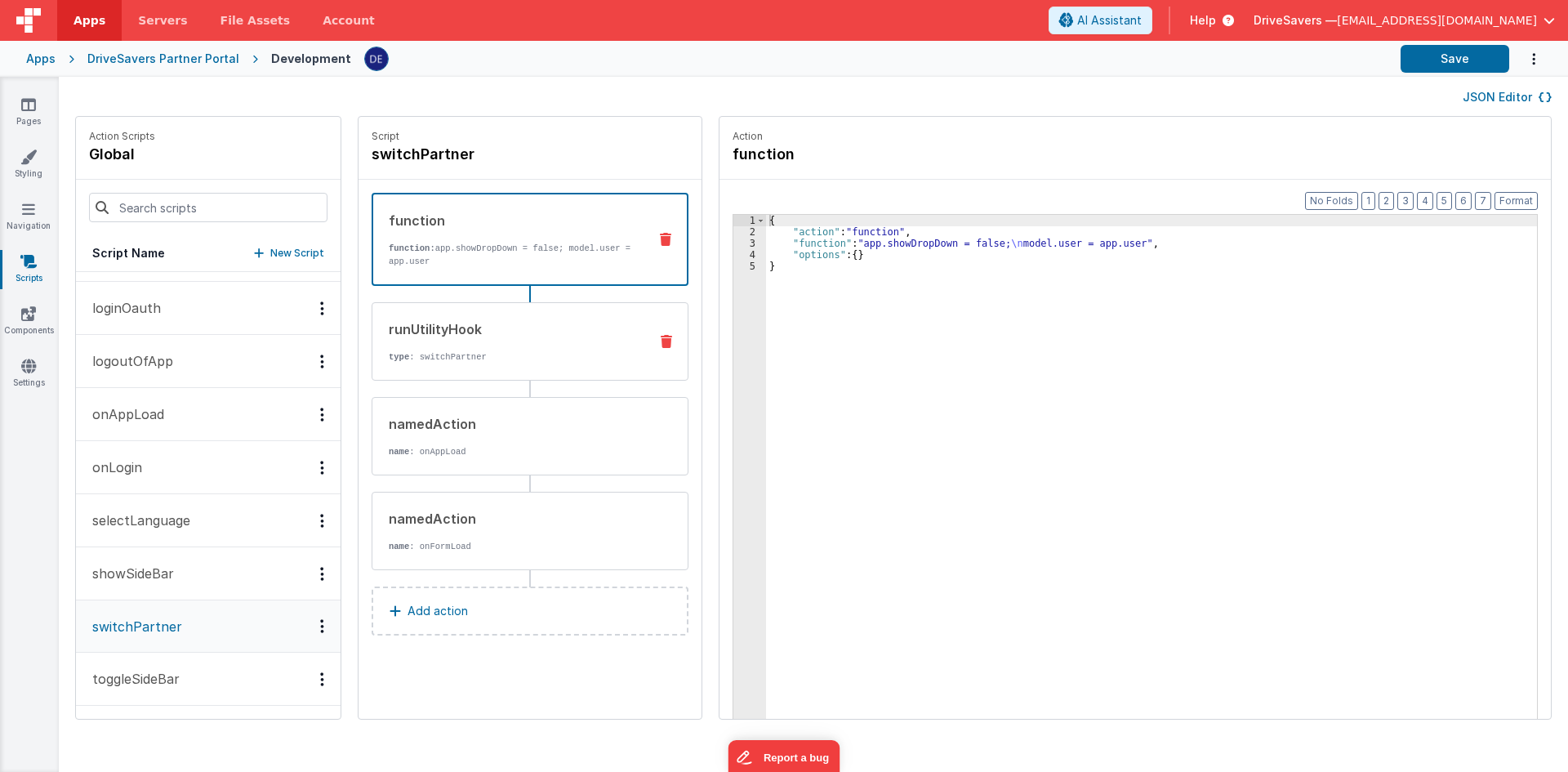
click at [512, 320] on div "runUtilityHook" at bounding box center [512, 329] width 247 height 20
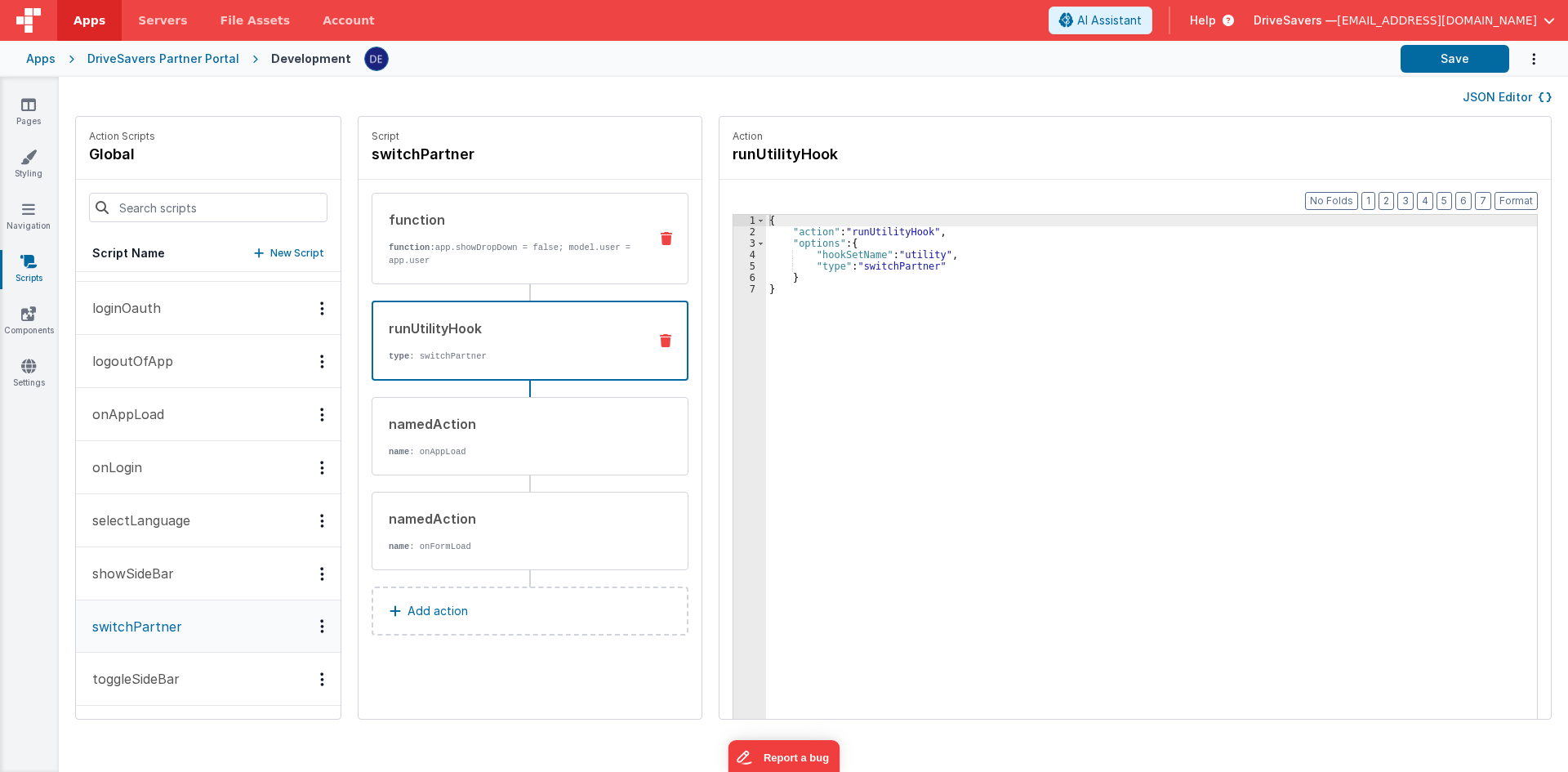
drag, startPoint x: 606, startPoint y: 253, endPoint x: 607, endPoint y: 237, distance: 16.0
click at [606, 253] on p "function: app.showDropDown = false; model.user = app.user" at bounding box center [512, 254] width 247 height 26
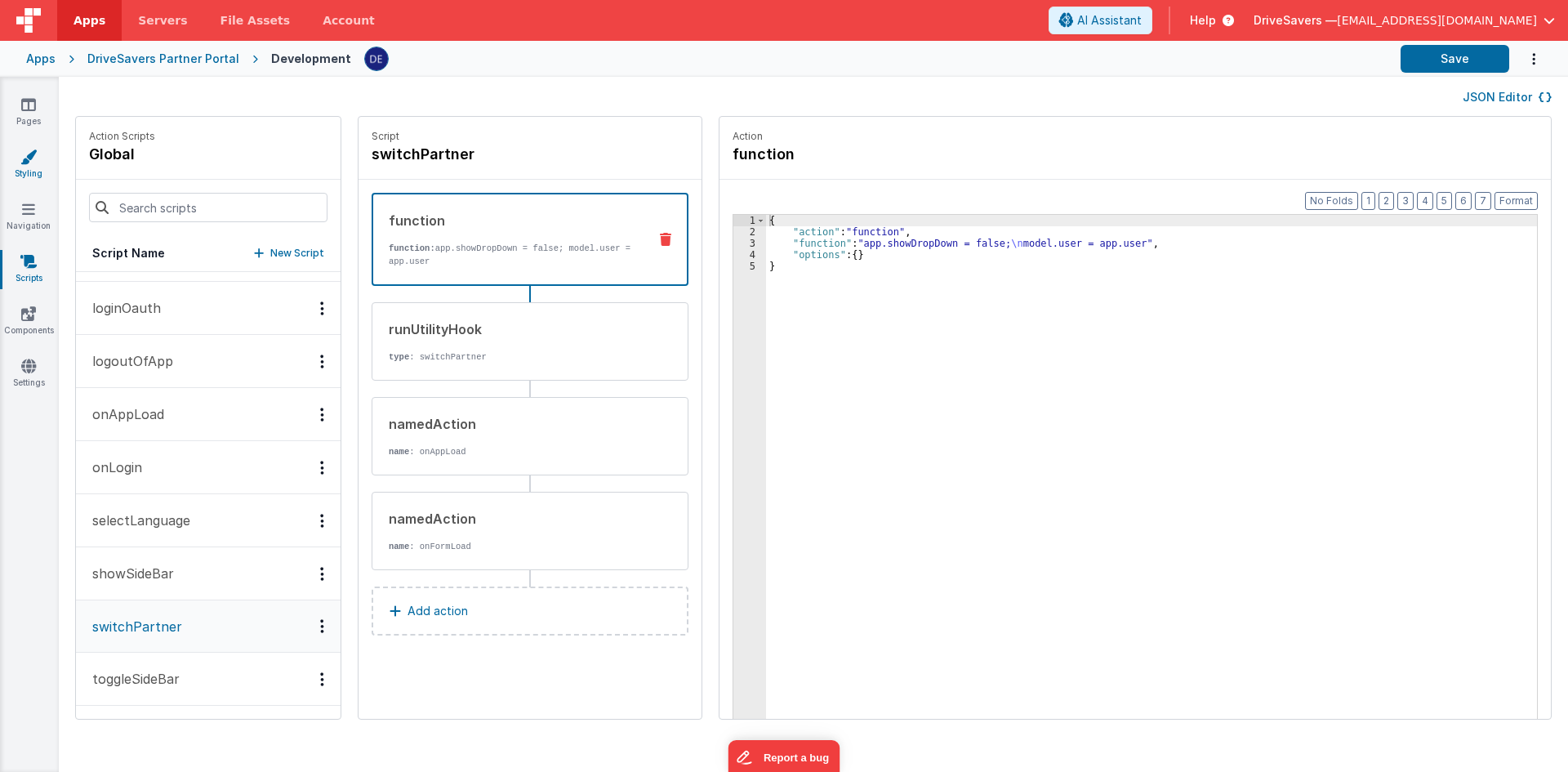
click at [23, 151] on icon at bounding box center [28, 156] width 17 height 17
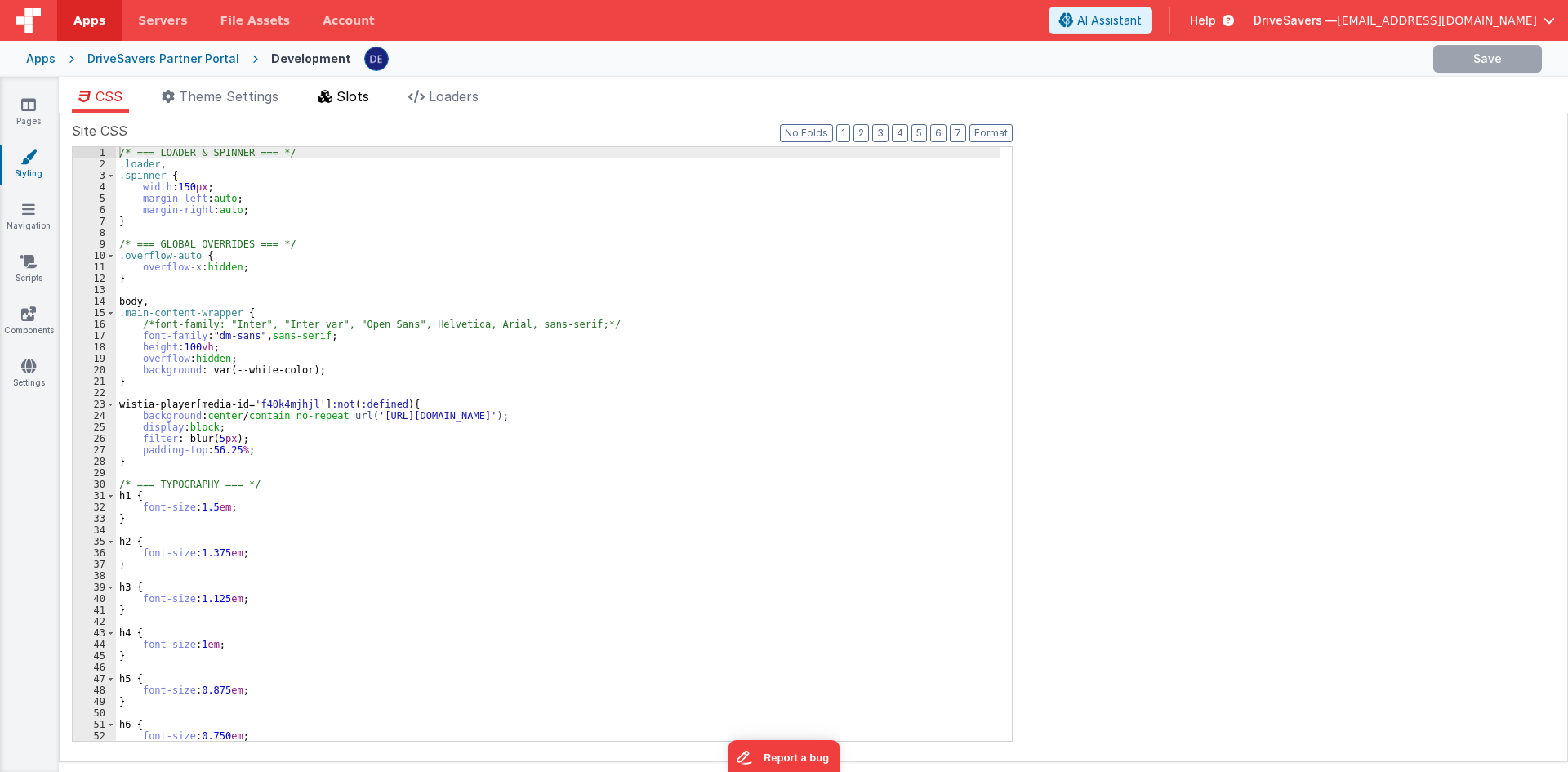
click at [341, 102] on span "Slots" at bounding box center [353, 96] width 33 height 17
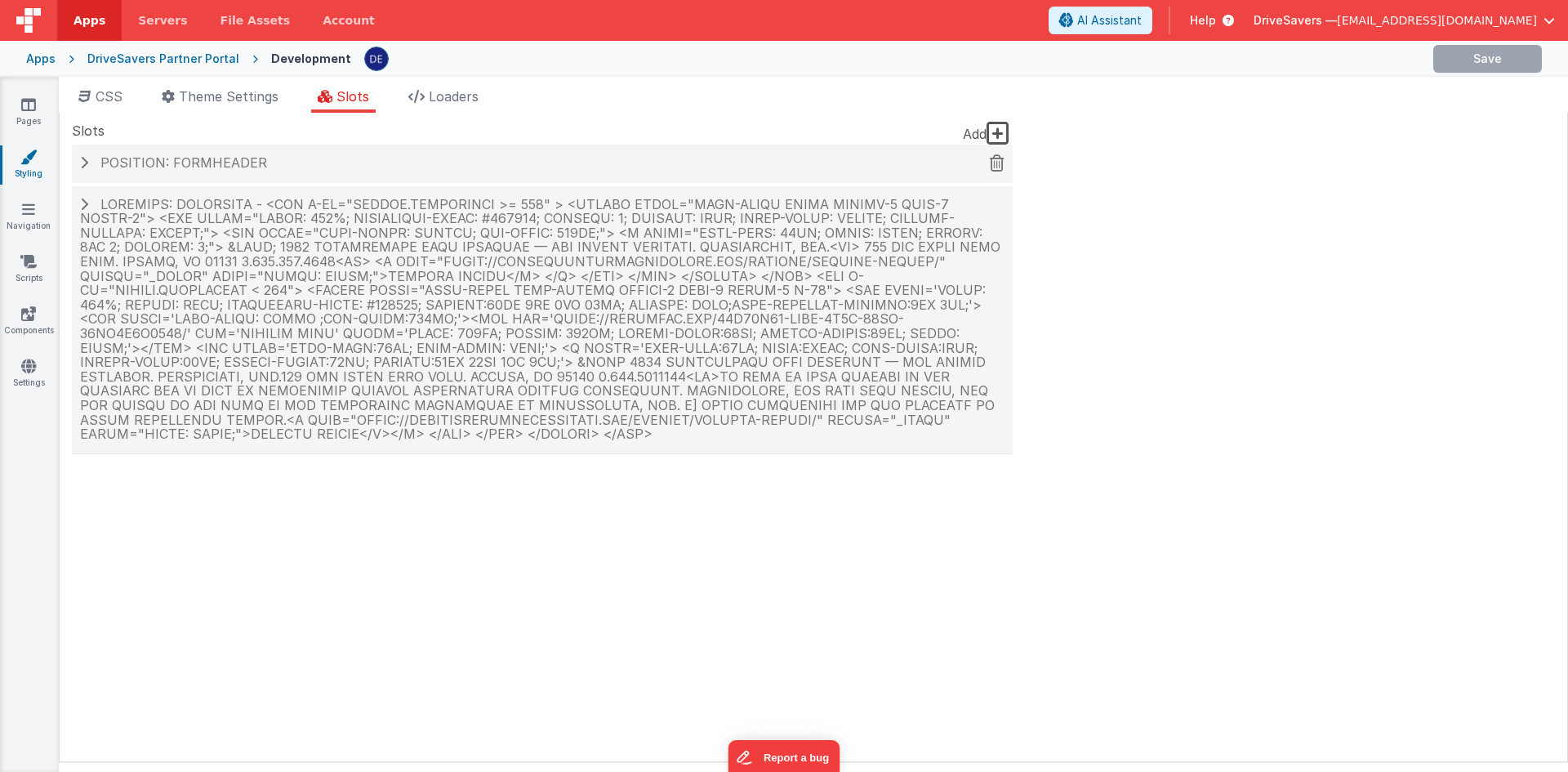
click at [211, 174] on div "Position: formHeader" at bounding box center [542, 163] width 941 height 37
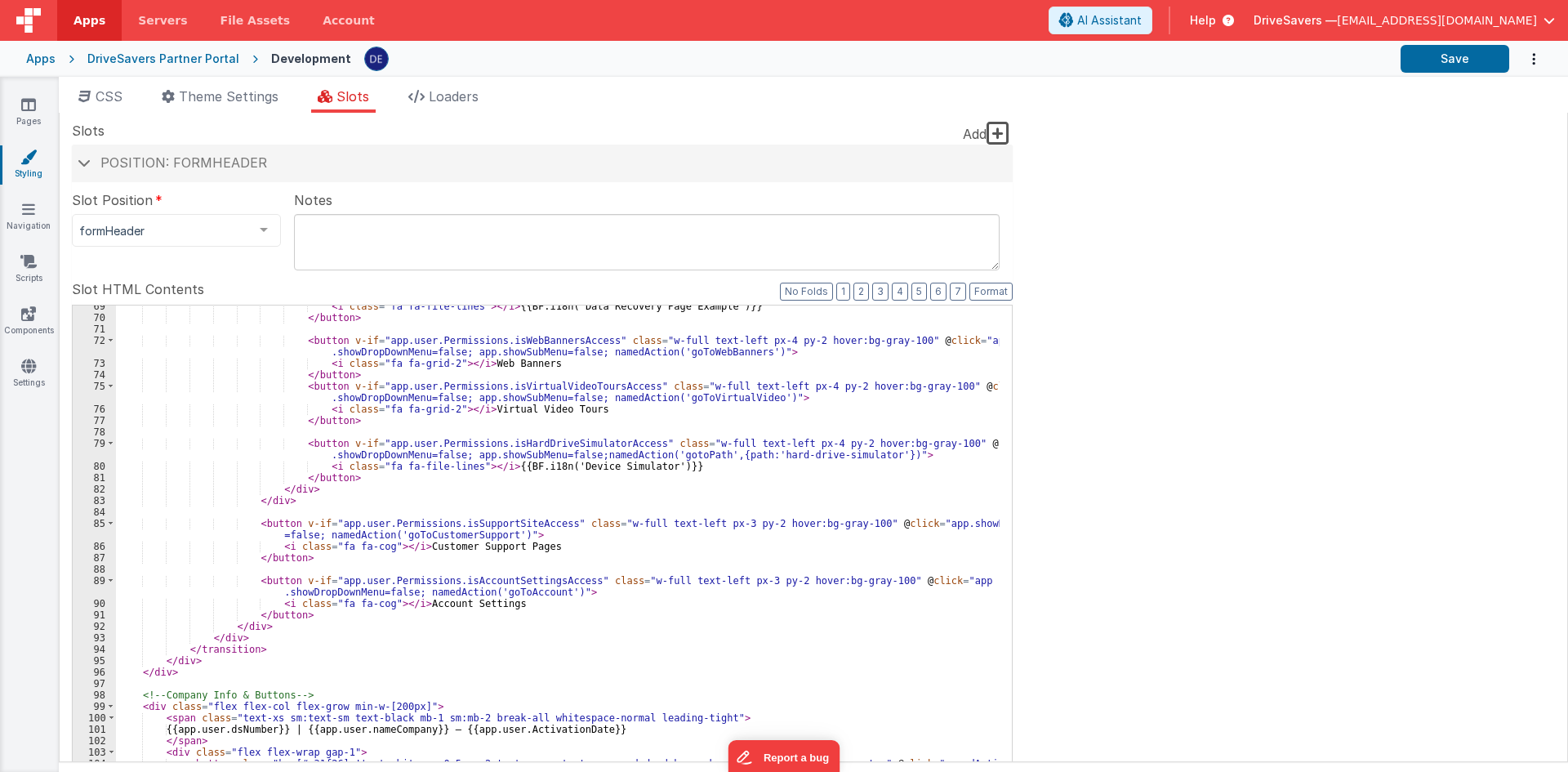
scroll to position [882, 0]
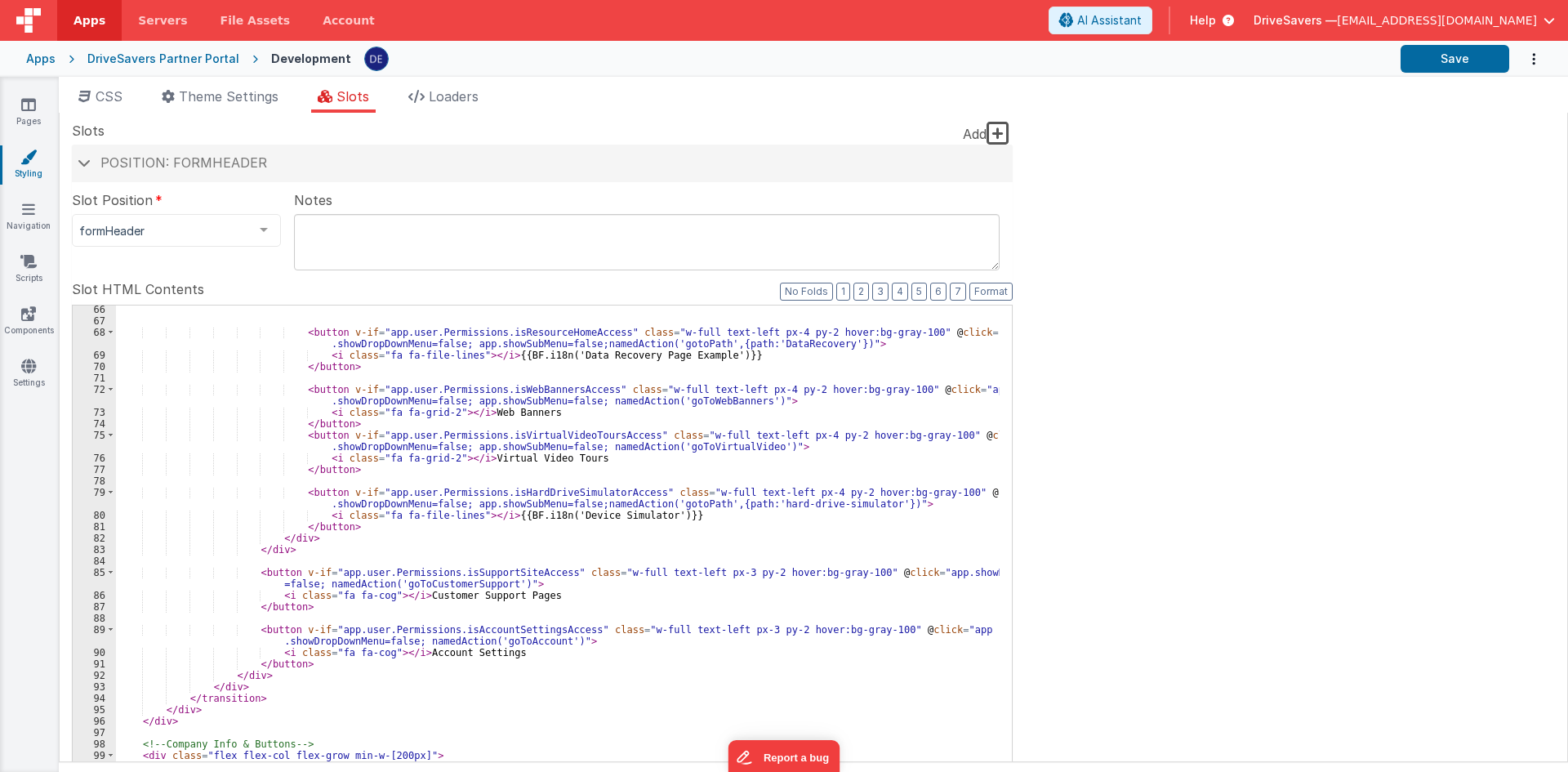
click at [488, 591] on div "< button v-if = "app.user.Permissions.isResourceHomeAccess" class = "w-full tex…" at bounding box center [557, 580] width 884 height 552
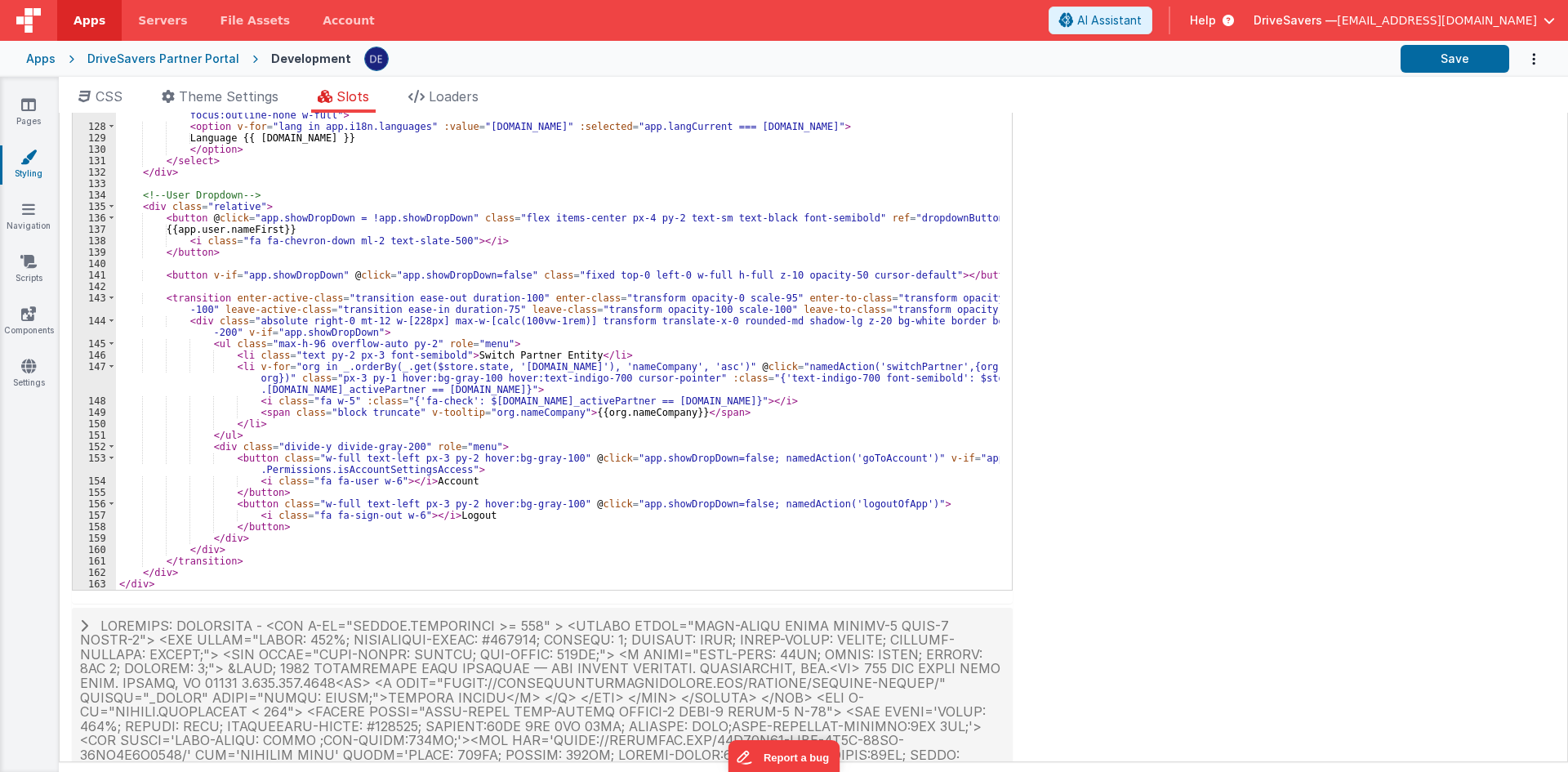
scroll to position [1607, 0]
